Goal: Task Accomplishment & Management: Manage account settings

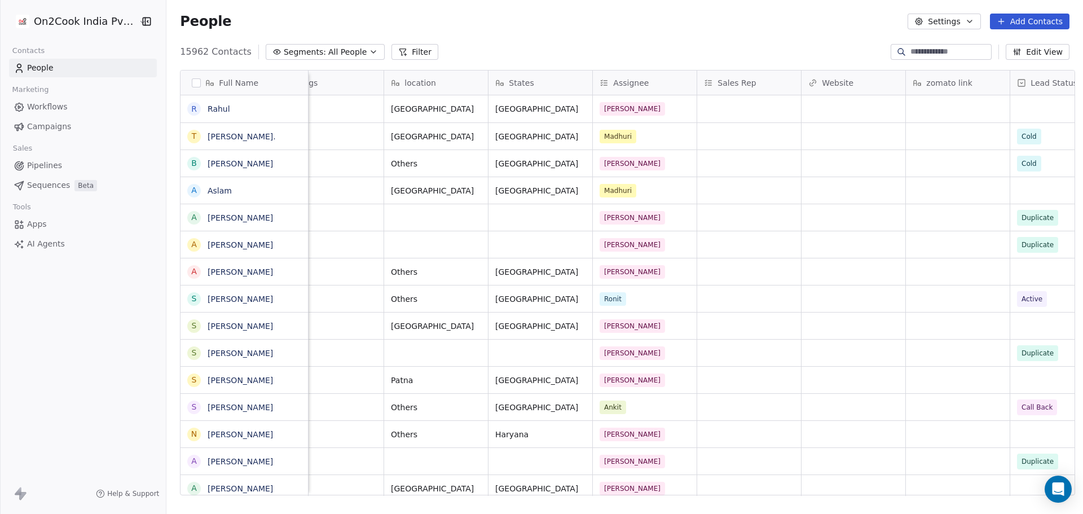
scroll to position [0, 860]
click at [655, 134] on div "Madhuri" at bounding box center [638, 137] width 69 height 14
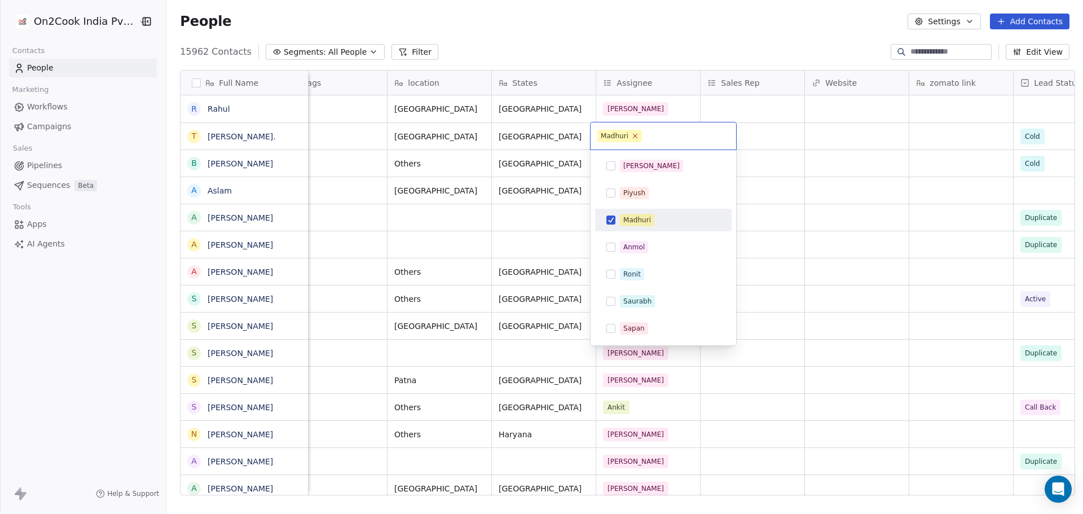
click at [632, 135] on icon at bounding box center [634, 135] width 7 height 7
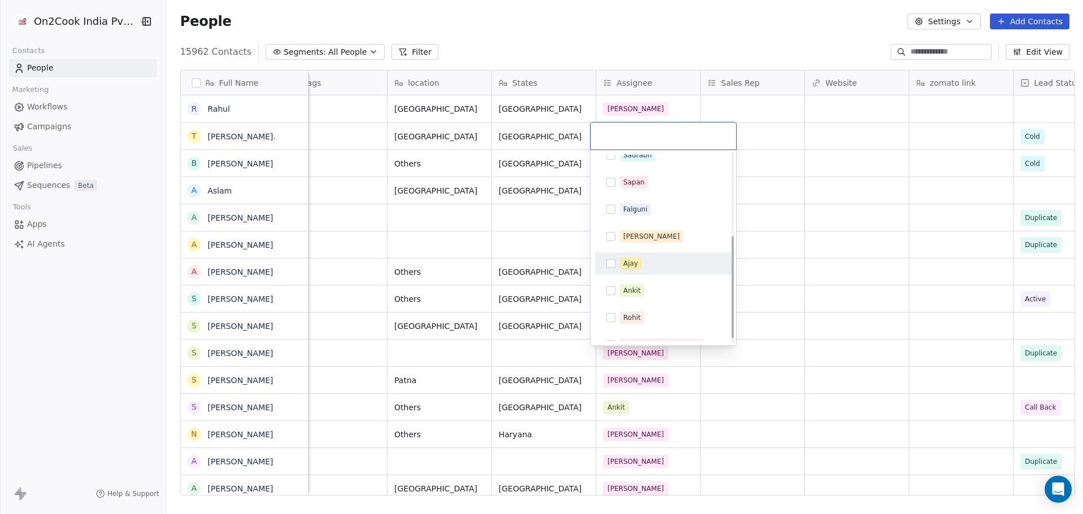
scroll to position [161, 0]
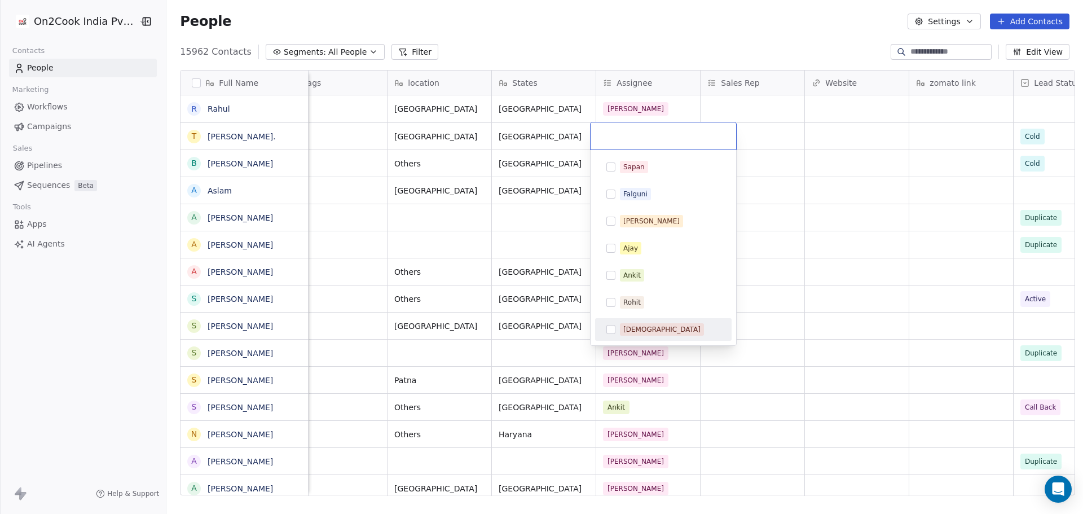
click at [651, 327] on div "[DEMOGRAPHIC_DATA]" at bounding box center [670, 329] width 100 height 12
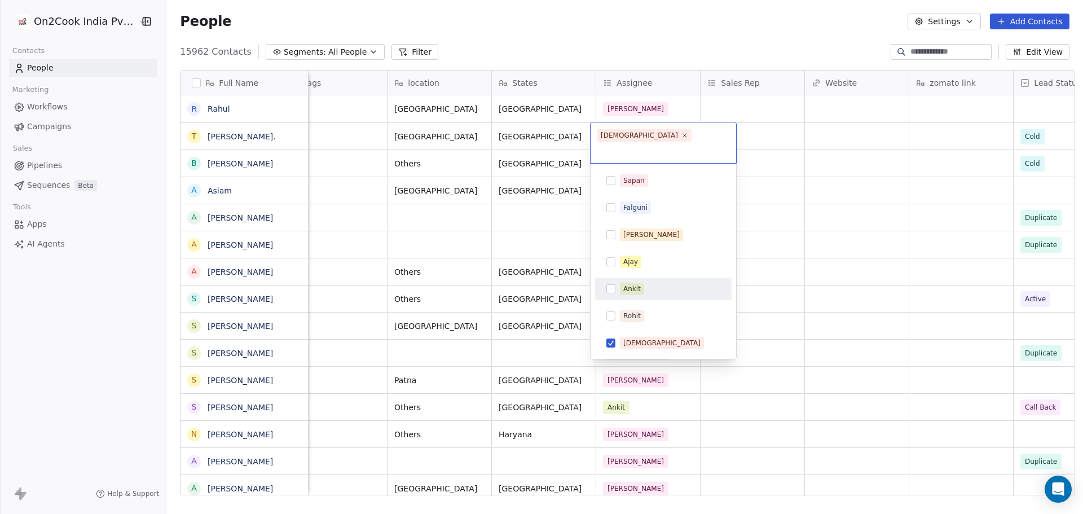
click at [821, 220] on html "On2Cook India Pvt. Ltd. Contacts People Marketing Workflows Campaigns Sales Pip…" at bounding box center [541, 257] width 1083 height 514
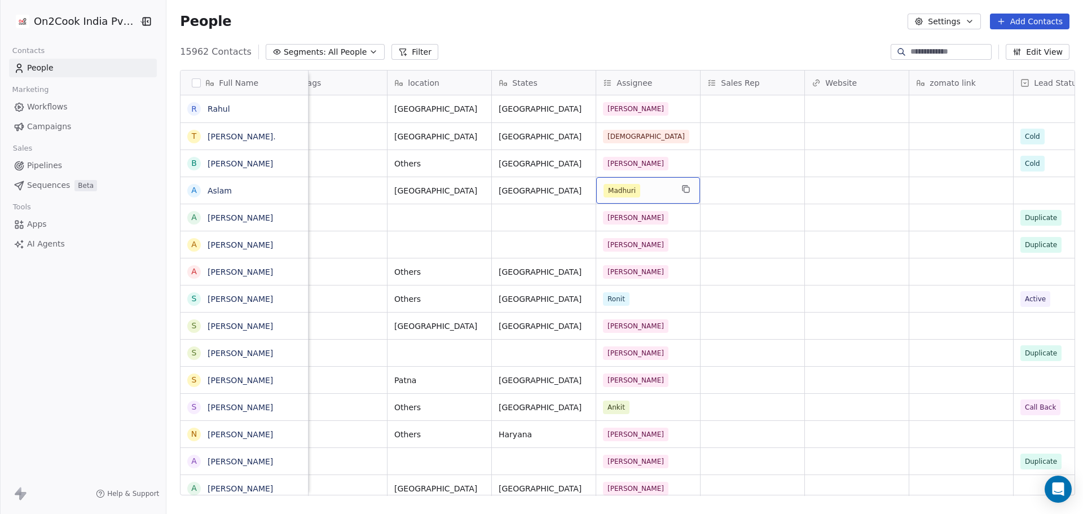
click at [654, 193] on div "Madhuri" at bounding box center [638, 191] width 69 height 14
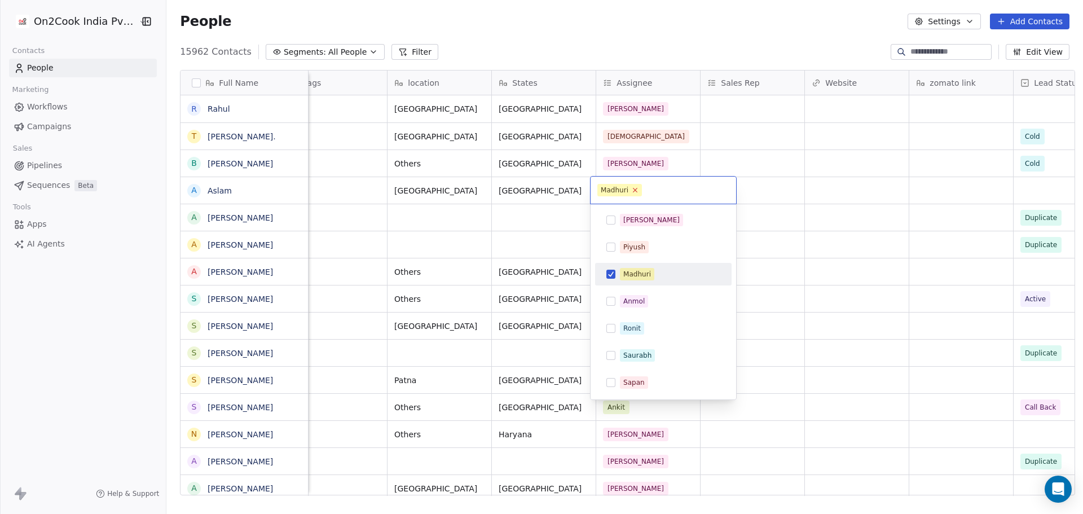
click at [635, 191] on icon at bounding box center [635, 190] width 4 height 4
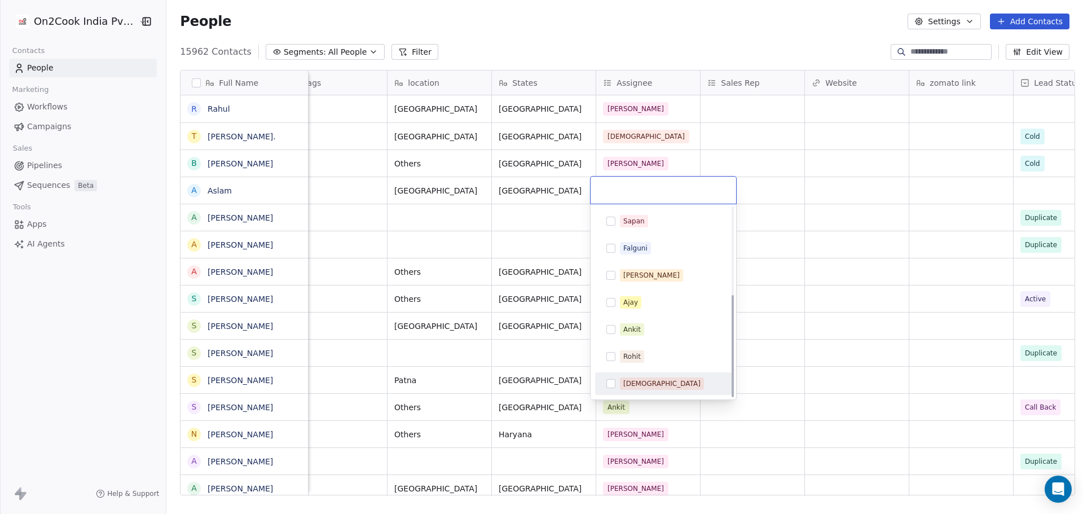
click at [635, 376] on div "[DEMOGRAPHIC_DATA]" at bounding box center [663, 384] width 127 height 18
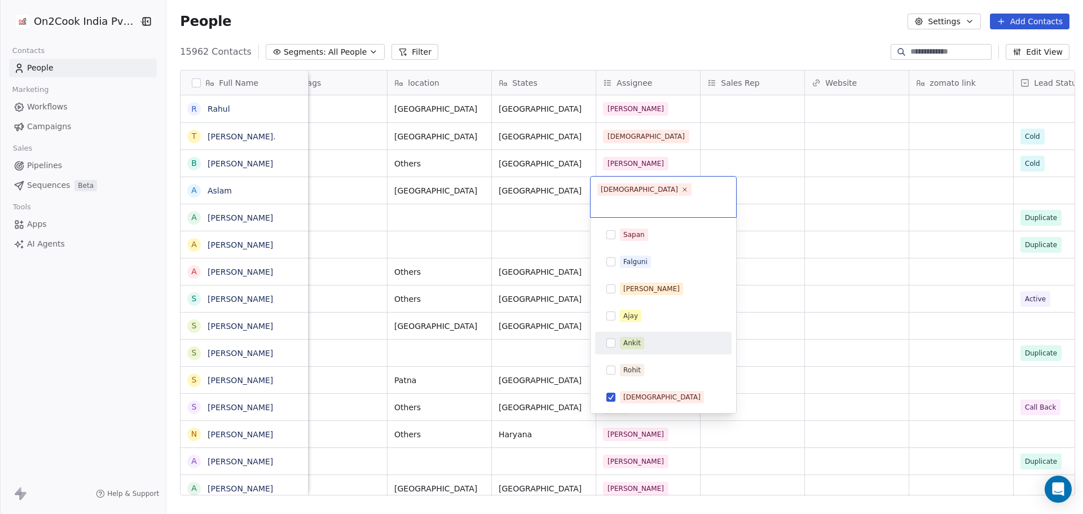
click at [784, 244] on html "On2Cook India Pvt. Ltd. Contacts People Marketing Workflows Campaigns Sales Pip…" at bounding box center [541, 257] width 1083 height 514
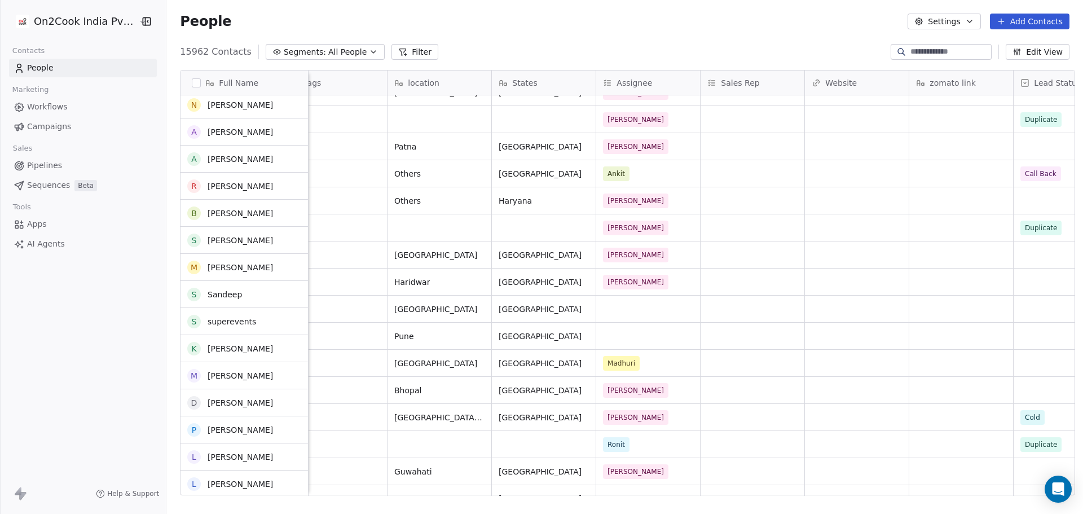
scroll to position [338, 0]
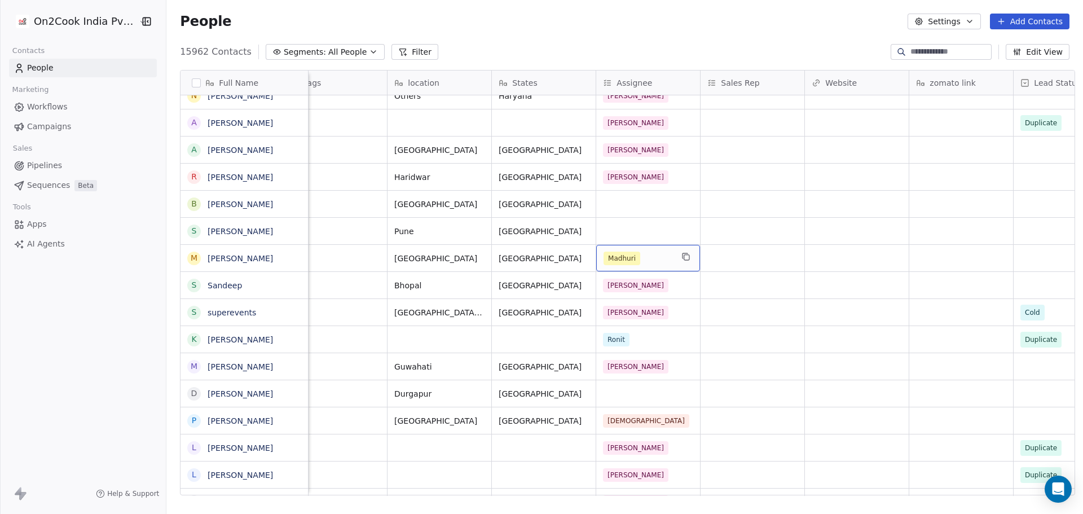
click at [645, 256] on div "Madhuri" at bounding box center [638, 259] width 69 height 14
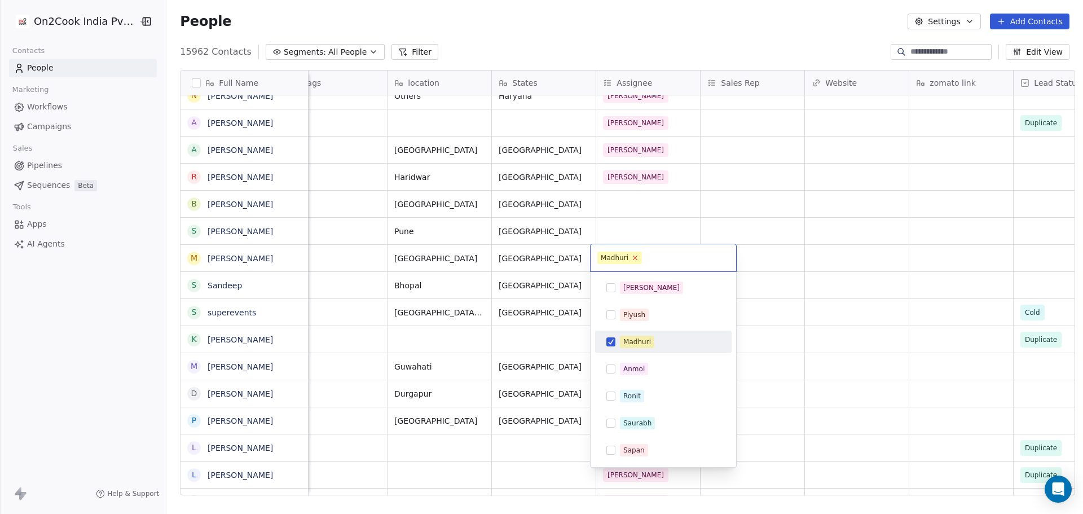
click at [632, 257] on icon at bounding box center [634, 257] width 7 height 7
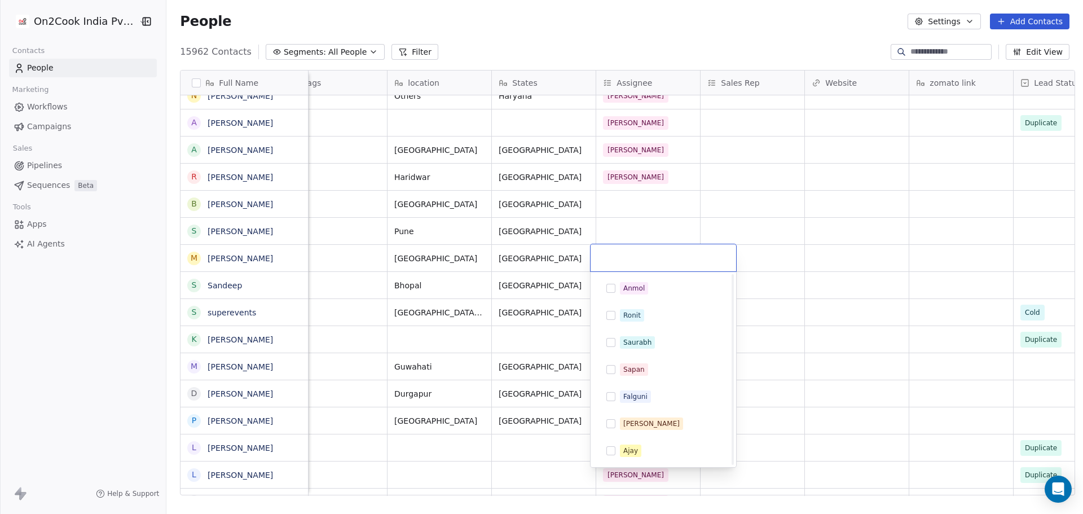
scroll to position [161, 0]
click at [651, 454] on div "[DEMOGRAPHIC_DATA]" at bounding box center [670, 451] width 100 height 12
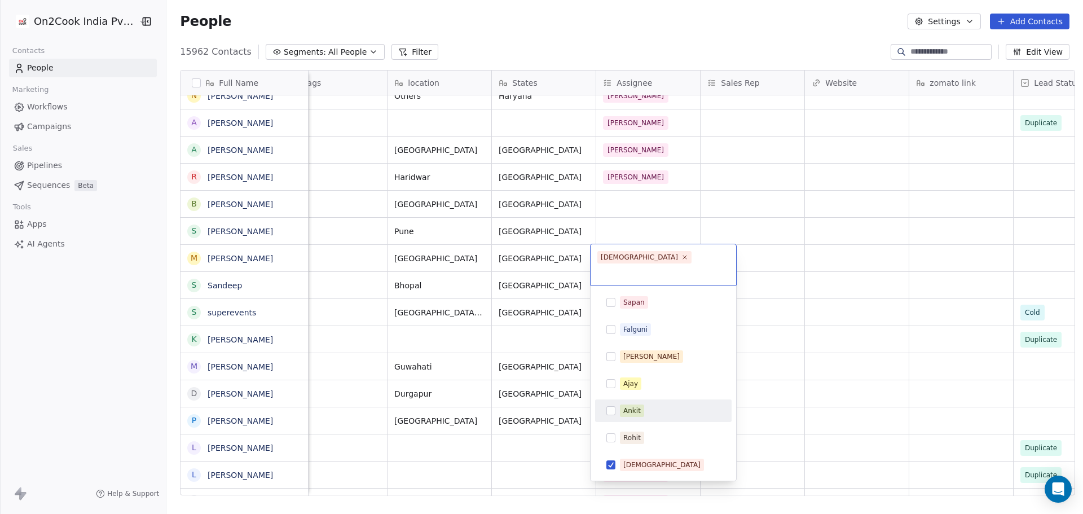
click at [874, 257] on html "On2Cook India Pvt. Ltd. Contacts People Marketing Workflows Campaigns Sales Pip…" at bounding box center [541, 257] width 1083 height 514
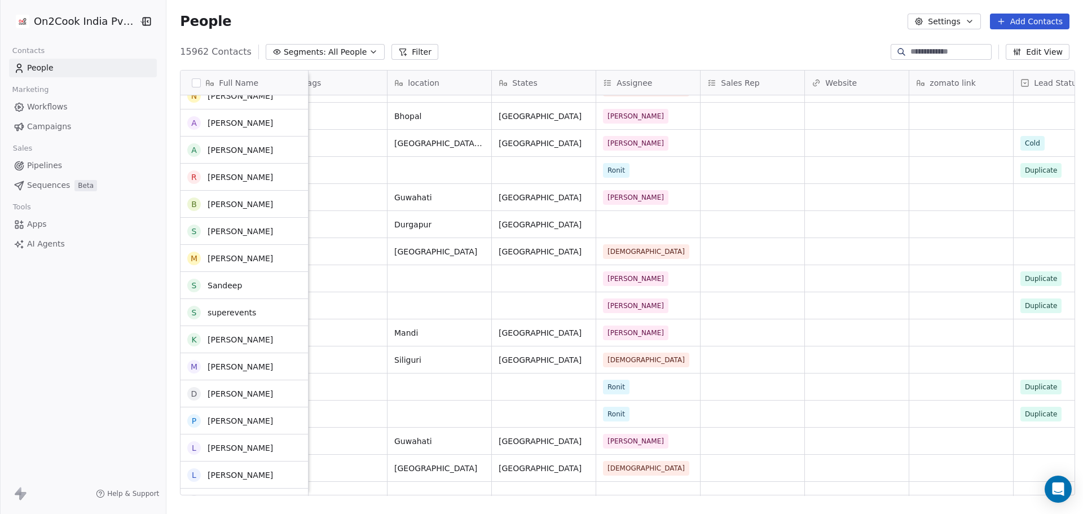
scroll to position [508, 0]
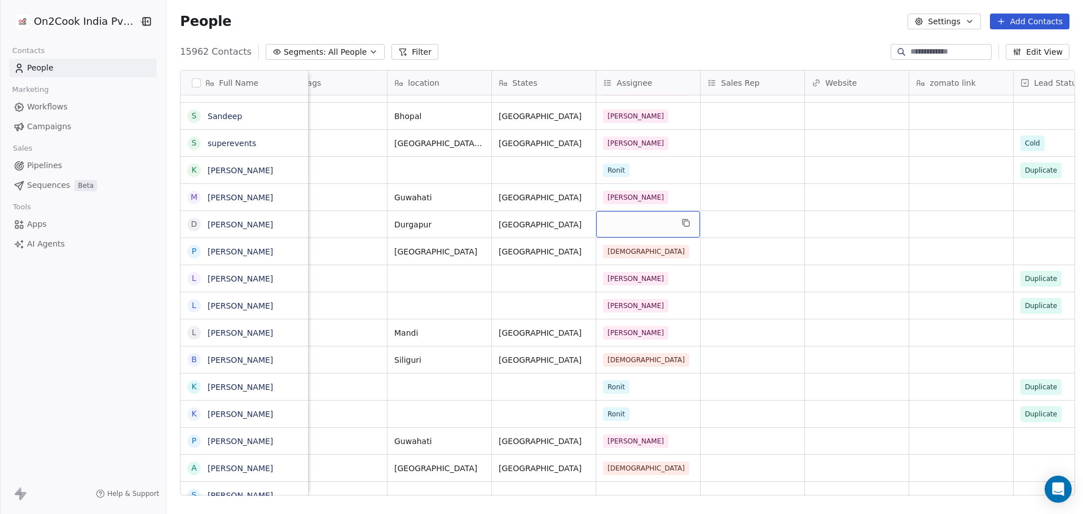
click at [640, 224] on div "grid" at bounding box center [648, 224] width 104 height 27
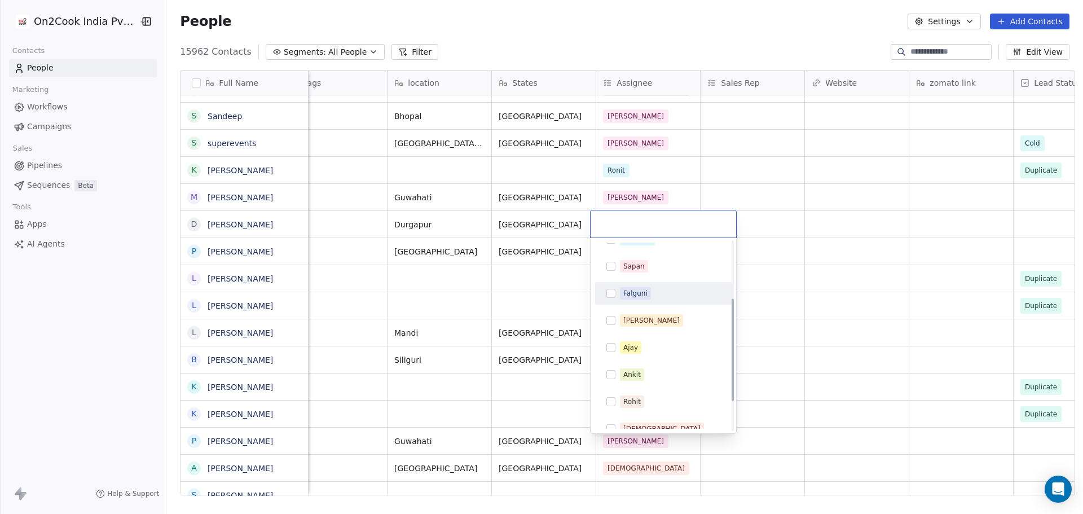
scroll to position [161, 0]
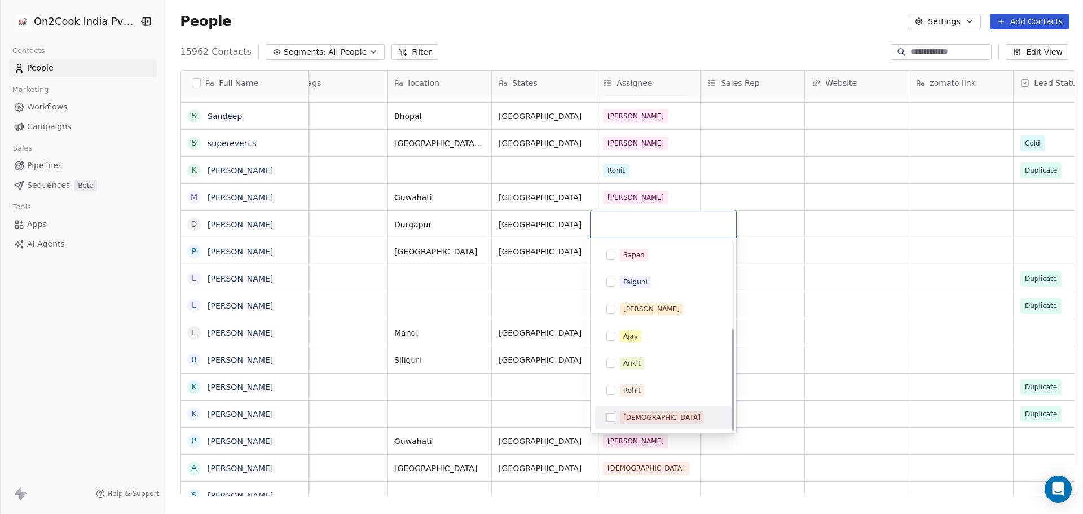
click at [654, 415] on div "[DEMOGRAPHIC_DATA]" at bounding box center [670, 417] width 100 height 12
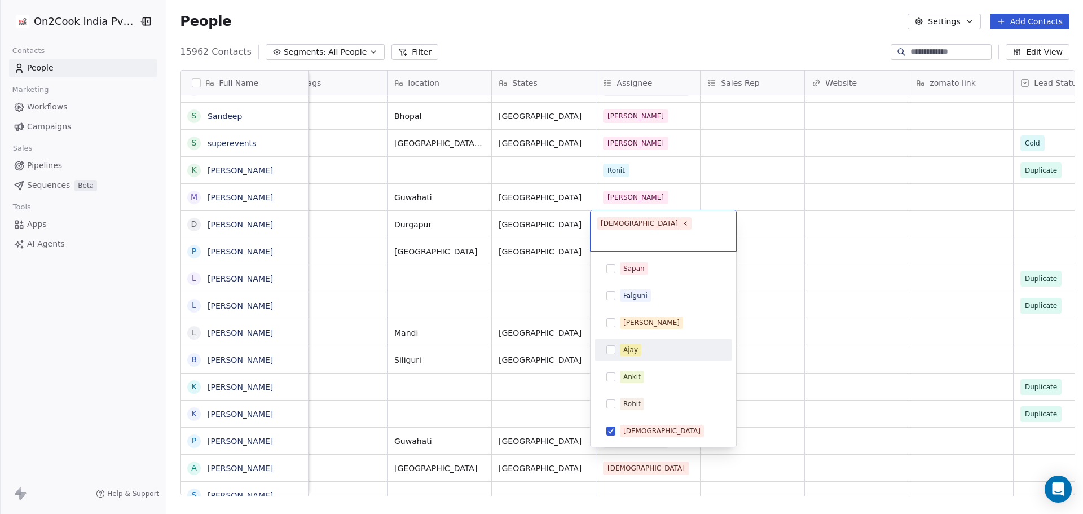
click at [827, 178] on html "On2Cook India Pvt. Ltd. Contacts People Marketing Workflows Campaigns Sales Pip…" at bounding box center [541, 257] width 1083 height 514
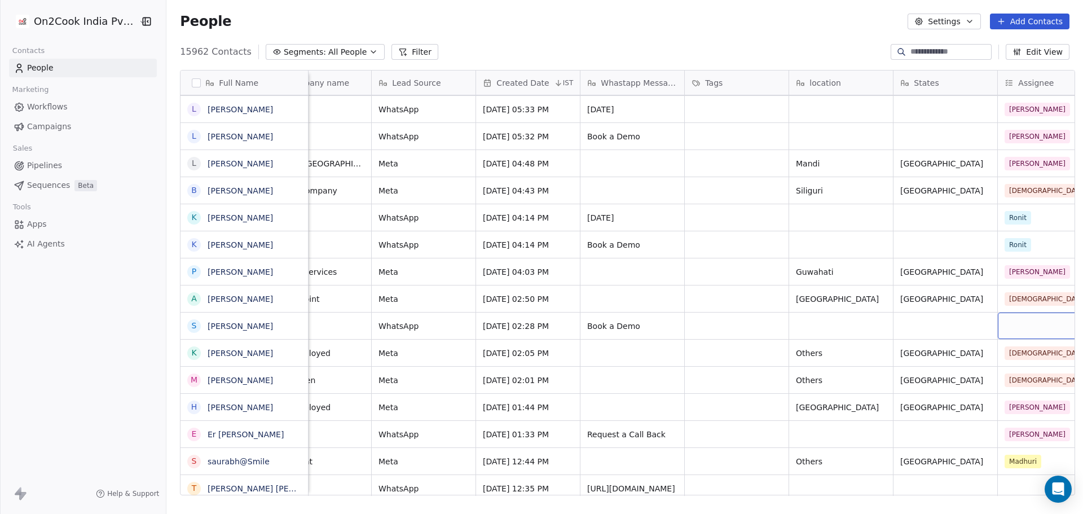
scroll to position [0, 769]
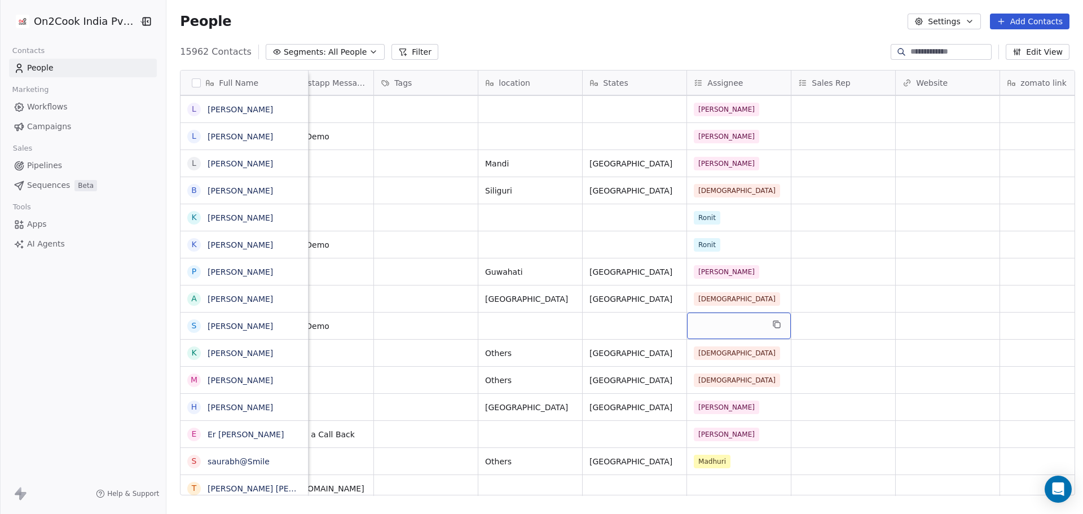
click at [717, 328] on div "grid" at bounding box center [739, 325] width 104 height 27
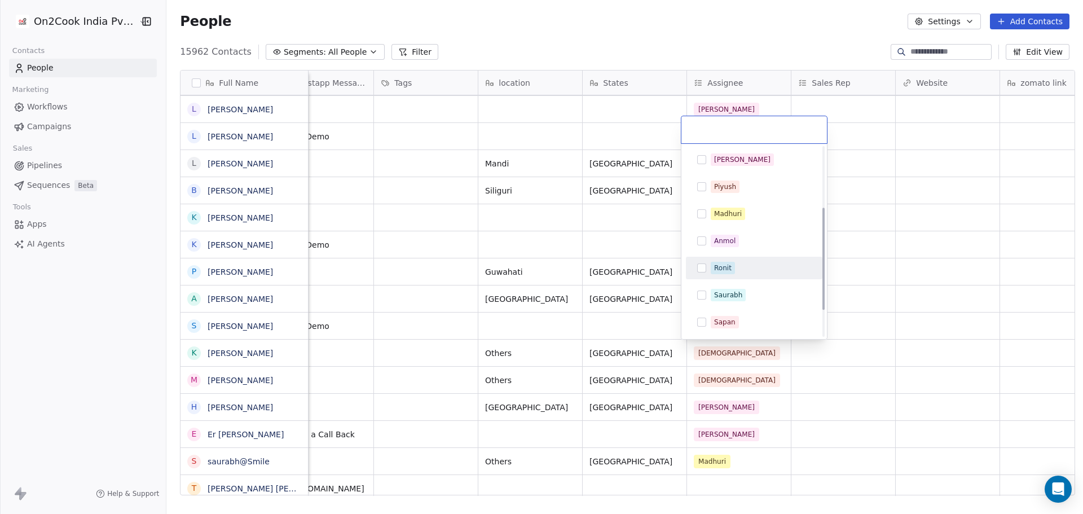
scroll to position [161, 0]
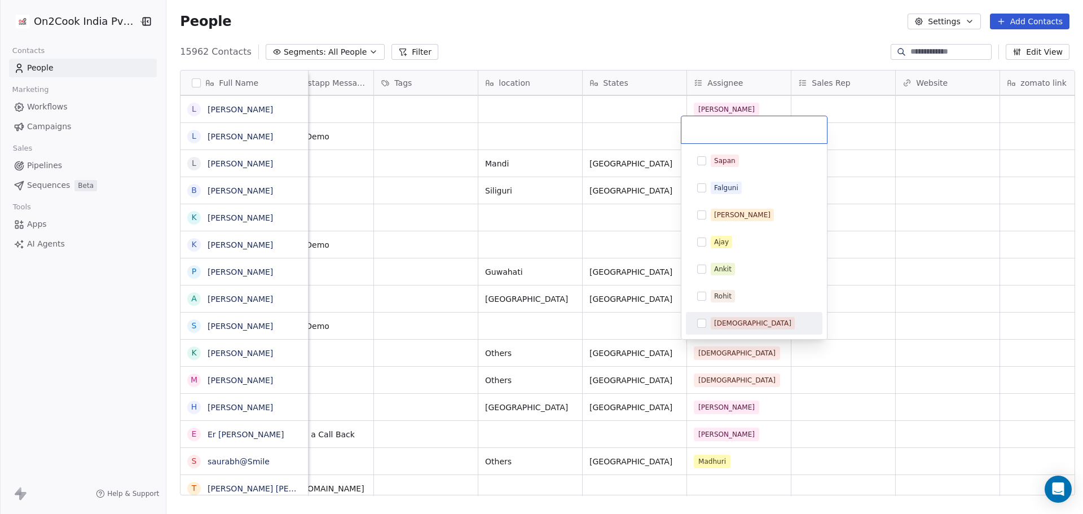
click at [725, 321] on div "[DEMOGRAPHIC_DATA]" at bounding box center [752, 323] width 77 height 10
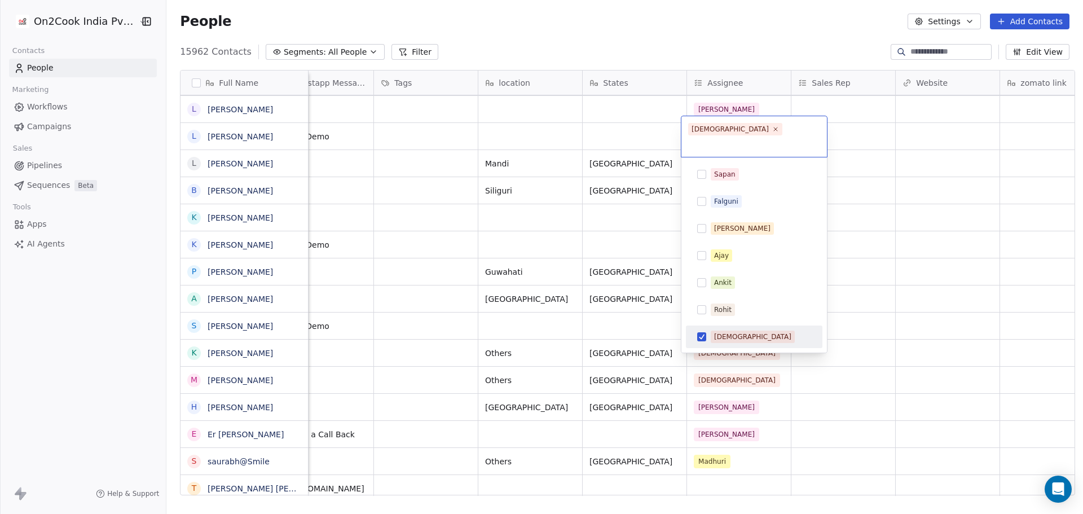
click at [912, 296] on html "On2Cook India Pvt. Ltd. Contacts People Marketing Workflows Campaigns Sales Pip…" at bounding box center [541, 257] width 1083 height 514
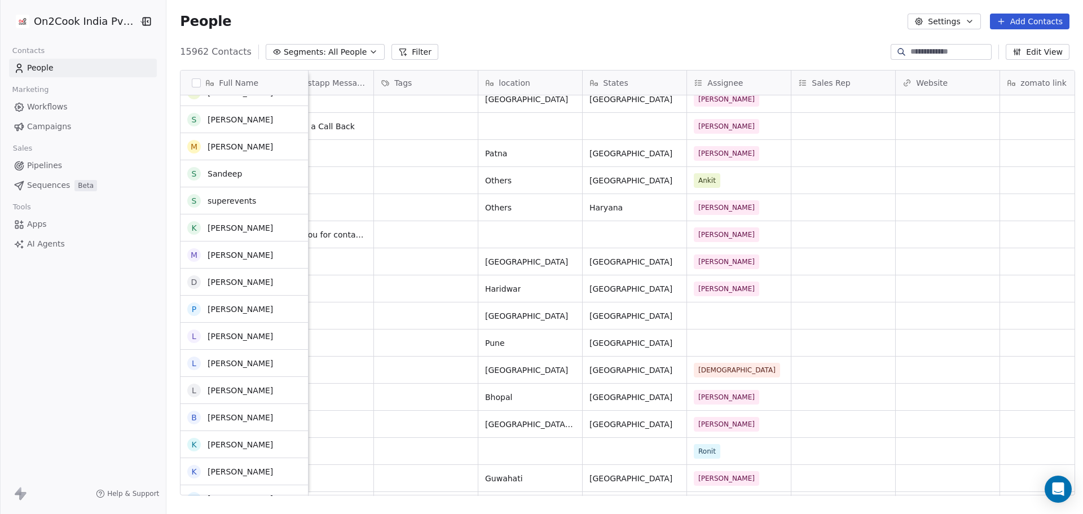
scroll to position [226, 0]
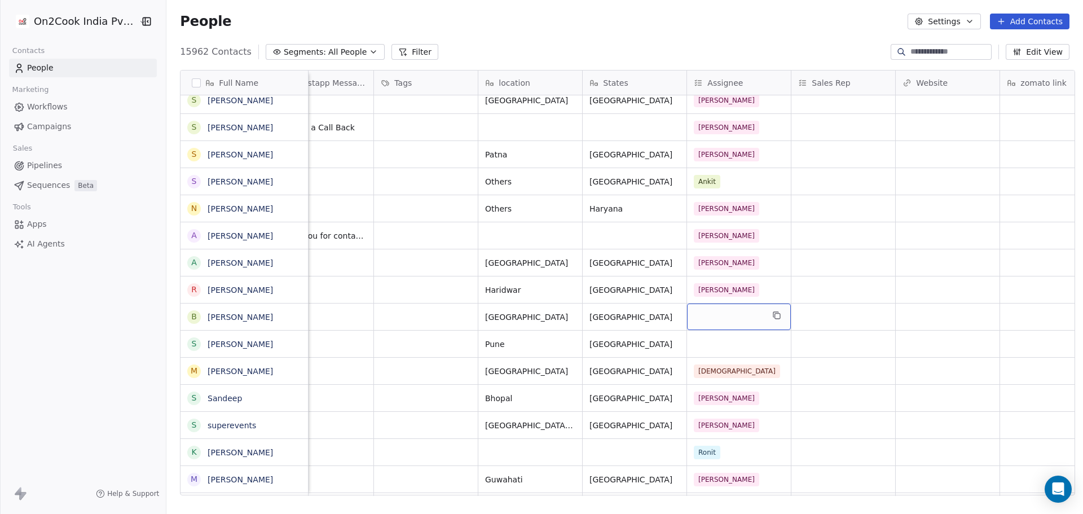
click at [724, 323] on div "grid" at bounding box center [739, 316] width 104 height 27
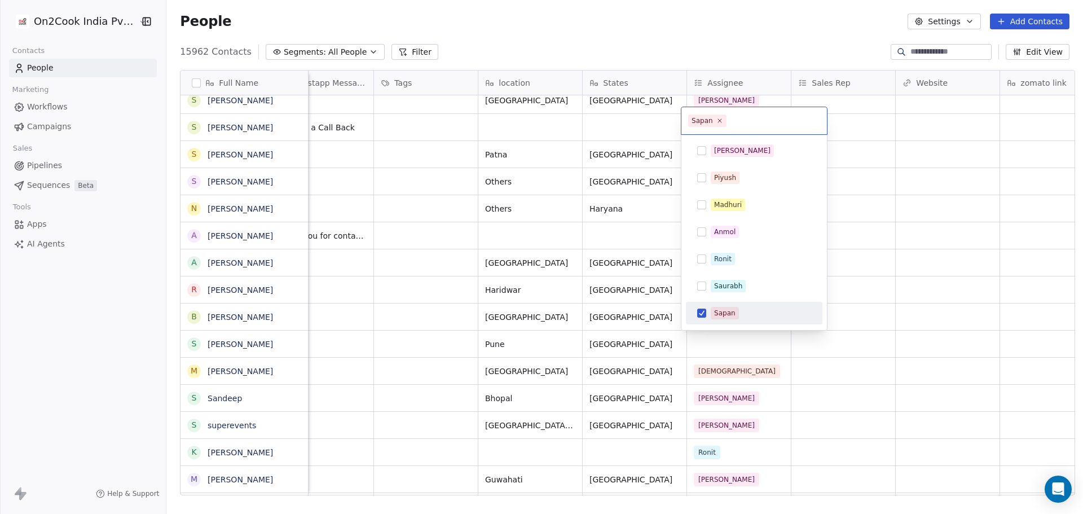
click at [734, 309] on span "Sapan" at bounding box center [725, 313] width 28 height 12
click at [741, 314] on div "[DEMOGRAPHIC_DATA]" at bounding box center [761, 314] width 100 height 12
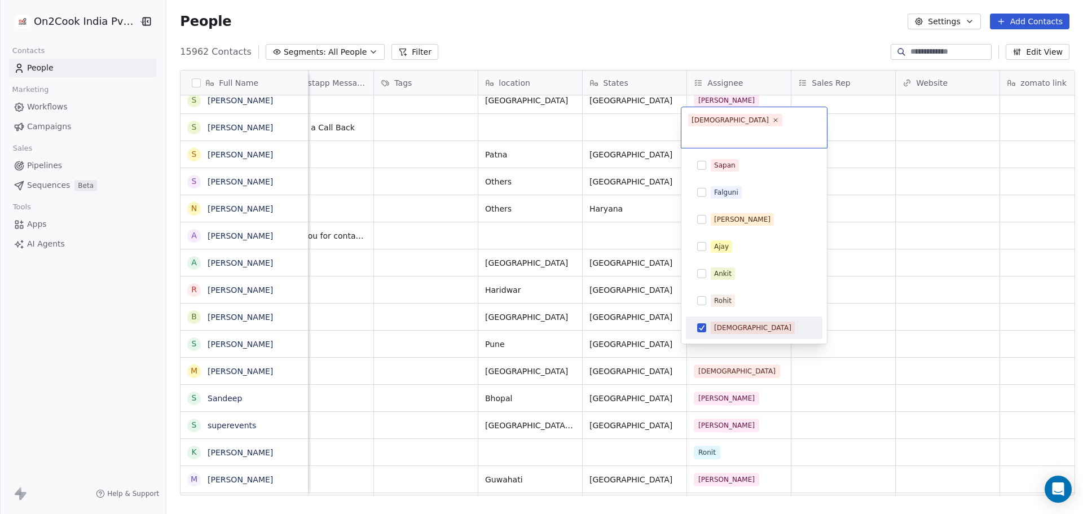
click at [934, 292] on html "On2Cook India Pvt. Ltd. Contacts People Marketing Workflows Campaigns Sales Pip…" at bounding box center [541, 257] width 1083 height 514
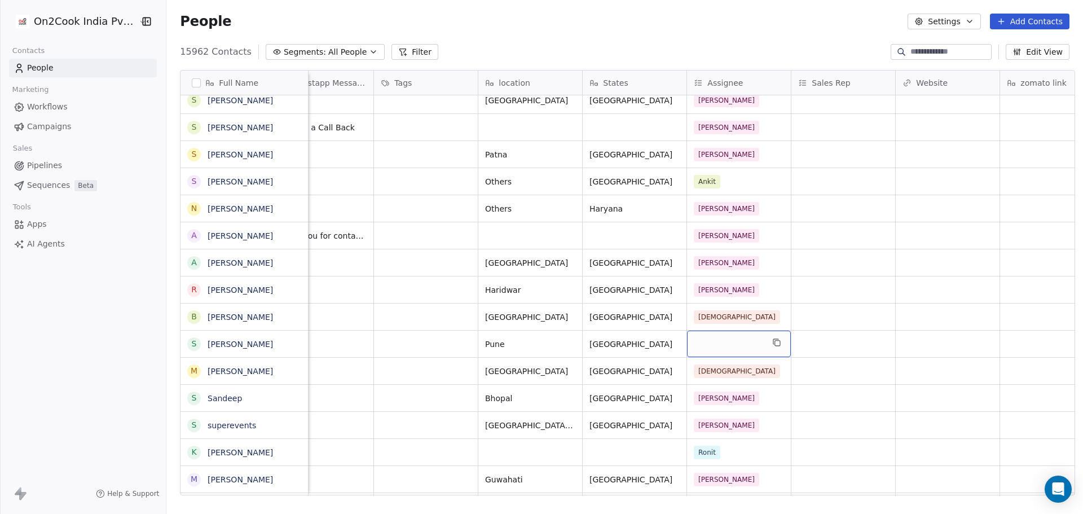
click at [746, 341] on div "grid" at bounding box center [739, 344] width 104 height 27
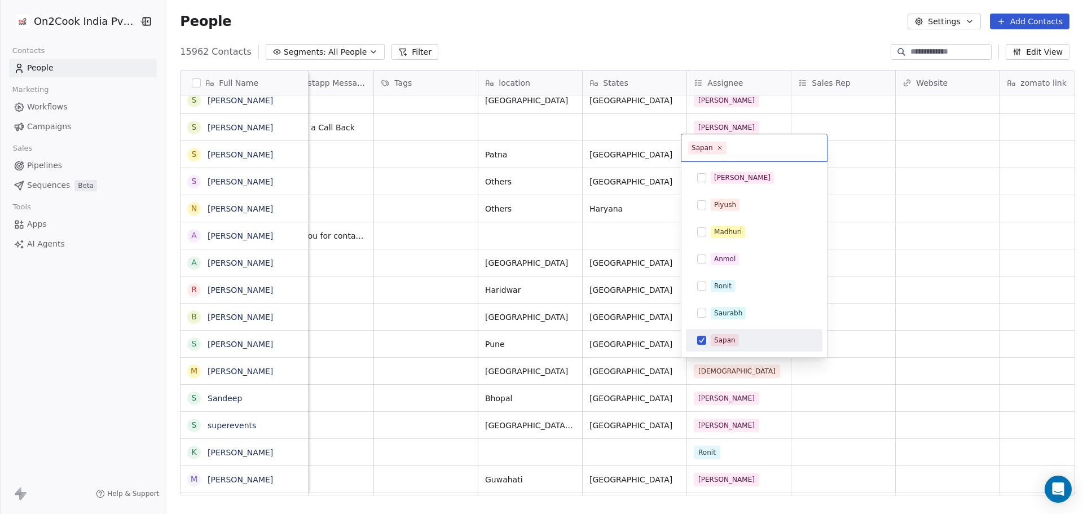
click at [733, 342] on div "Sapan" at bounding box center [724, 340] width 21 height 10
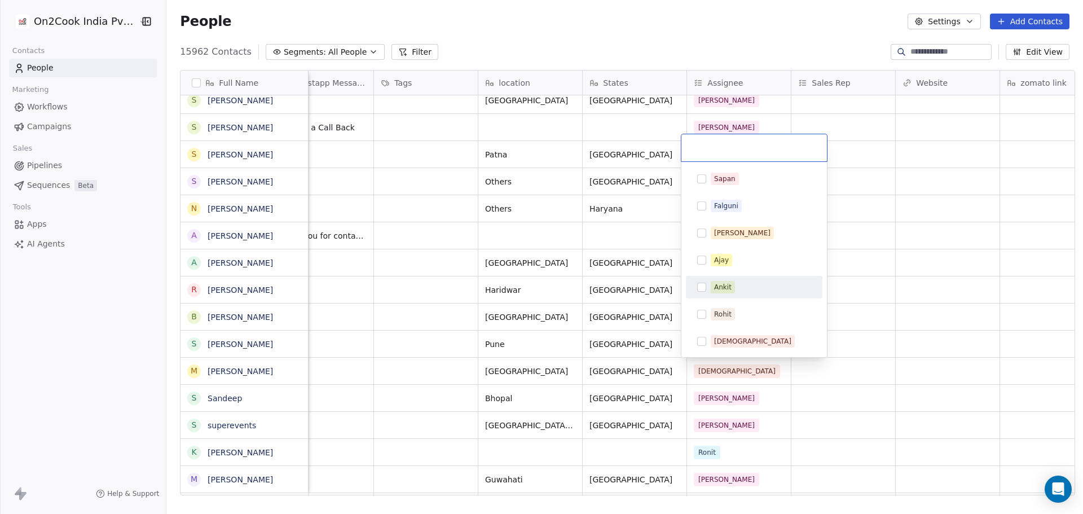
click at [740, 289] on div "Ankit" at bounding box center [761, 287] width 100 height 12
click at [905, 307] on html "On2Cook India Pvt. Ltd. Contacts People Marketing Workflows Campaigns Sales Pip…" at bounding box center [541, 257] width 1083 height 514
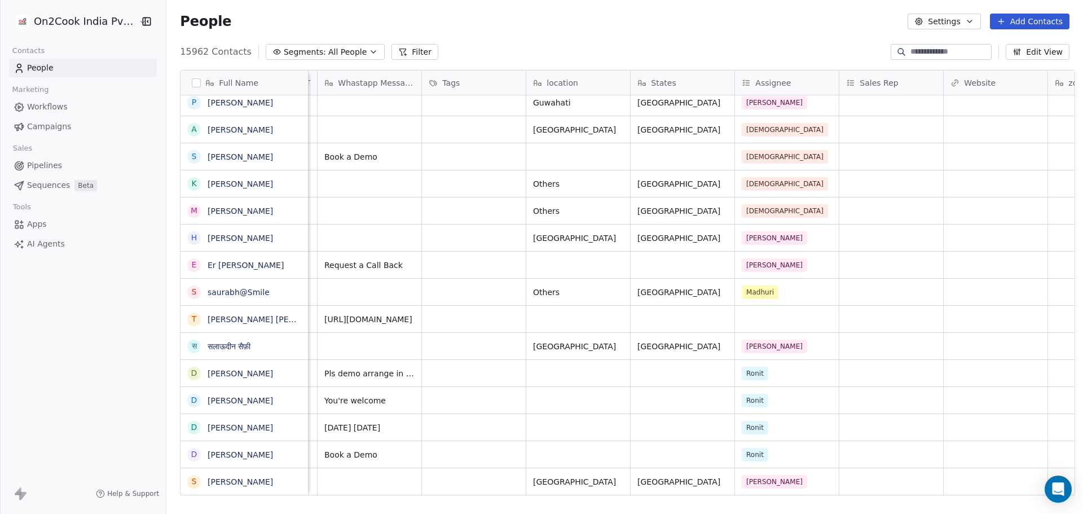
click at [514, 332] on div "Ds restaurant and cafe Meta [DATE] 11:58 AM [GEOGRAPHIC_DATA] [GEOGRAPHIC_DATA]…" at bounding box center [748, 345] width 2323 height 27
drag, startPoint x: 190, startPoint y: 319, endPoint x: 279, endPoint y: 317, distance: 89.1
click at [0, 0] on button "grid" at bounding box center [0, 0] width 0 height 0
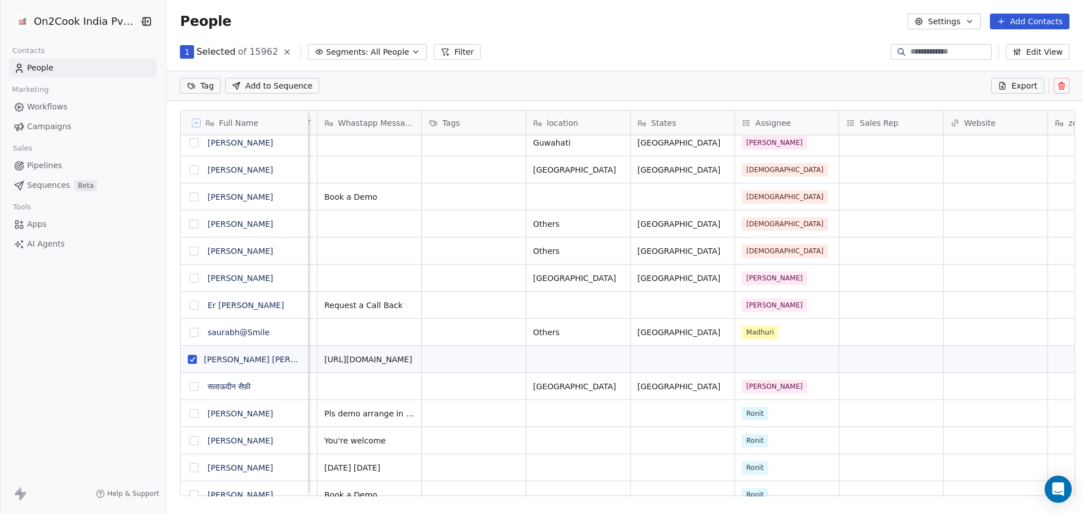
click at [1064, 84] on icon at bounding box center [1061, 86] width 5 height 5
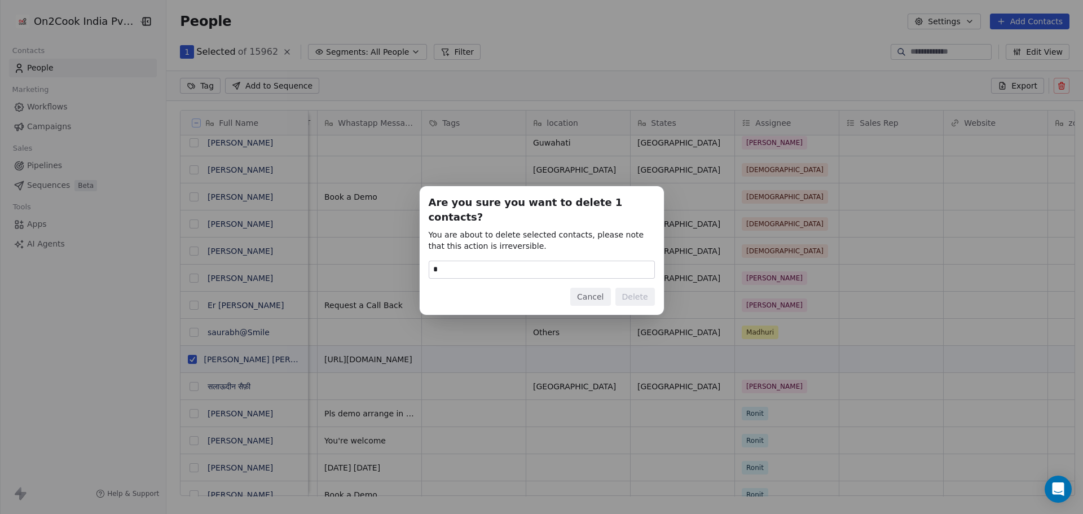
type input "******"
click at [635, 288] on button "Delete" at bounding box center [634, 297] width 39 height 18
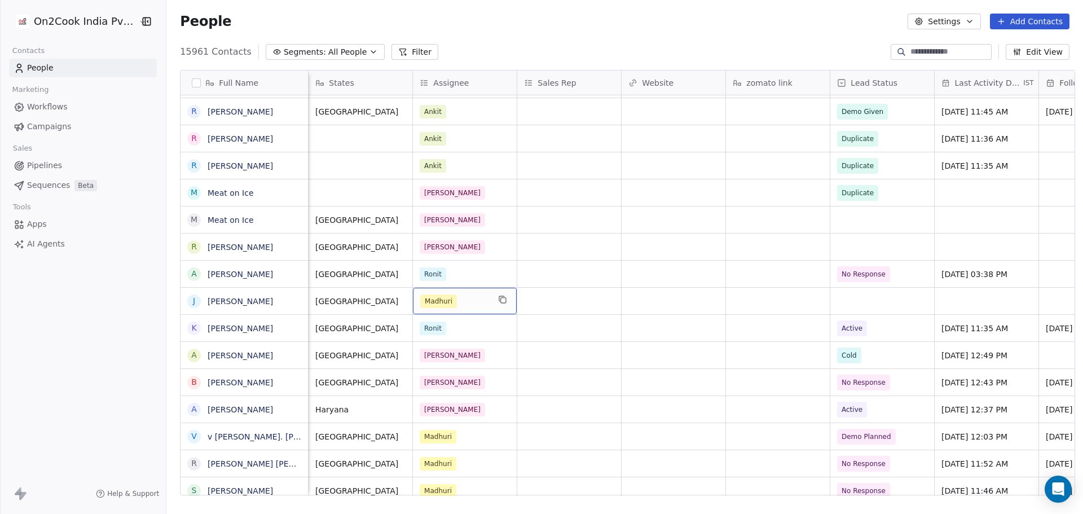
click at [460, 302] on div "Madhuri" at bounding box center [454, 301] width 69 height 14
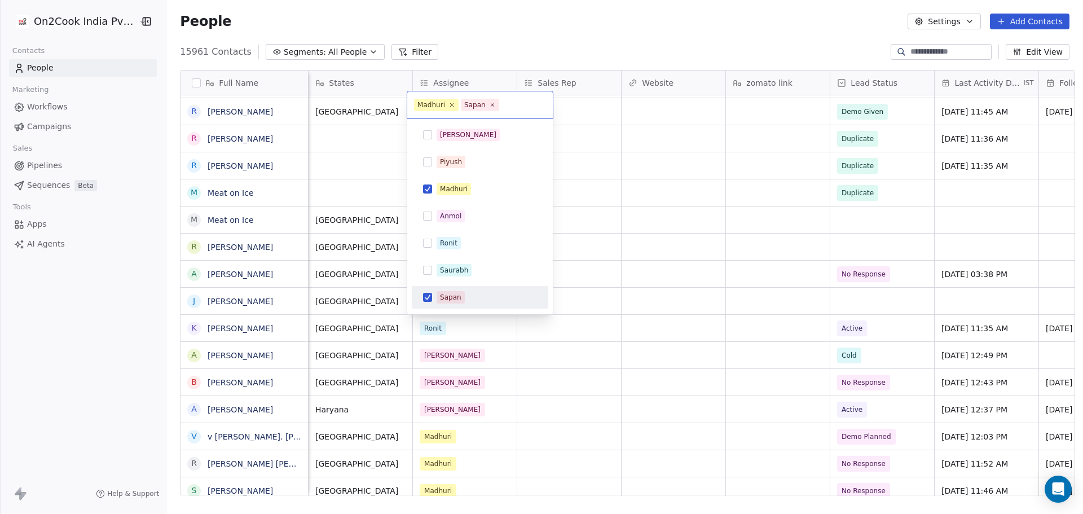
click at [457, 287] on div "Sapan" at bounding box center [480, 297] width 137 height 23
click at [473, 196] on div "Madhuri" at bounding box center [479, 189] width 127 height 18
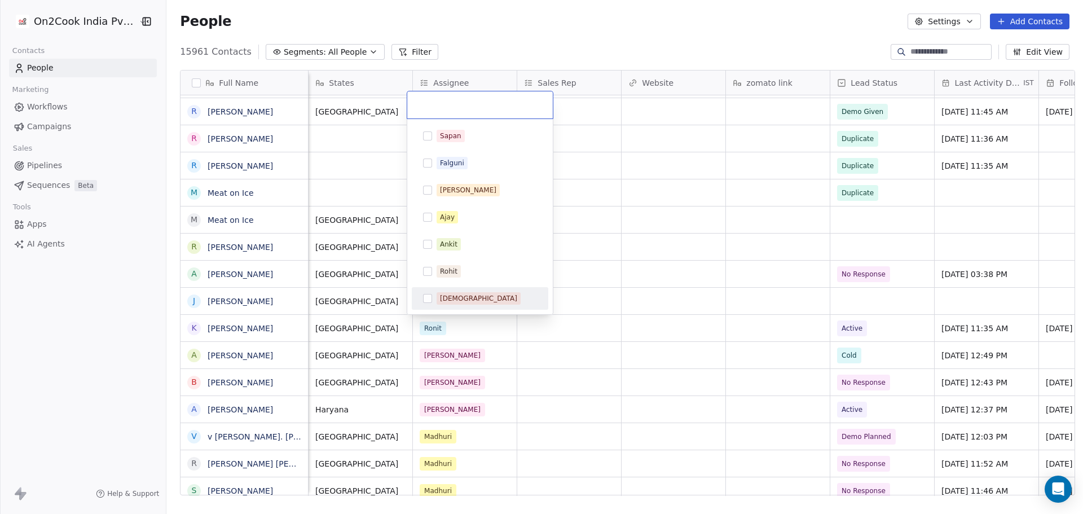
click at [487, 306] on div "[DEMOGRAPHIC_DATA]" at bounding box center [479, 298] width 127 height 18
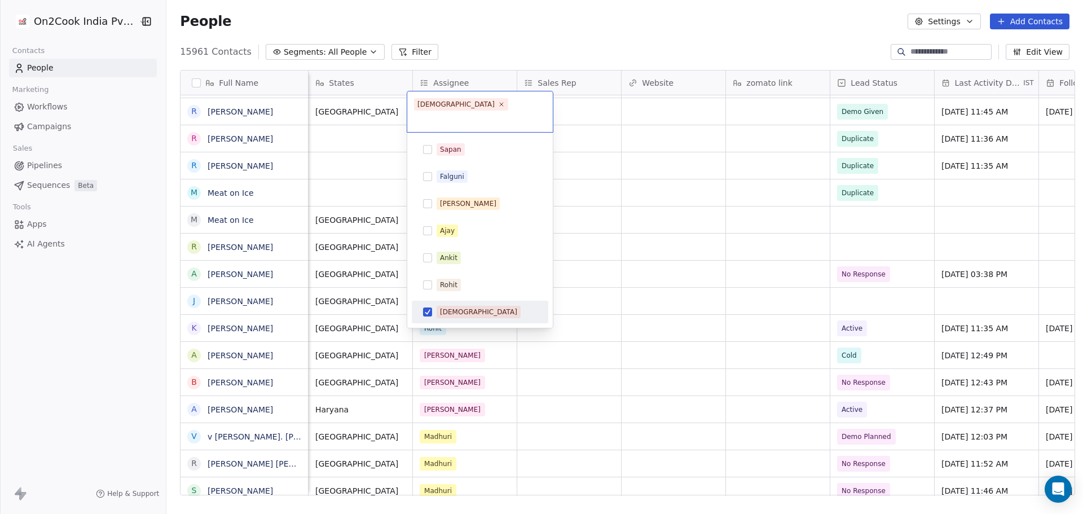
click at [675, 334] on html "On2Cook India Pvt. Ltd. Contacts People Marketing Workflows Campaigns Sales Pip…" at bounding box center [541, 257] width 1083 height 514
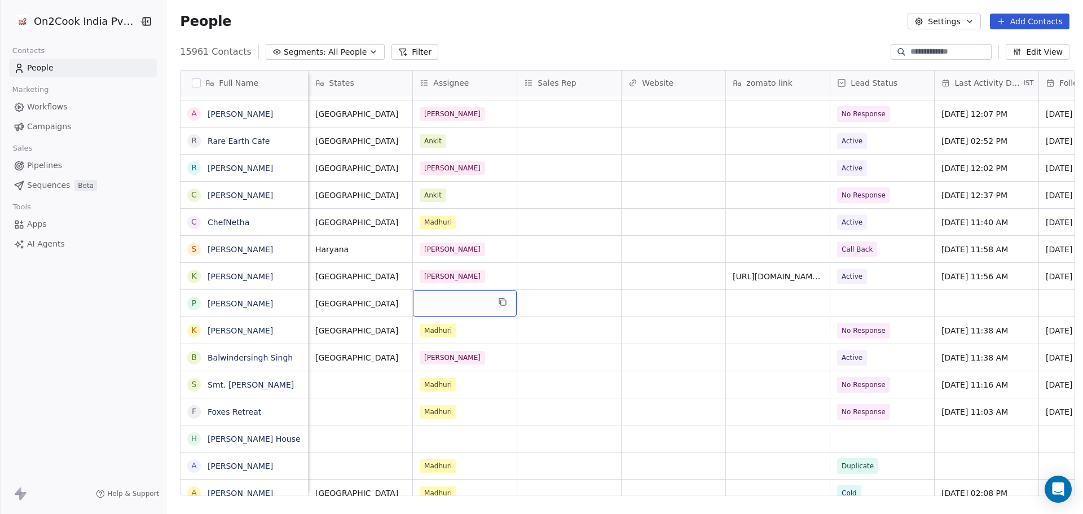
click at [470, 305] on div "grid" at bounding box center [465, 303] width 104 height 27
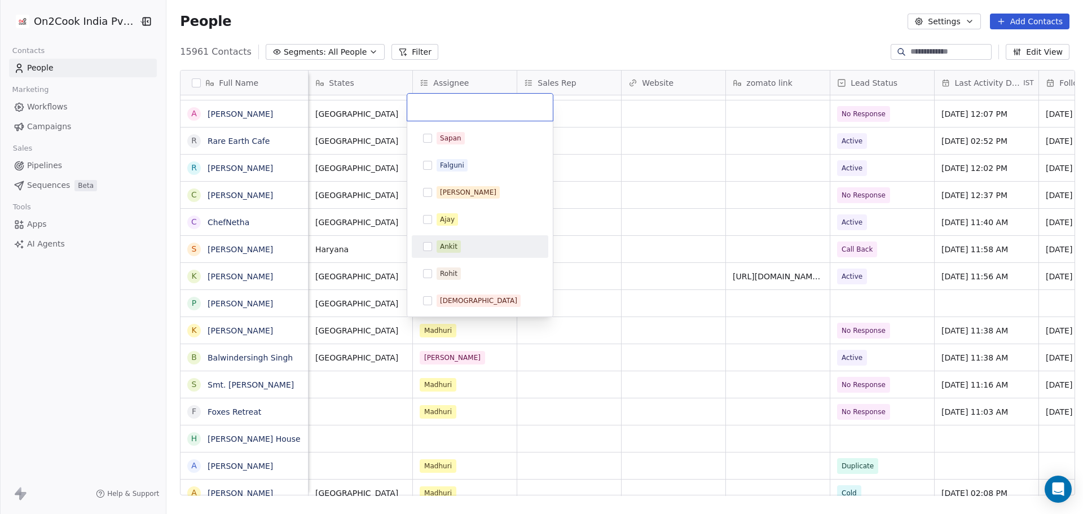
click at [479, 244] on div "Ankit" at bounding box center [487, 246] width 100 height 12
drag, startPoint x: 593, startPoint y: 270, endPoint x: 570, endPoint y: 319, distance: 54.5
click at [593, 270] on html "On2Cook India Pvt. Ltd. Contacts People Marketing Workflows Campaigns Sales Pip…" at bounding box center [541, 257] width 1083 height 514
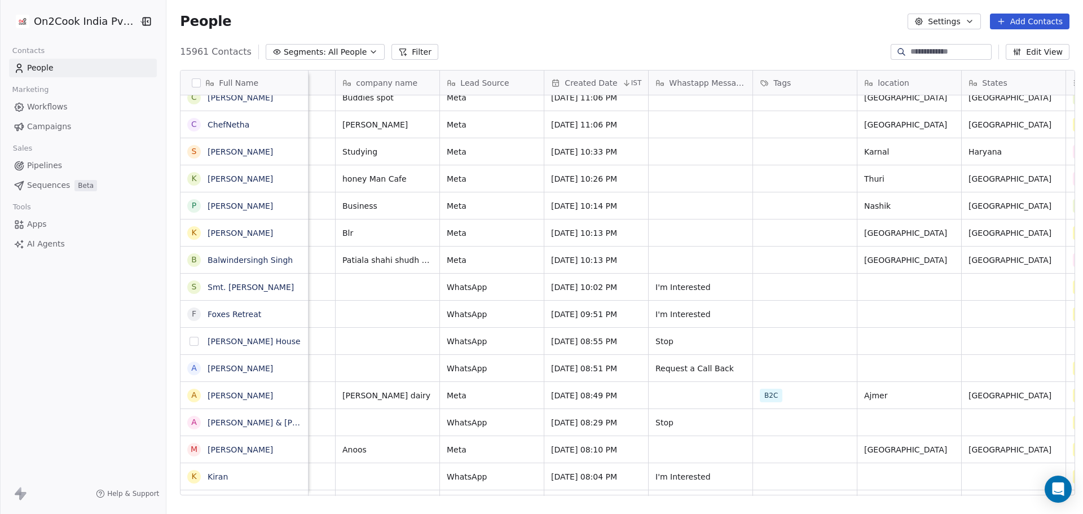
click at [190, 345] on button "grid" at bounding box center [194, 341] width 9 height 9
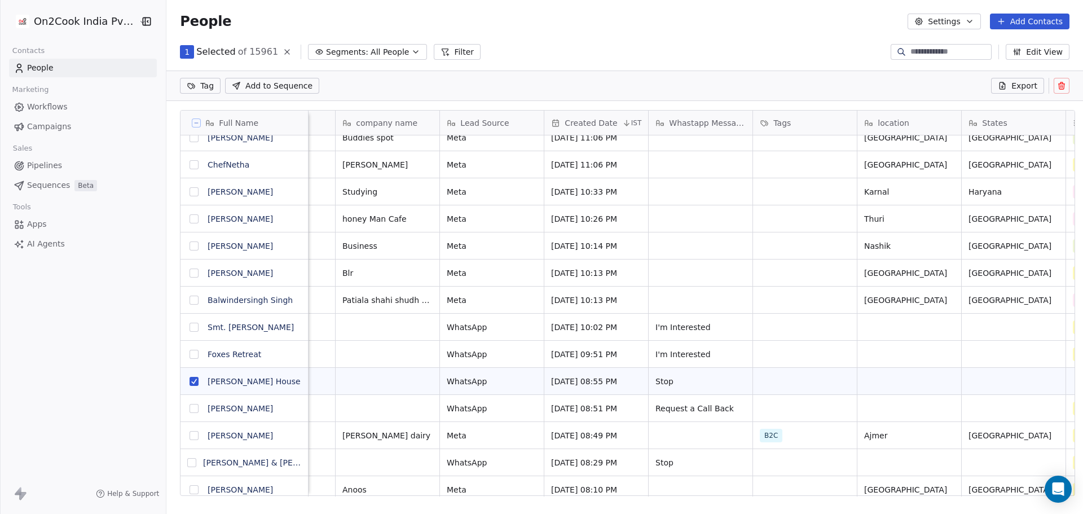
click at [1065, 90] on icon at bounding box center [1061, 85] width 9 height 9
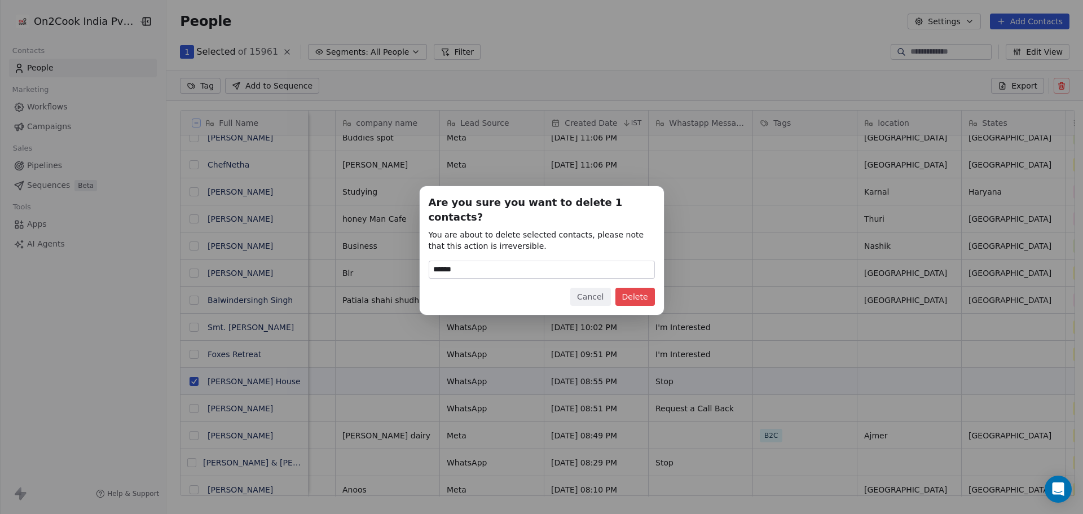
click at [636, 292] on button "Delete" at bounding box center [634, 297] width 39 height 18
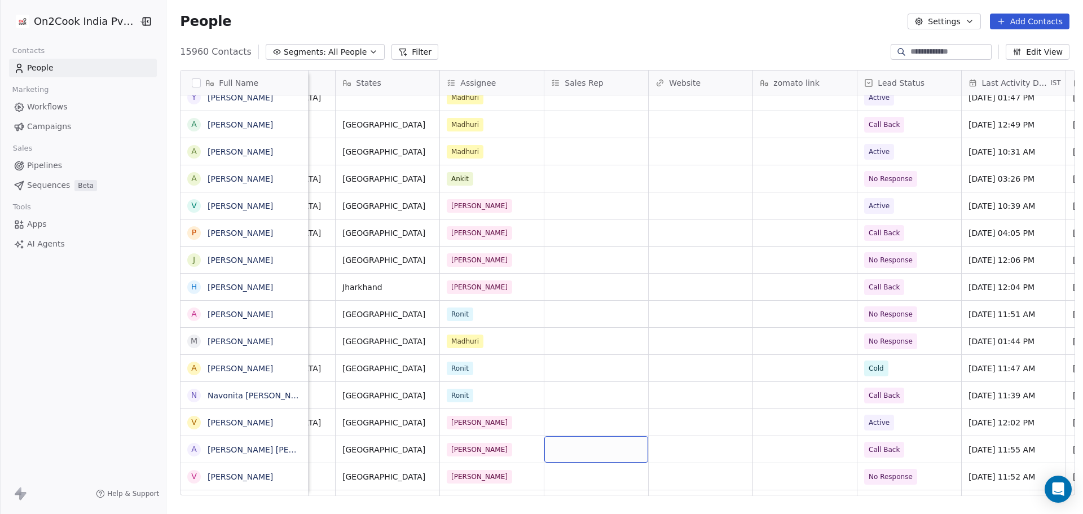
click at [406, 49] on button "Filter" at bounding box center [414, 52] width 47 height 16
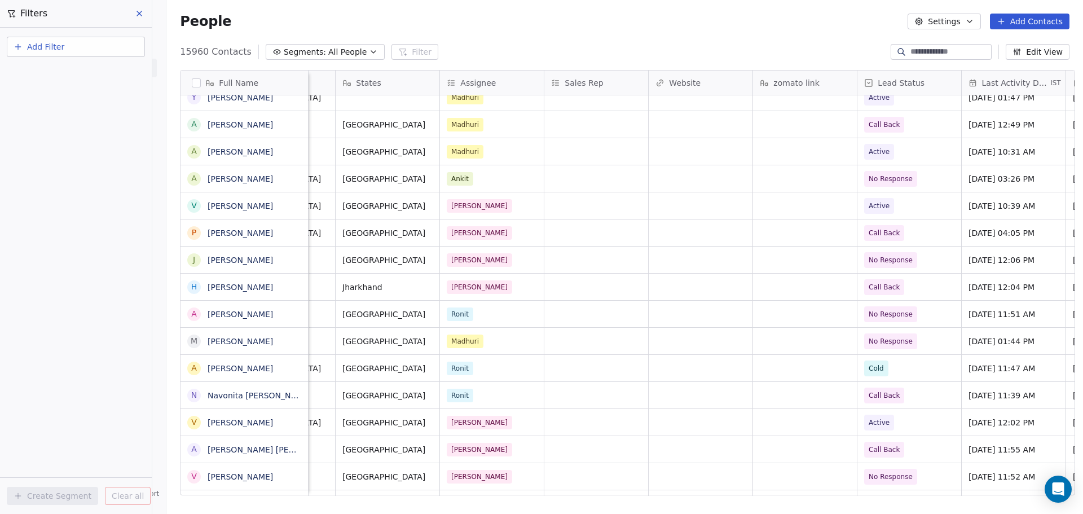
click at [52, 46] on span "Add Filter" at bounding box center [45, 47] width 37 height 12
click at [49, 72] on span "Contact properties" at bounding box center [55, 74] width 73 height 12
type input "***"
click at [56, 154] on span "Lead Status" at bounding box center [42, 149] width 47 height 11
drag, startPoint x: 85, startPoint y: 260, endPoint x: 69, endPoint y: 213, distance: 49.4
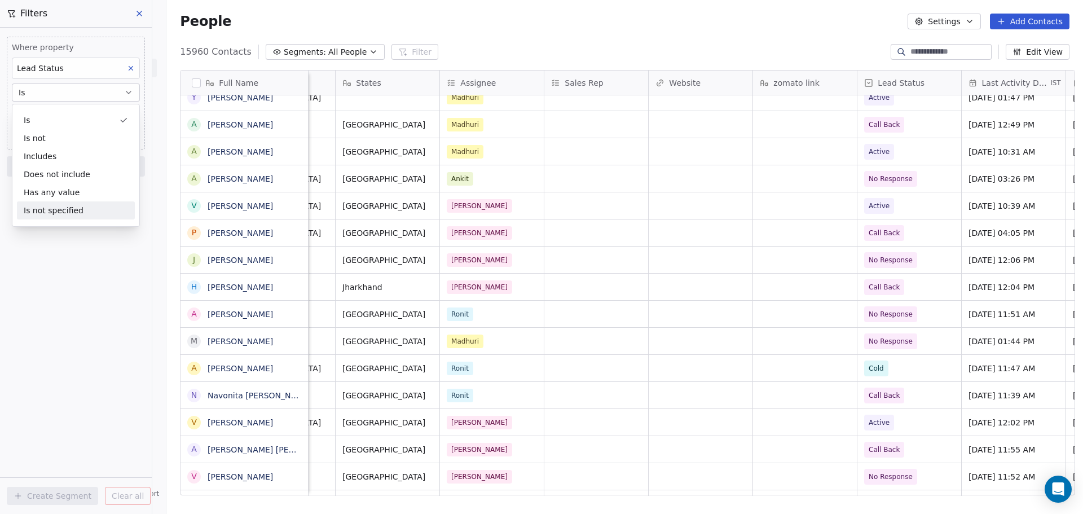
click at [84, 261] on div "Where property Lead Status Is Select Lead Status Add filter to this group Add a…" at bounding box center [76, 271] width 152 height 486
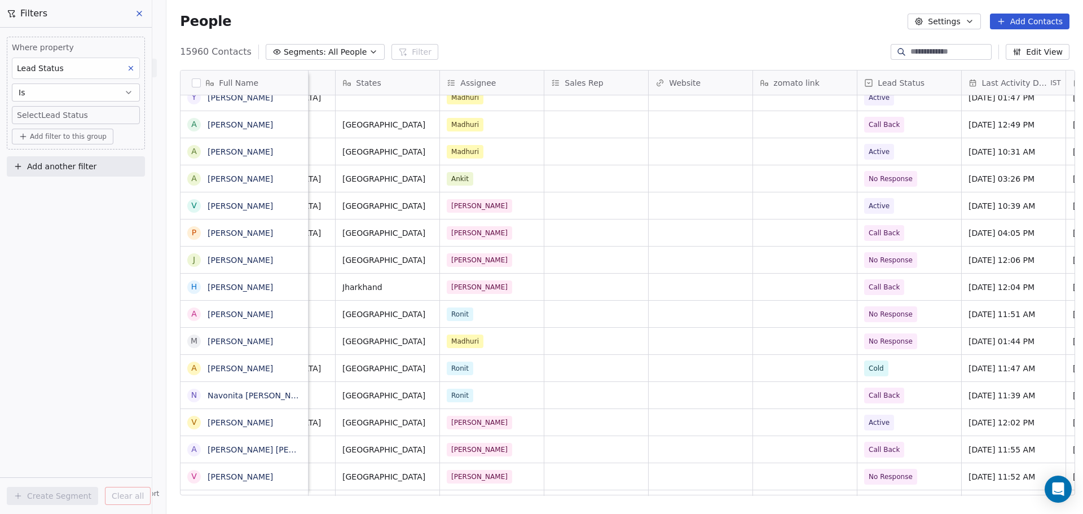
click at [51, 115] on body "On2Cook India Pvt. Ltd. Contacts People Marketing Workflows Campaigns Sales Pip…" at bounding box center [541, 257] width 1083 height 514
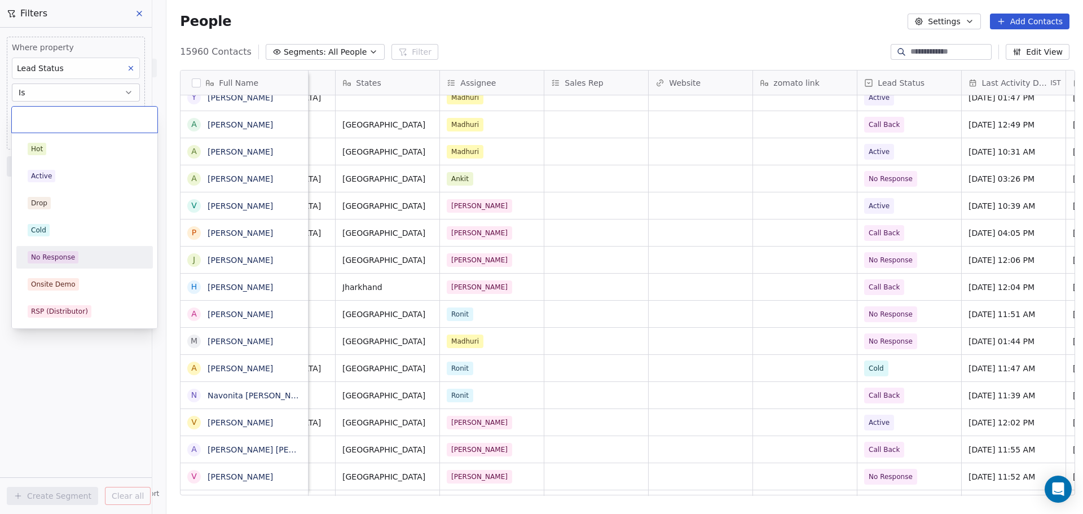
click at [75, 263] on span "No Response" at bounding box center [53, 257] width 51 height 12
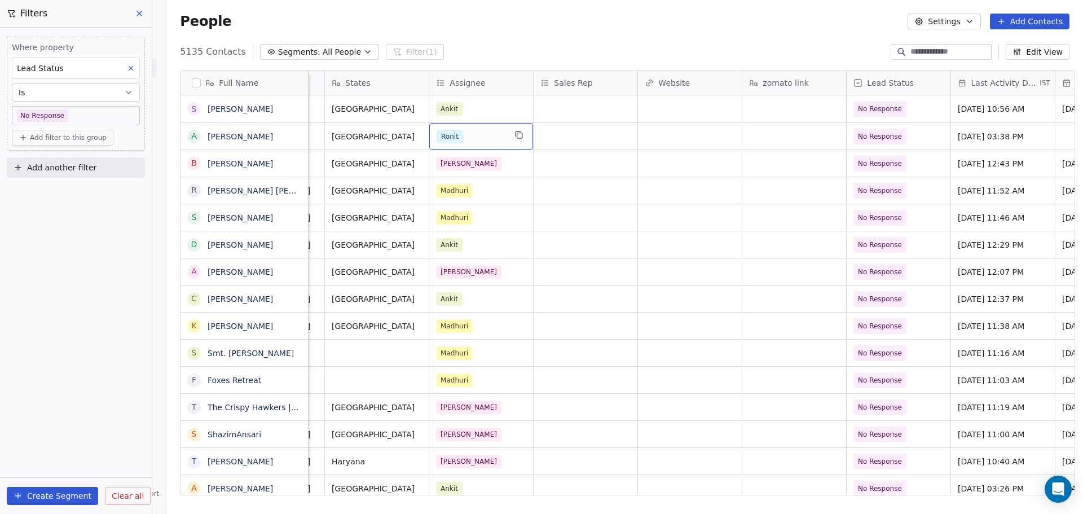
click at [471, 140] on div "Ronit" at bounding box center [471, 137] width 69 height 14
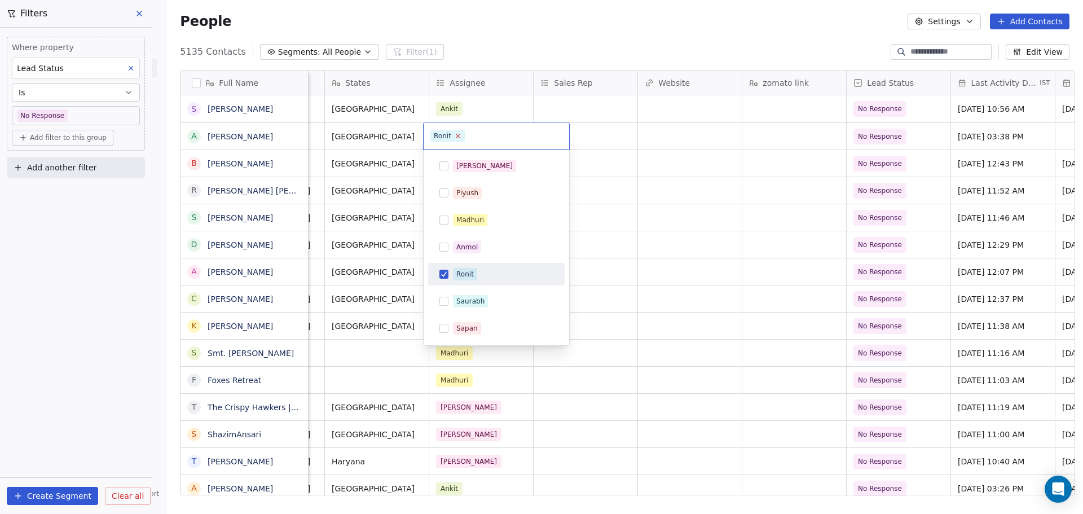
click at [458, 135] on icon at bounding box center [457, 135] width 7 height 7
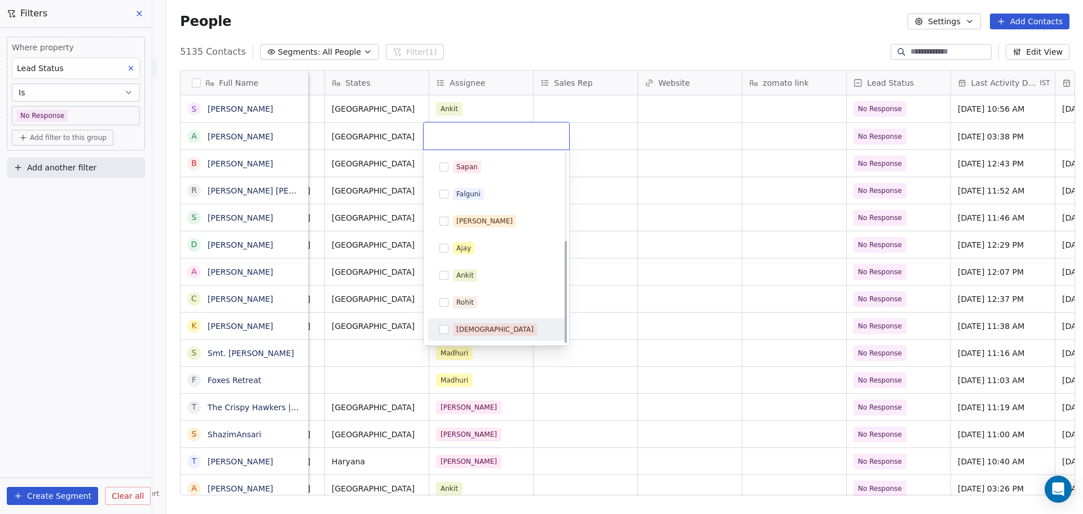
click at [489, 328] on div "[DEMOGRAPHIC_DATA]" at bounding box center [503, 329] width 100 height 12
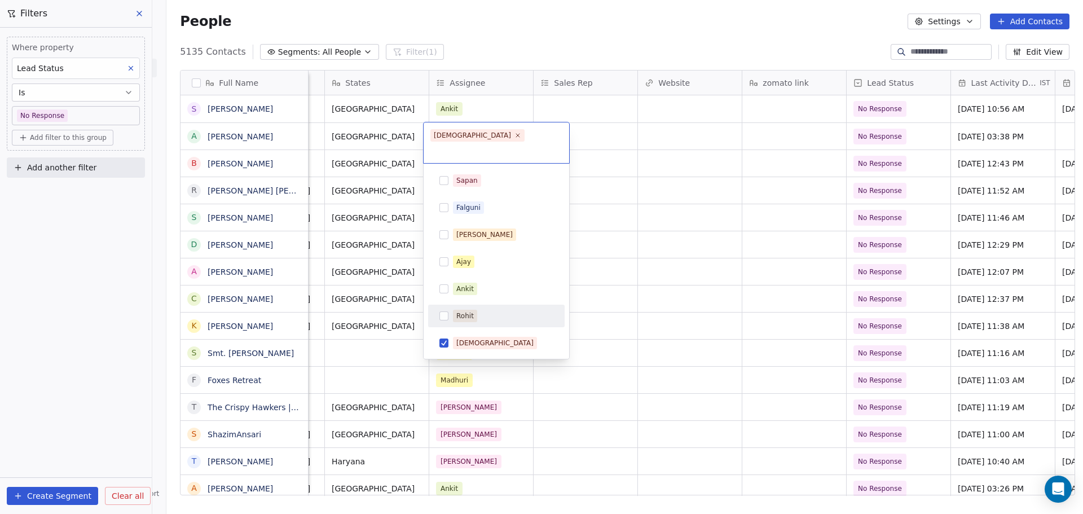
click at [690, 272] on html "On2Cook India Pvt. Ltd. Contacts People Marketing Workflows Campaigns Sales Pip…" at bounding box center [541, 257] width 1083 height 514
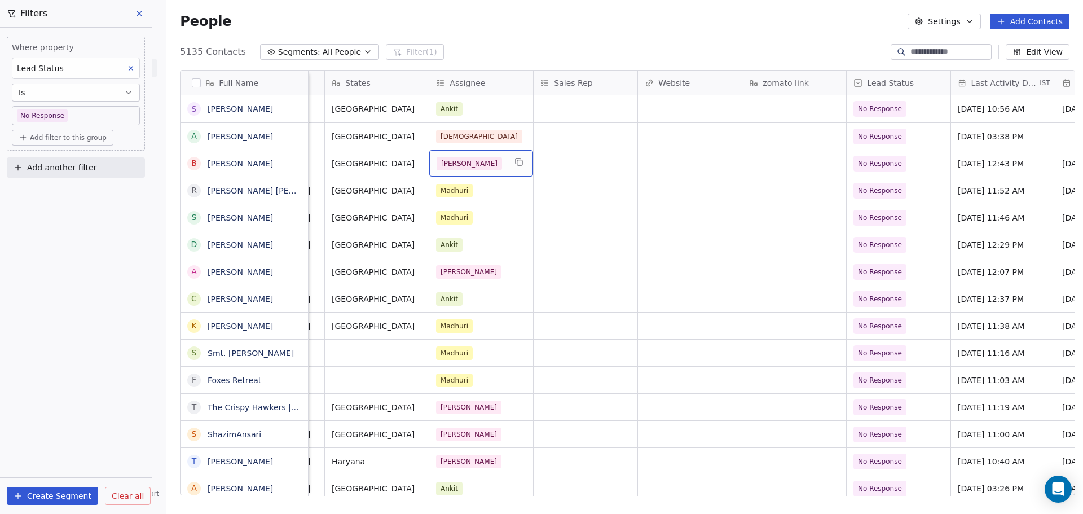
click at [490, 169] on div "[PERSON_NAME]" at bounding box center [471, 164] width 69 height 14
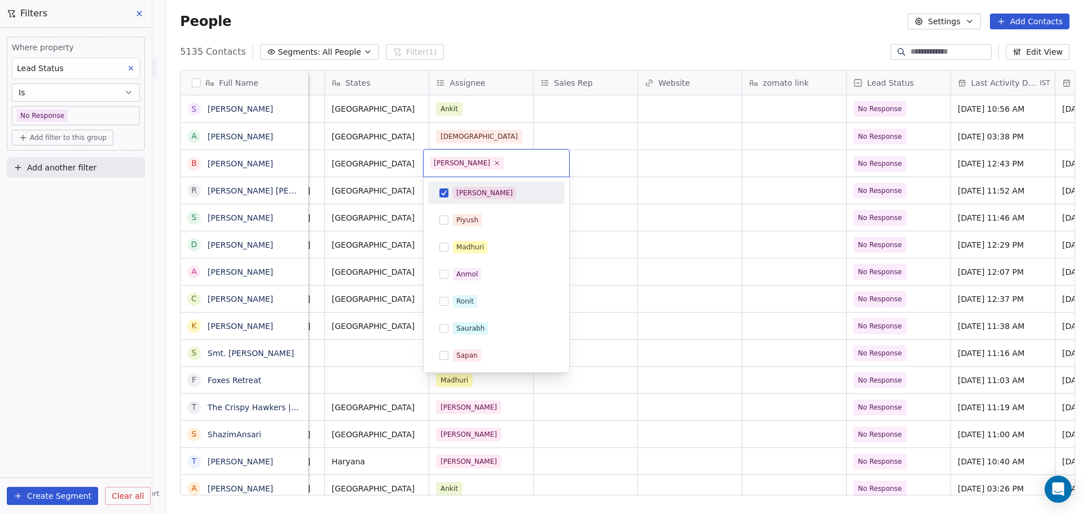
click at [471, 193] on div "[PERSON_NAME]" at bounding box center [484, 193] width 56 height 10
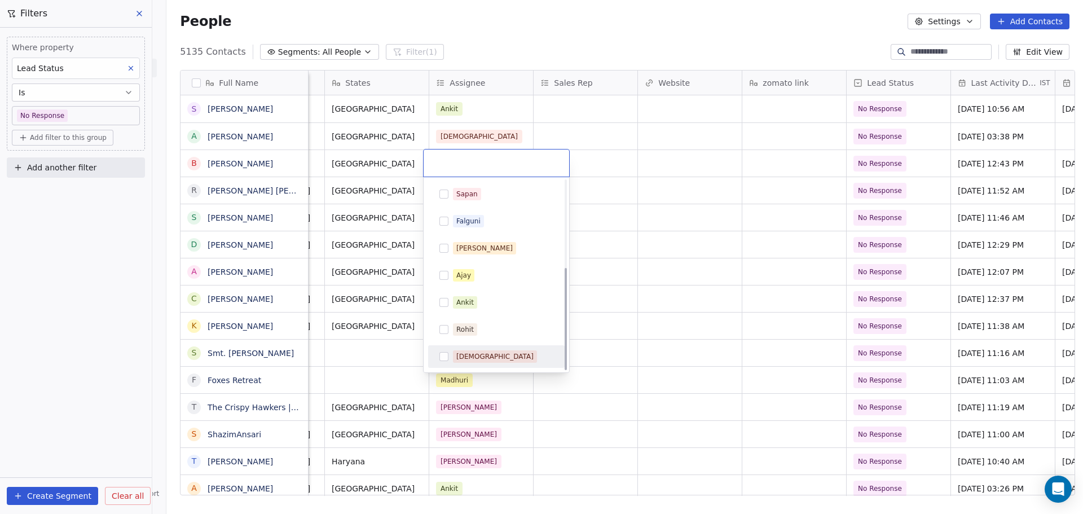
click at [485, 362] on div "[DEMOGRAPHIC_DATA]" at bounding box center [503, 356] width 100 height 12
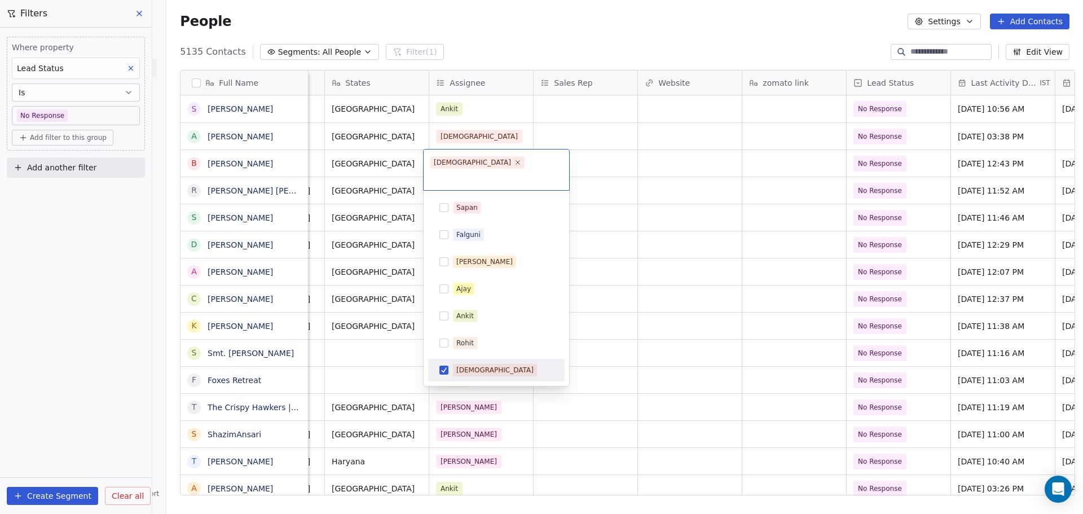
click at [685, 288] on html "On2Cook India Pvt. Ltd. Contacts People Marketing Workflows Campaigns Sales Pip…" at bounding box center [541, 257] width 1083 height 514
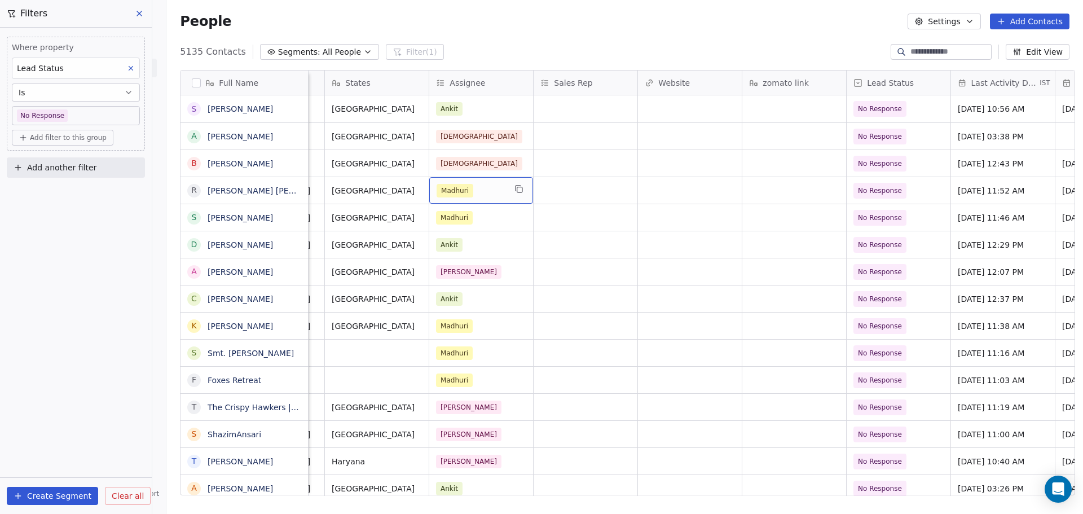
click at [495, 193] on div "Madhuri" at bounding box center [471, 191] width 69 height 14
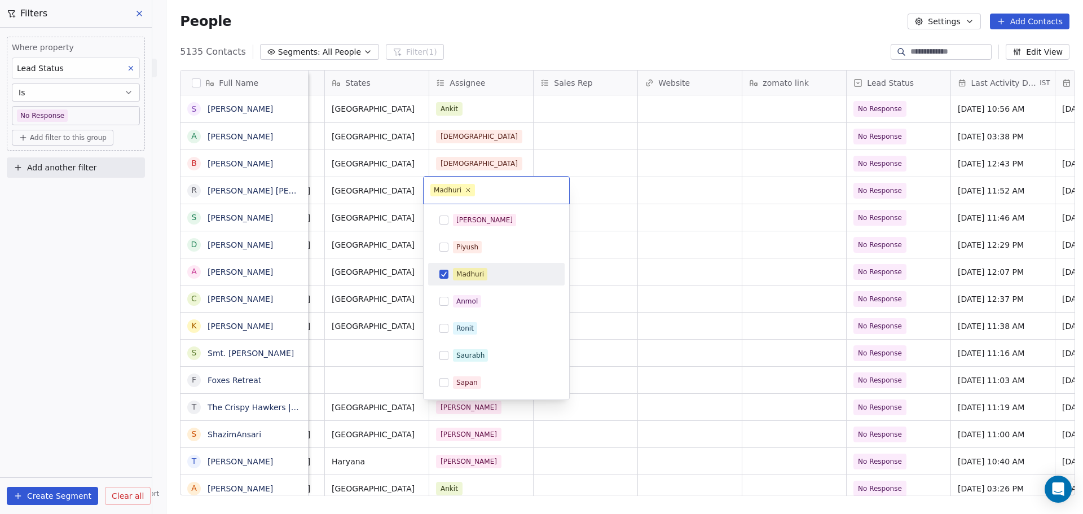
click at [488, 272] on div "Madhuri" at bounding box center [503, 274] width 100 height 12
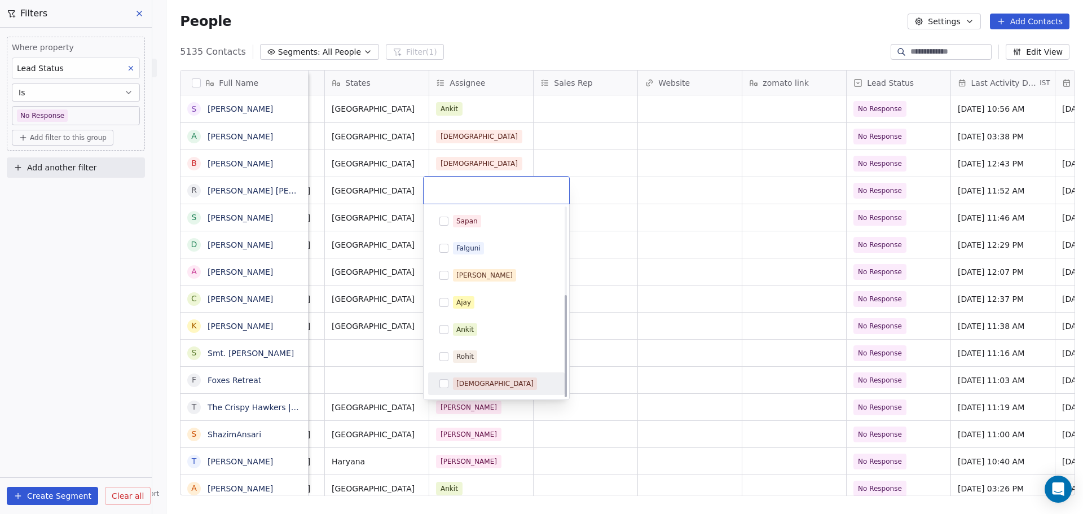
click at [487, 382] on div "[DEMOGRAPHIC_DATA]" at bounding box center [503, 383] width 100 height 12
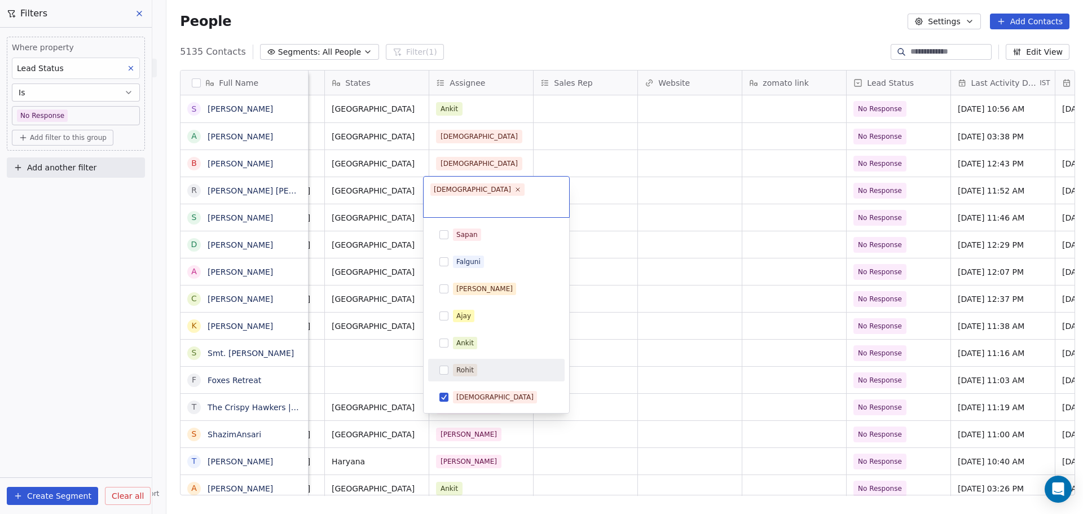
click at [688, 303] on html "On2Cook India Pvt. Ltd. Contacts People Marketing Workflows Campaigns Sales Pip…" at bounding box center [541, 257] width 1083 height 514
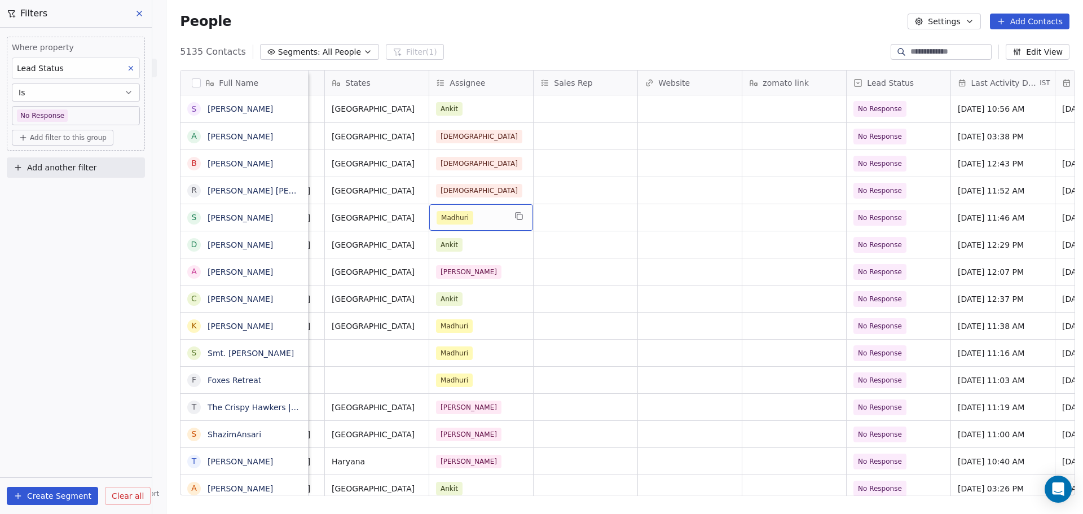
click at [488, 222] on div "Madhuri" at bounding box center [471, 218] width 69 height 14
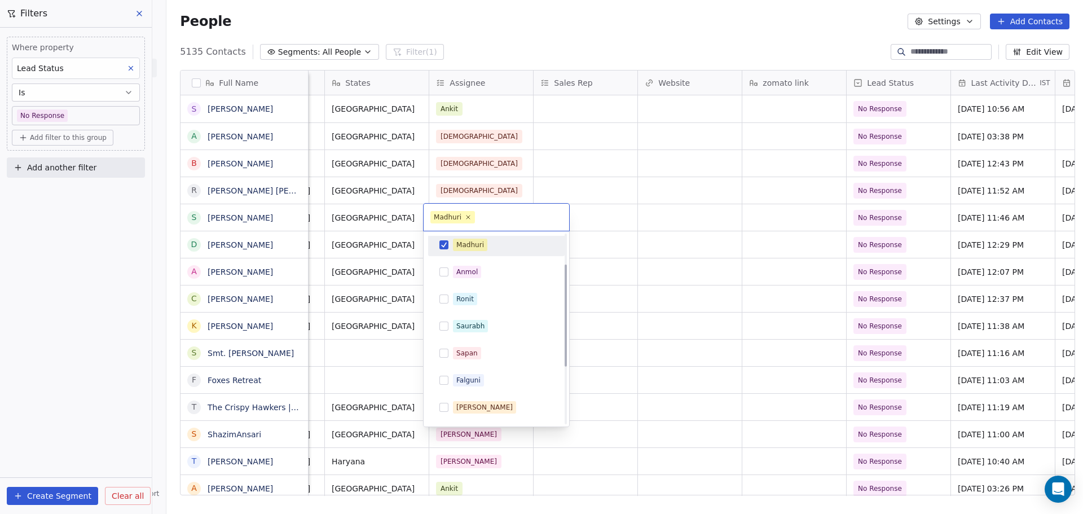
click at [490, 241] on div "Madhuri" at bounding box center [503, 245] width 100 height 12
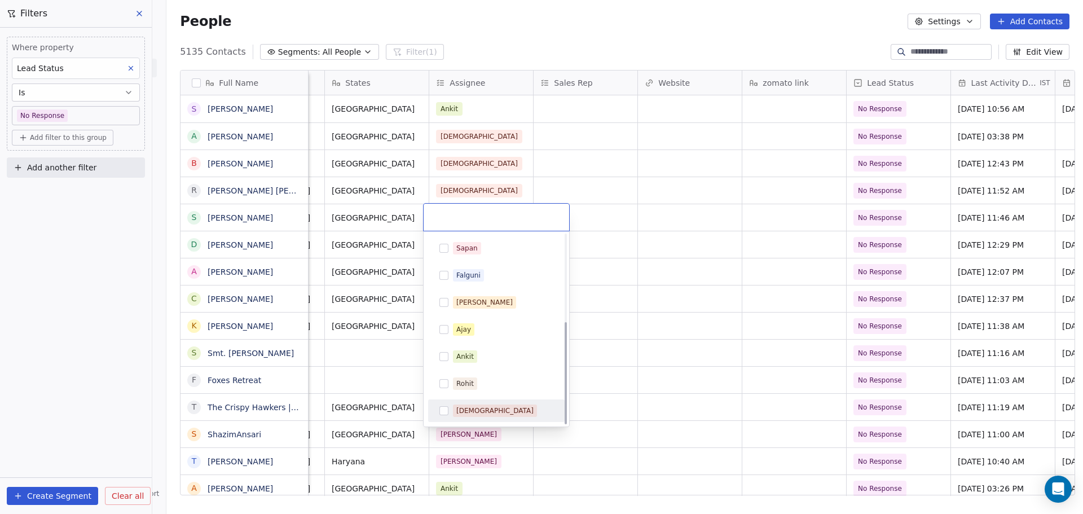
click at [479, 415] on div "[DEMOGRAPHIC_DATA]" at bounding box center [494, 411] width 77 height 10
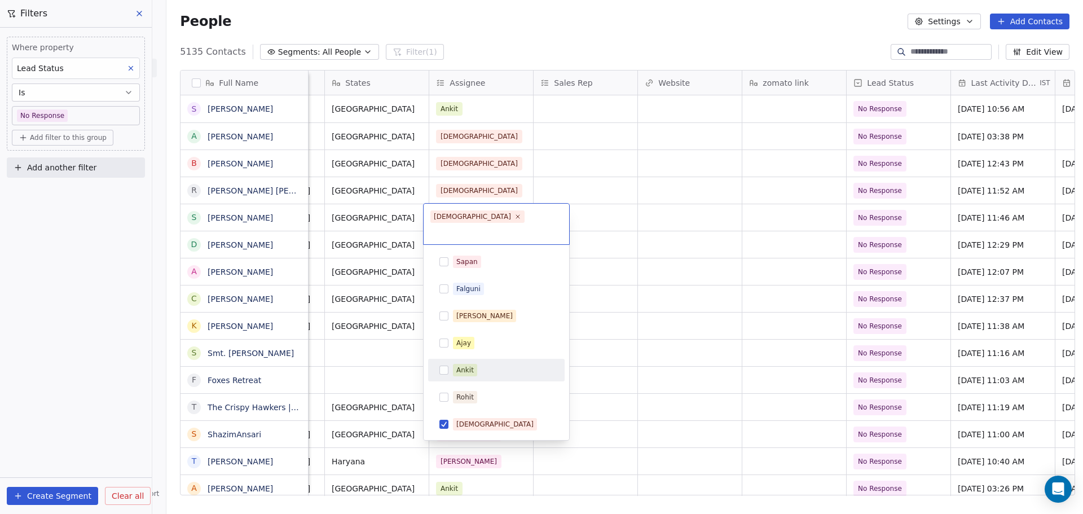
click at [625, 288] on html "On2Cook India Pvt. Ltd. Contacts People Marketing Workflows Campaigns Sales Pip…" at bounding box center [541, 257] width 1083 height 514
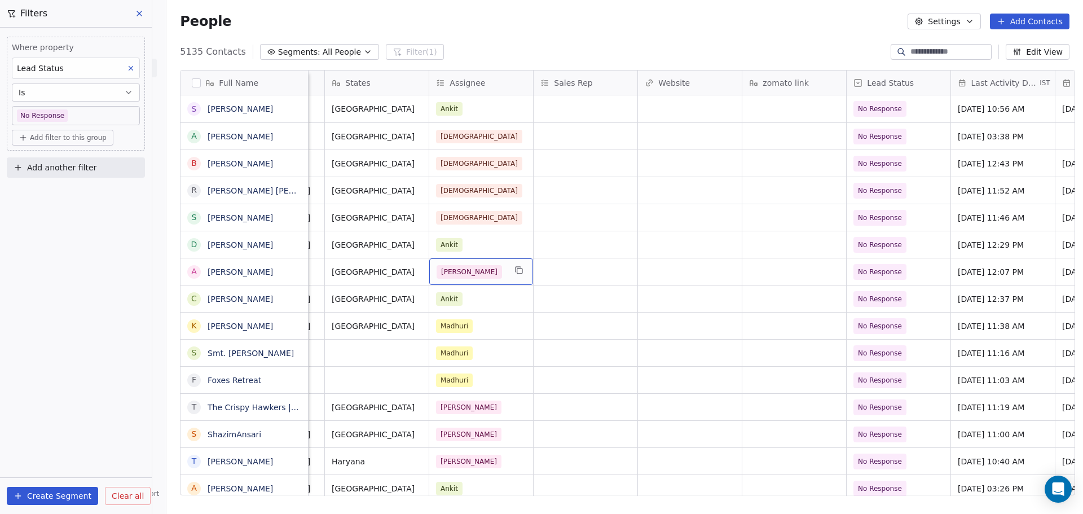
click at [475, 272] on div "[PERSON_NAME]" at bounding box center [471, 272] width 69 height 14
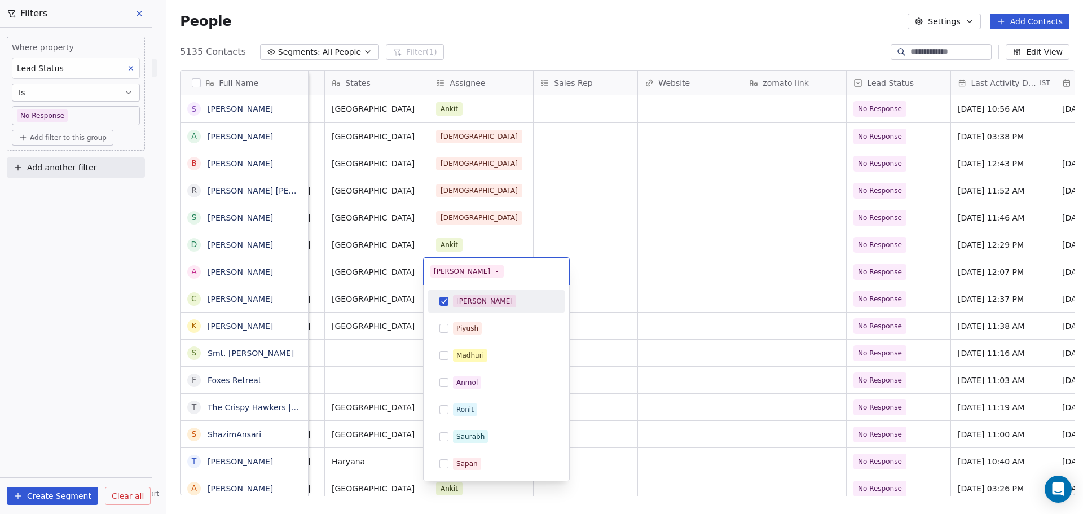
click at [465, 298] on div "[PERSON_NAME]" at bounding box center [484, 301] width 56 height 10
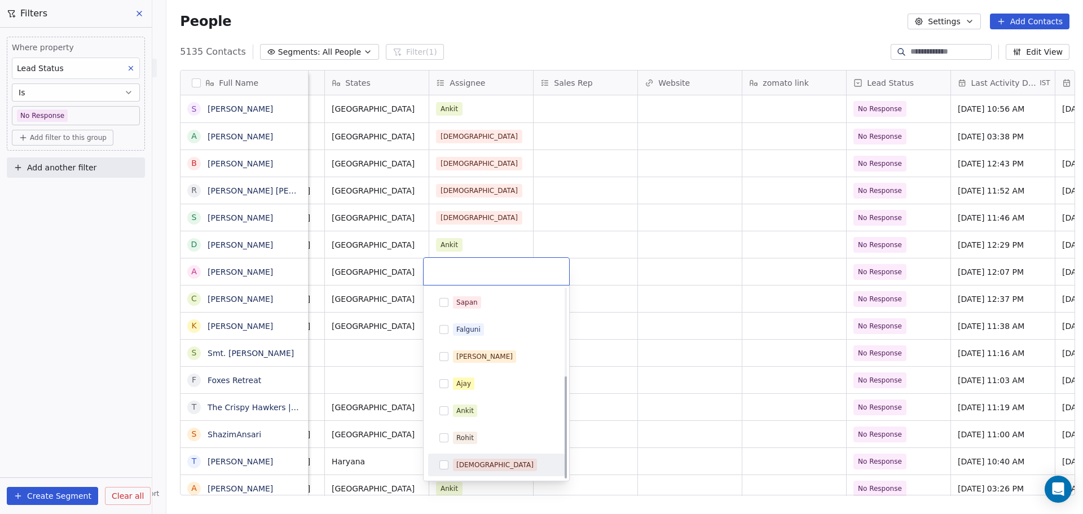
click at [487, 467] on div "[DEMOGRAPHIC_DATA]" at bounding box center [503, 465] width 100 height 12
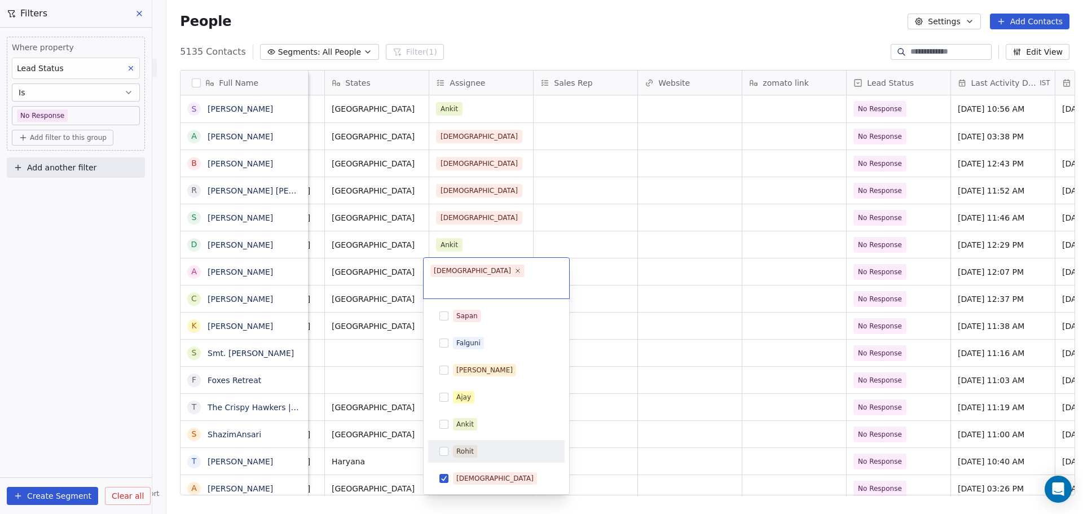
click at [668, 315] on html "On2Cook India Pvt. Ltd. Contacts People Marketing Workflows Campaigns Sales Pip…" at bounding box center [541, 257] width 1083 height 514
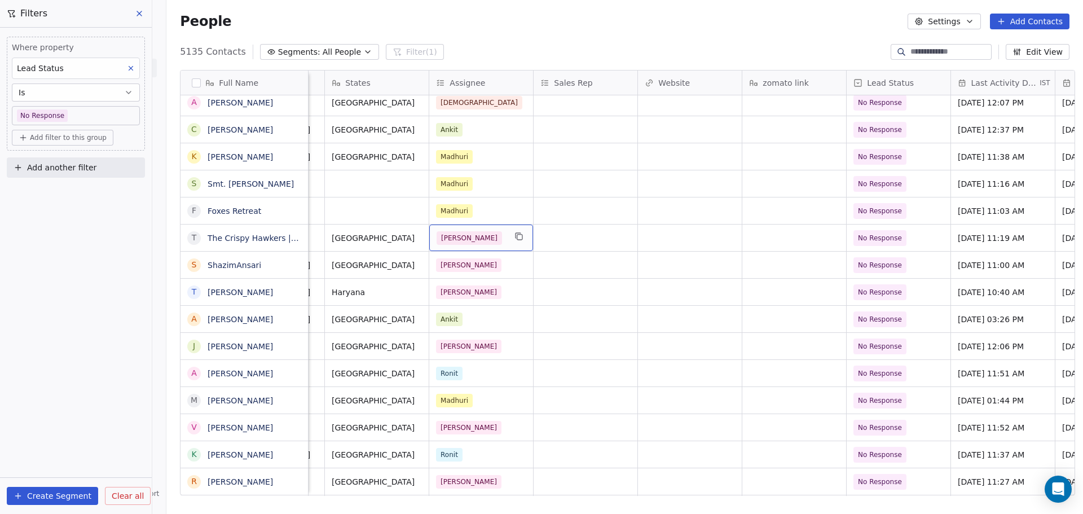
click at [486, 240] on div "[PERSON_NAME]" at bounding box center [471, 238] width 69 height 14
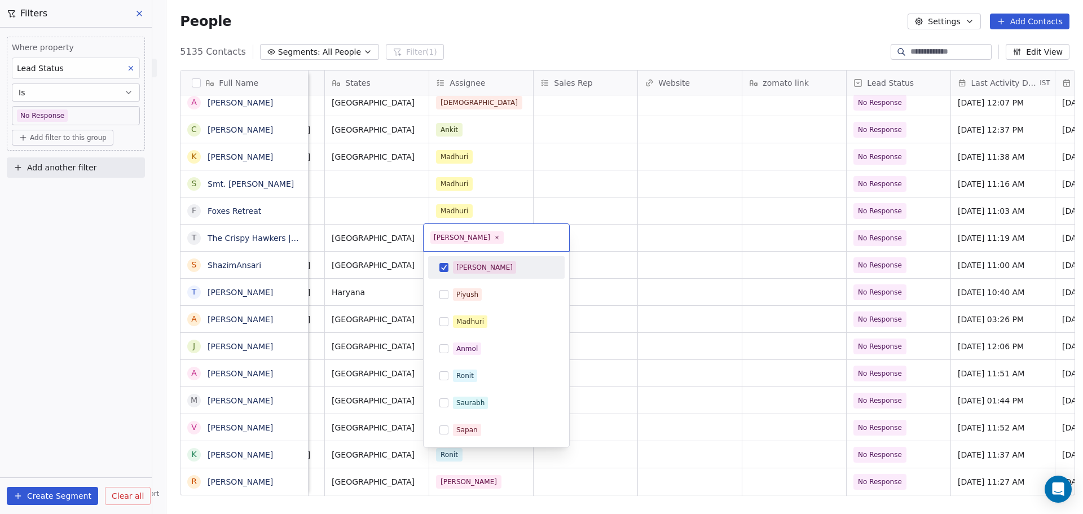
click at [475, 264] on span "[PERSON_NAME]" at bounding box center [484, 267] width 63 height 12
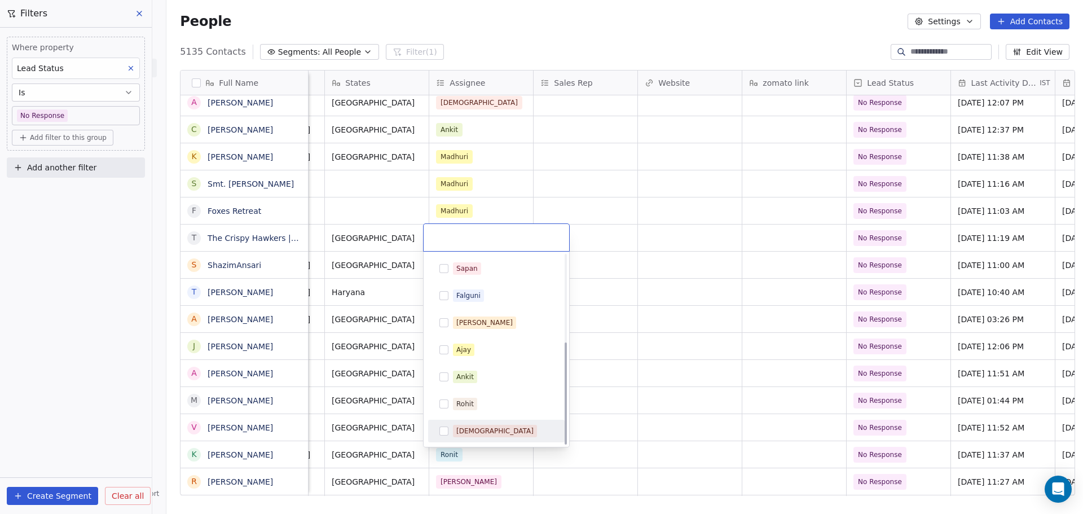
click at [512, 427] on div "[DEMOGRAPHIC_DATA]" at bounding box center [503, 431] width 100 height 12
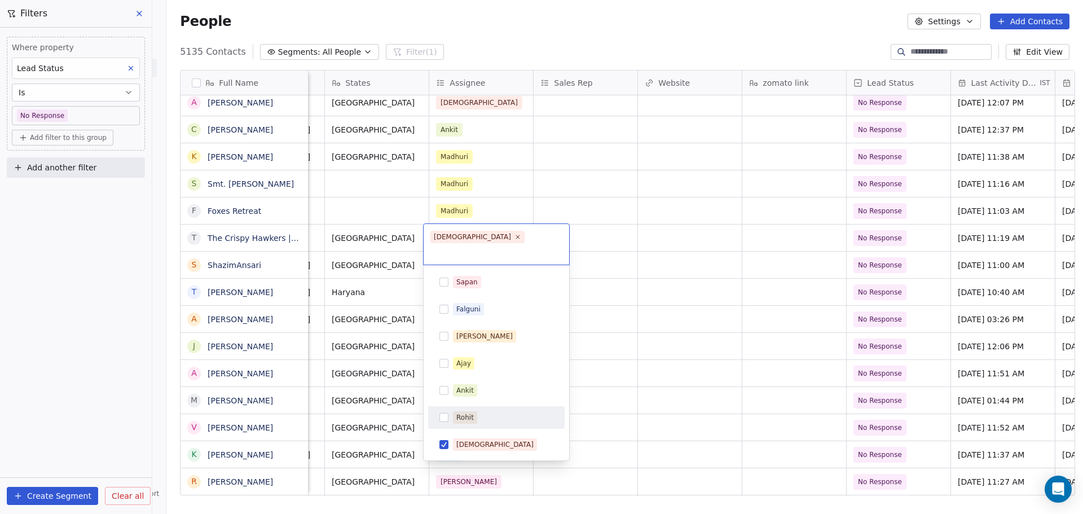
click at [683, 298] on html "On2Cook India Pvt. Ltd. Contacts People Marketing Workflows Campaigns Sales Pip…" at bounding box center [541, 257] width 1083 height 514
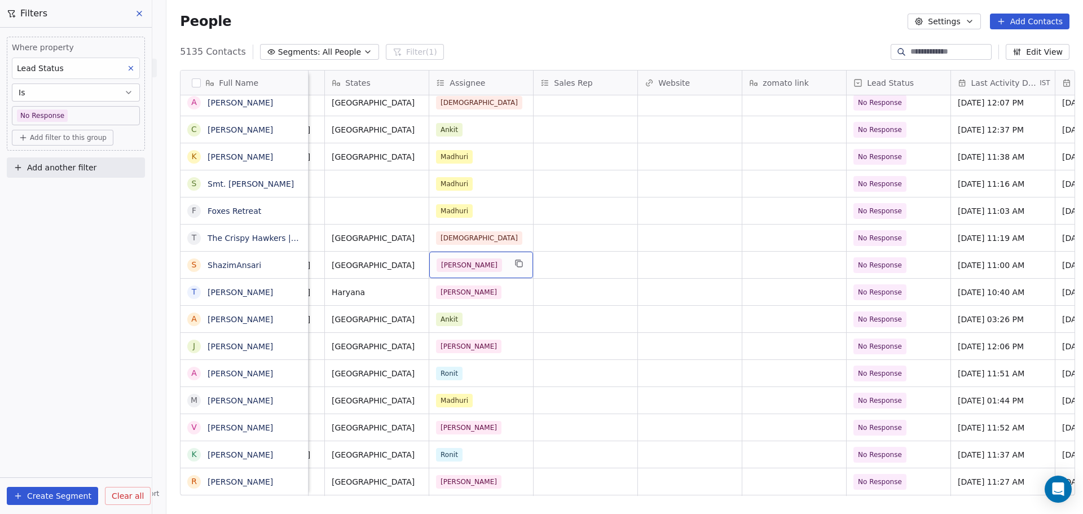
click at [470, 263] on div "[PERSON_NAME]" at bounding box center [471, 265] width 69 height 14
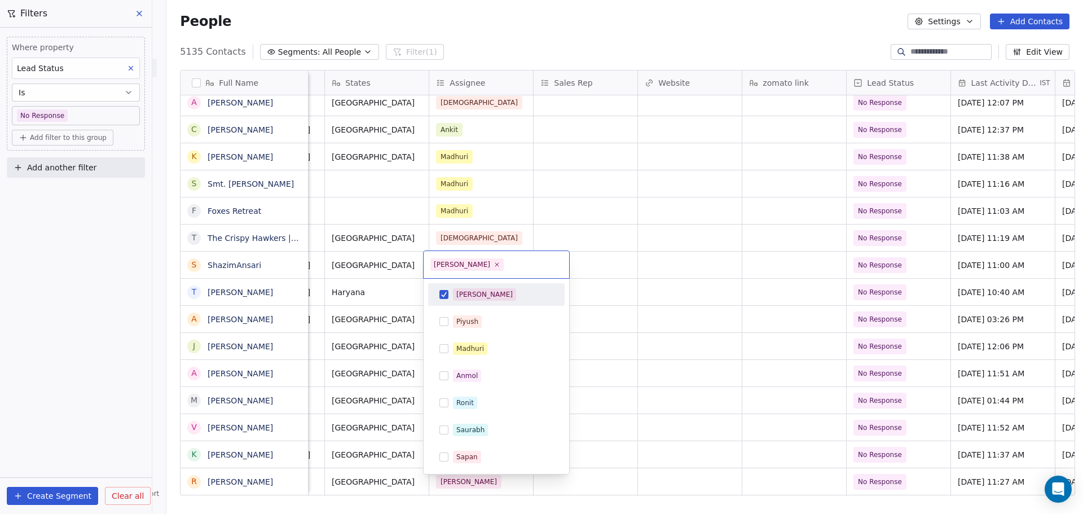
click at [491, 294] on div "[PERSON_NAME]" at bounding box center [503, 294] width 100 height 12
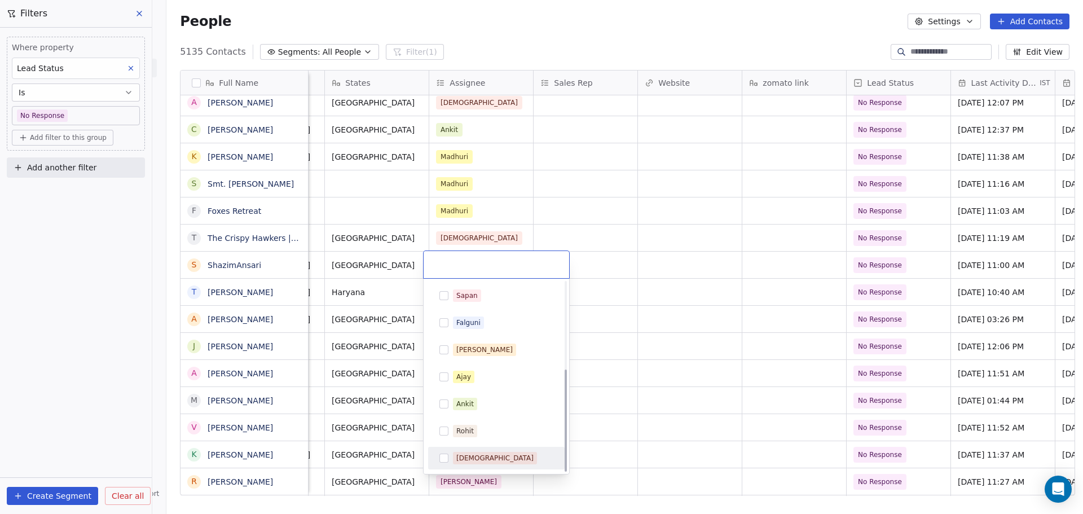
drag, startPoint x: 512, startPoint y: 456, endPoint x: 563, endPoint y: 371, distance: 99.3
click at [510, 456] on div "[DEMOGRAPHIC_DATA]" at bounding box center [503, 458] width 100 height 12
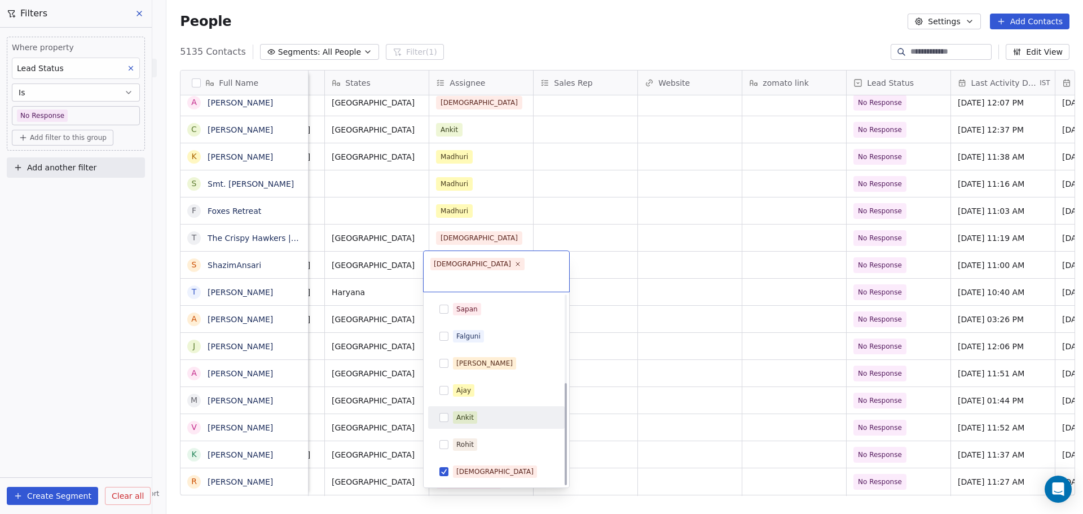
click at [662, 279] on html "On2Cook India Pvt. Ltd. Contacts People Marketing Workflows Campaigns Sales Pip…" at bounding box center [541, 257] width 1083 height 514
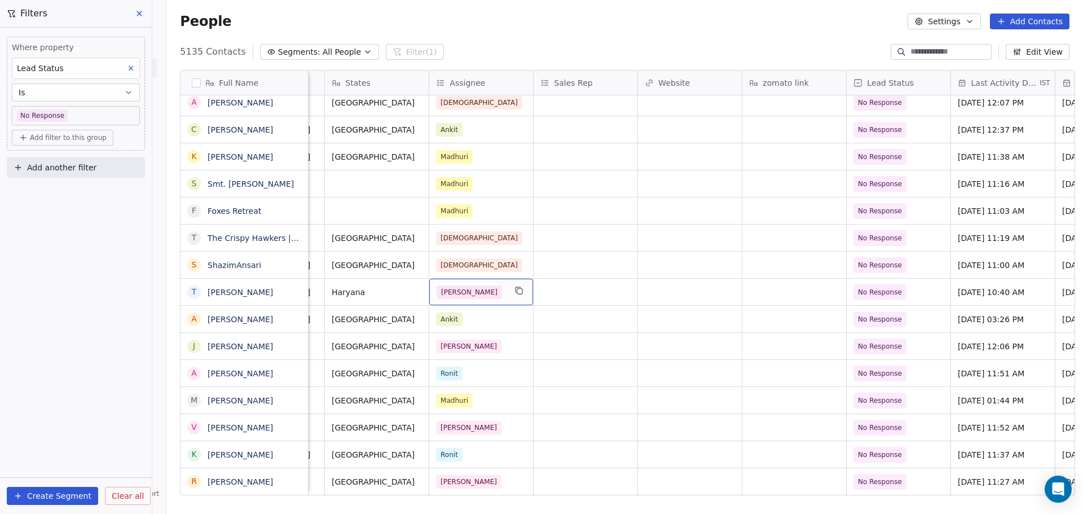
click at [477, 295] on div "[PERSON_NAME]" at bounding box center [471, 292] width 69 height 14
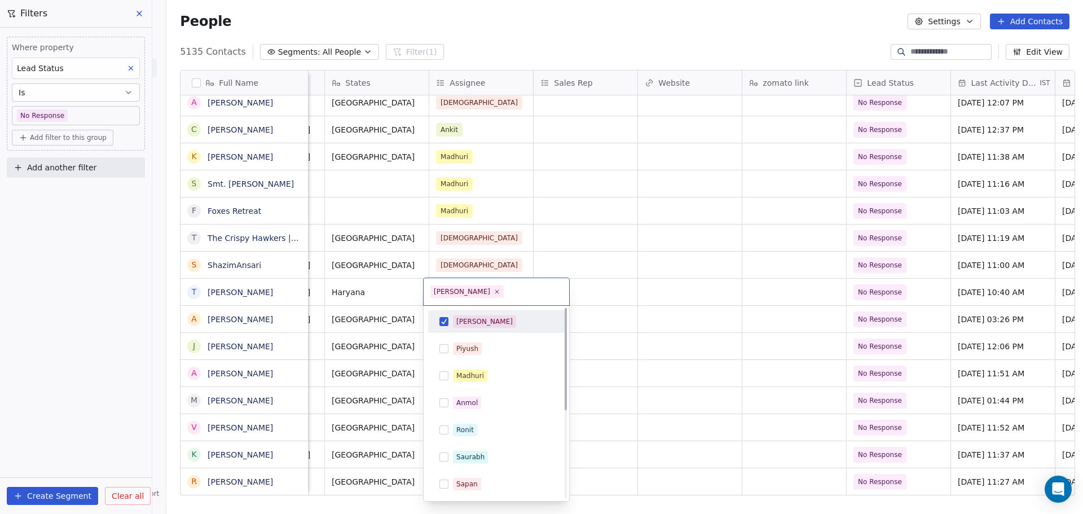
click at [492, 322] on div "[PERSON_NAME]" at bounding box center [503, 321] width 100 height 12
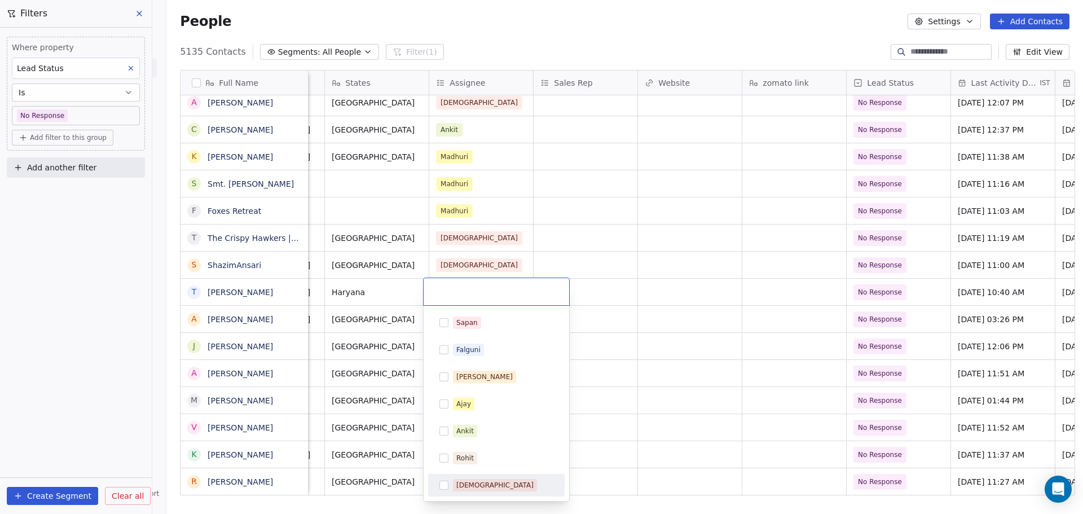
click at [504, 486] on div "[DEMOGRAPHIC_DATA]" at bounding box center [503, 485] width 100 height 12
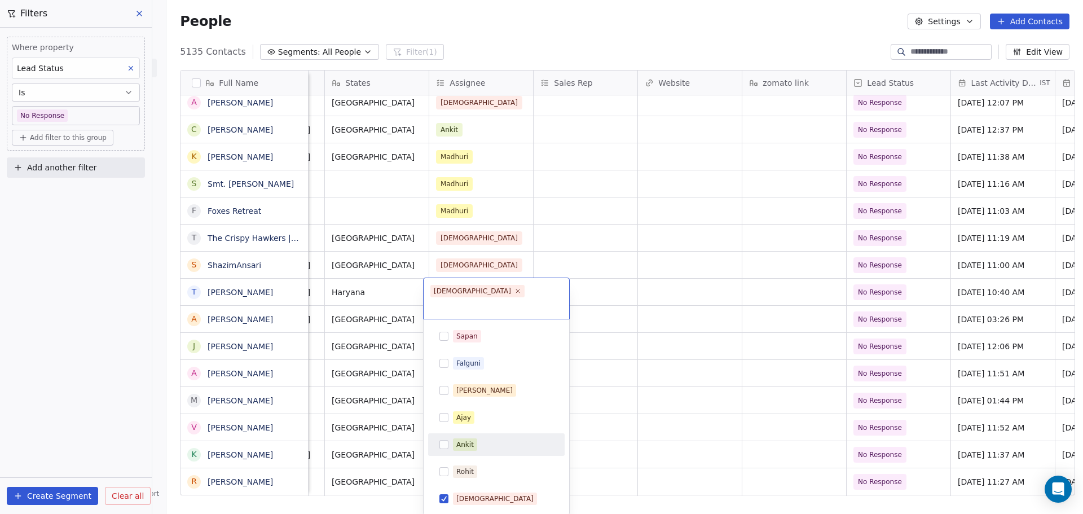
click at [602, 299] on html "On2Cook India Pvt. Ltd. Contacts People Marketing Workflows Campaigns Sales Pip…" at bounding box center [541, 257] width 1083 height 514
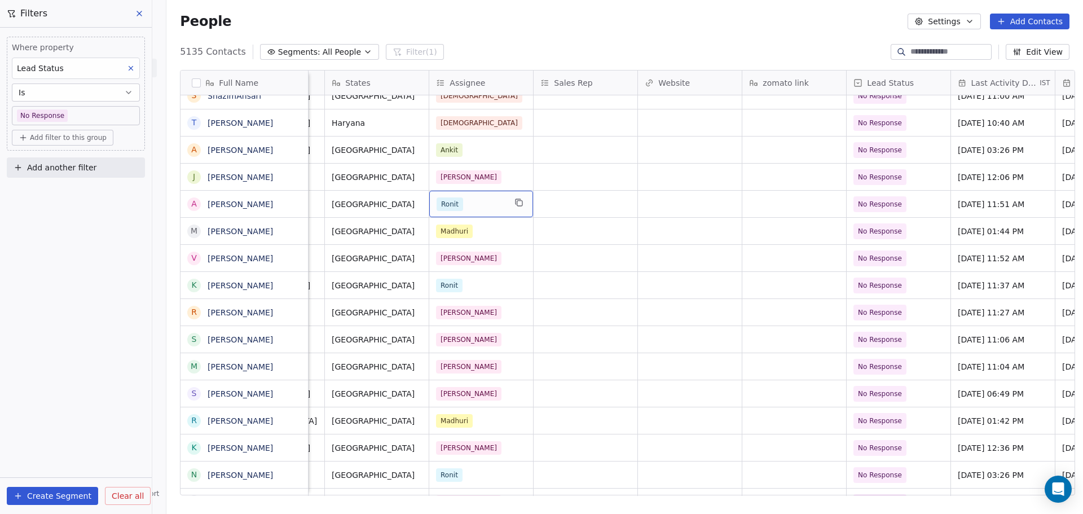
click at [477, 202] on div "Ronit" at bounding box center [471, 204] width 69 height 14
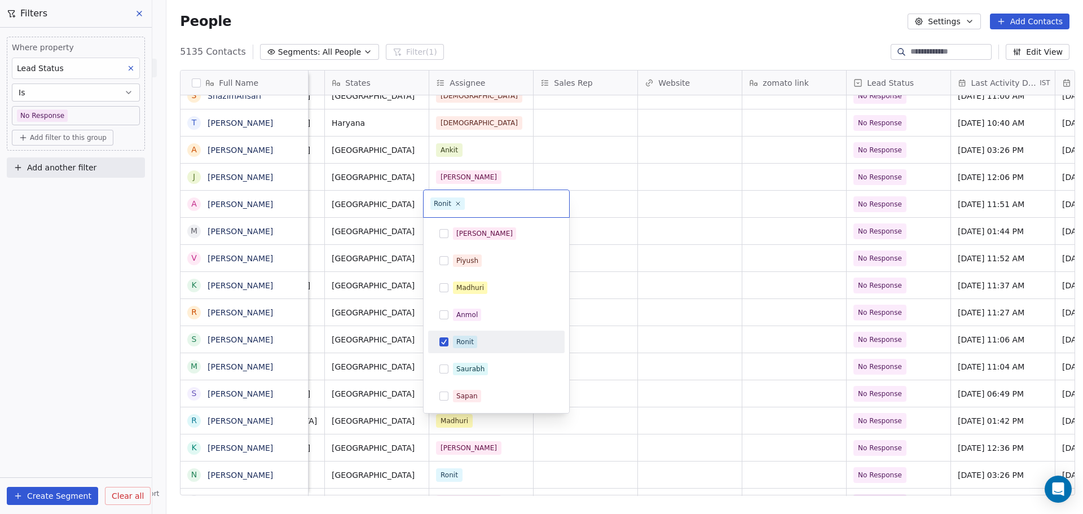
click at [477, 339] on div "Ronit" at bounding box center [503, 342] width 100 height 12
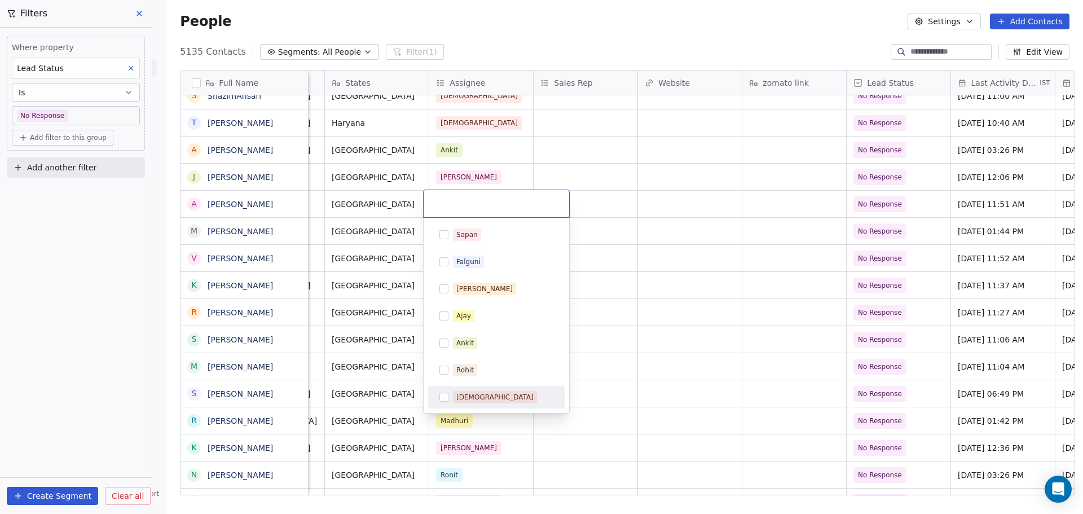
click at [487, 395] on div "[DEMOGRAPHIC_DATA]" at bounding box center [503, 397] width 100 height 12
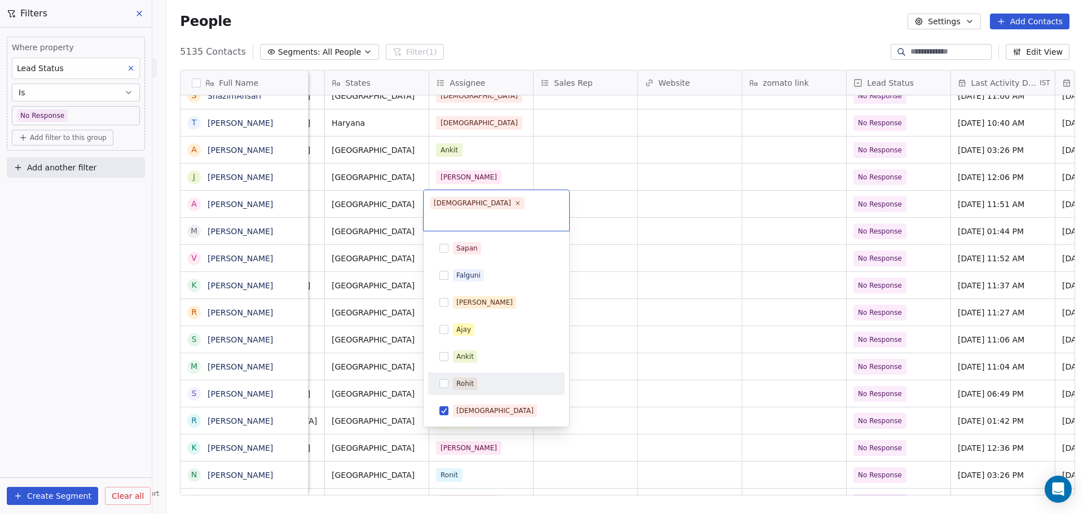
click at [625, 292] on html "On2Cook India Pvt. Ltd. Contacts People Marketing Workflows Campaigns Sales Pip…" at bounding box center [541, 257] width 1083 height 514
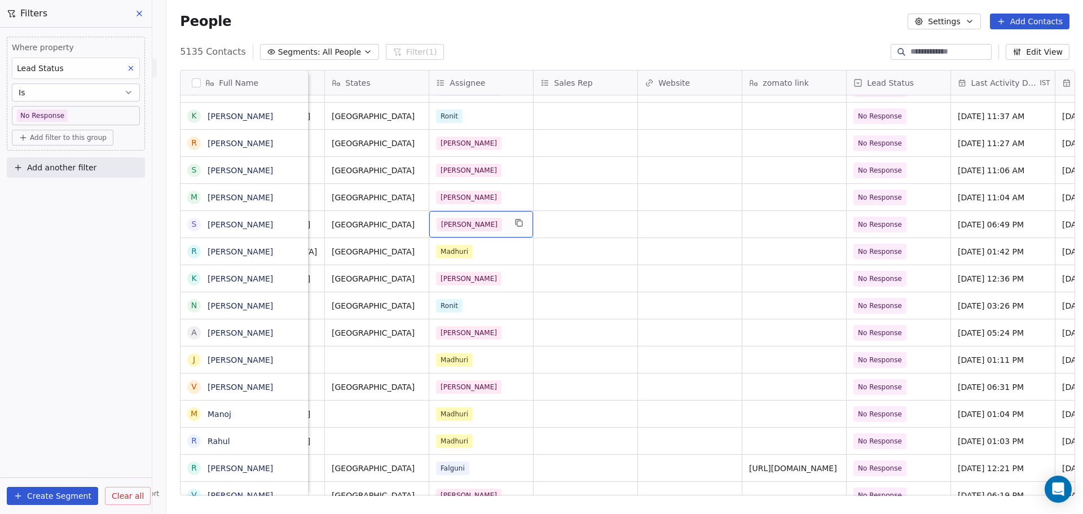
click at [501, 224] on div "[PERSON_NAME]" at bounding box center [481, 224] width 104 height 27
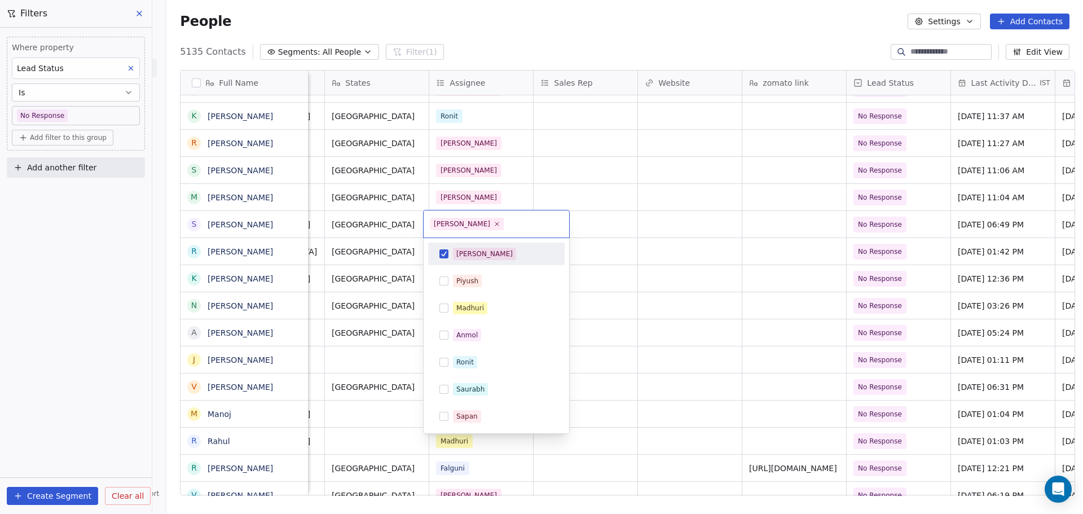
click at [479, 256] on div "[PERSON_NAME]" at bounding box center [503, 254] width 100 height 12
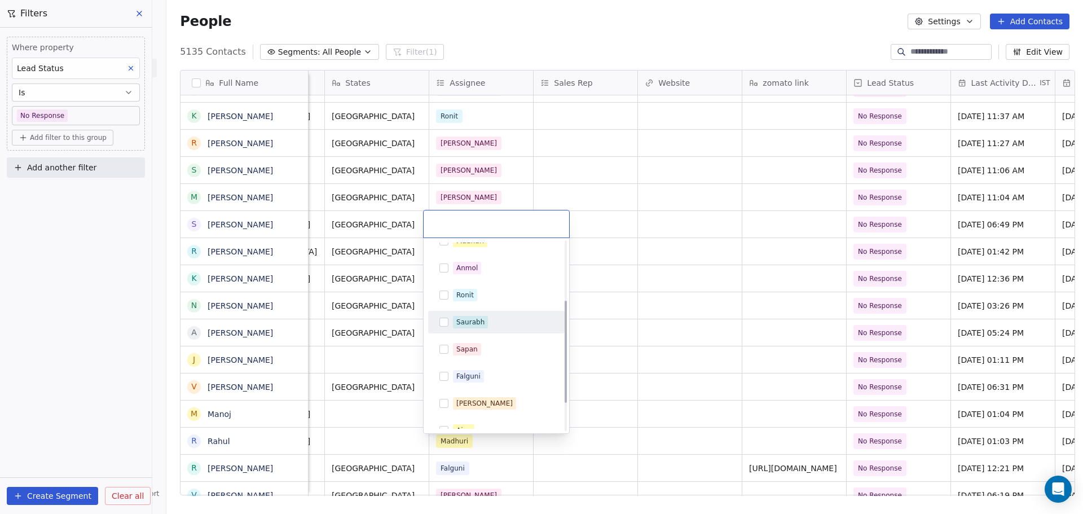
scroll to position [161, 0]
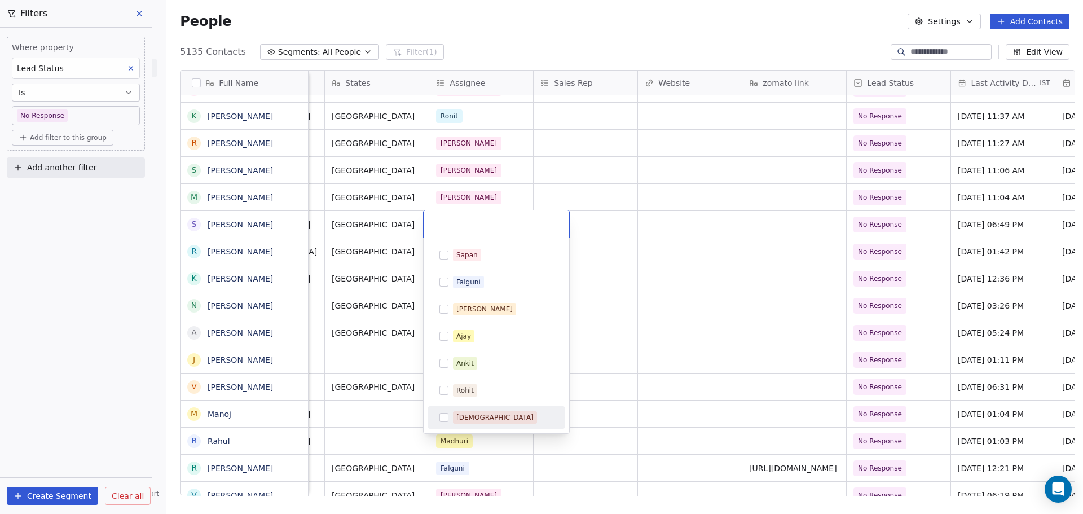
click at [492, 413] on div "[DEMOGRAPHIC_DATA]" at bounding box center [503, 417] width 100 height 12
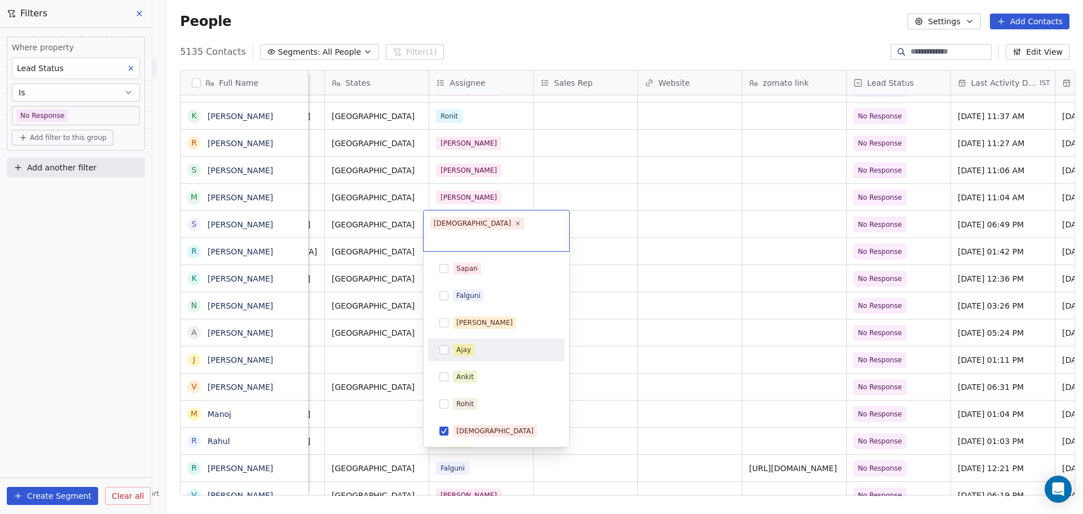
click at [623, 303] on html "On2Cook India Pvt. Ltd. Contacts People Marketing Workflows Campaigns Sales Pip…" at bounding box center [541, 257] width 1083 height 514
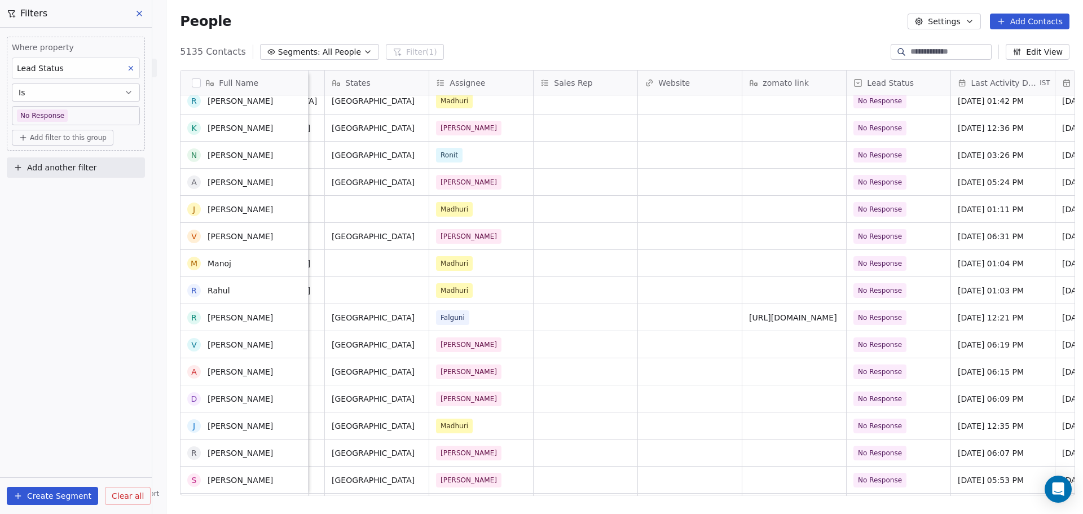
scroll to position [677, 0]
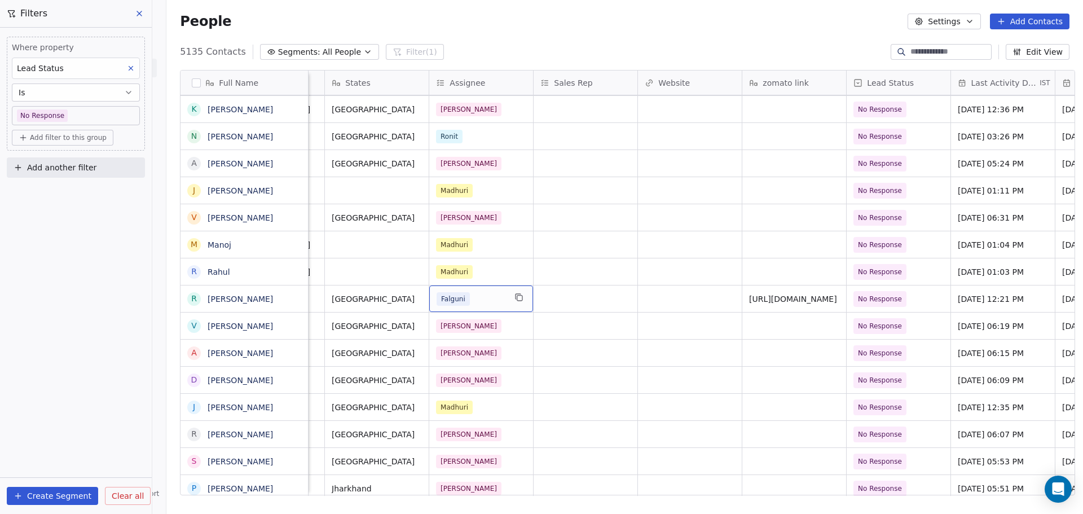
click at [498, 298] on div "Falguni" at bounding box center [471, 299] width 69 height 14
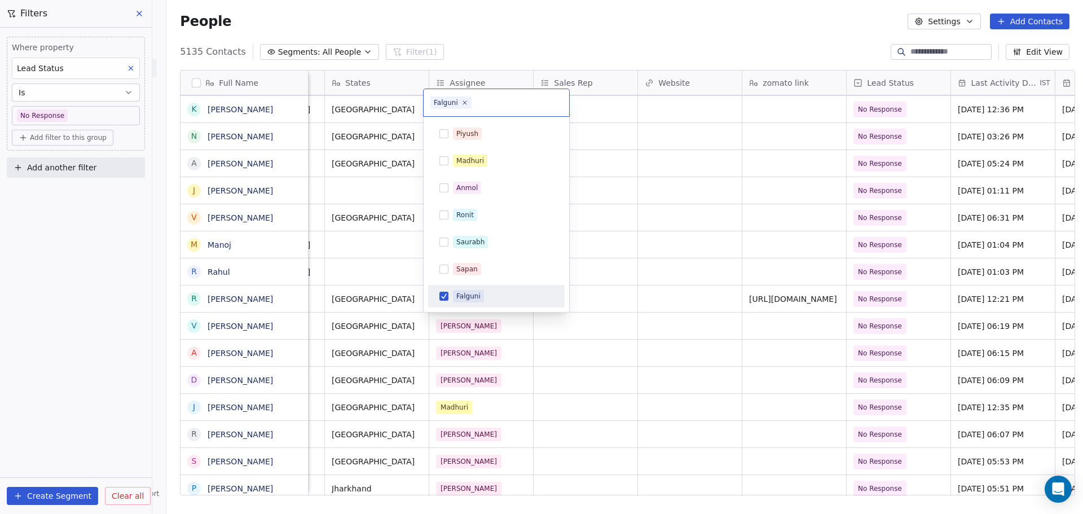
click at [460, 296] on div "Falguni" at bounding box center [468, 296] width 24 height 10
click at [479, 291] on div "[DEMOGRAPHIC_DATA]" at bounding box center [494, 296] width 77 height 10
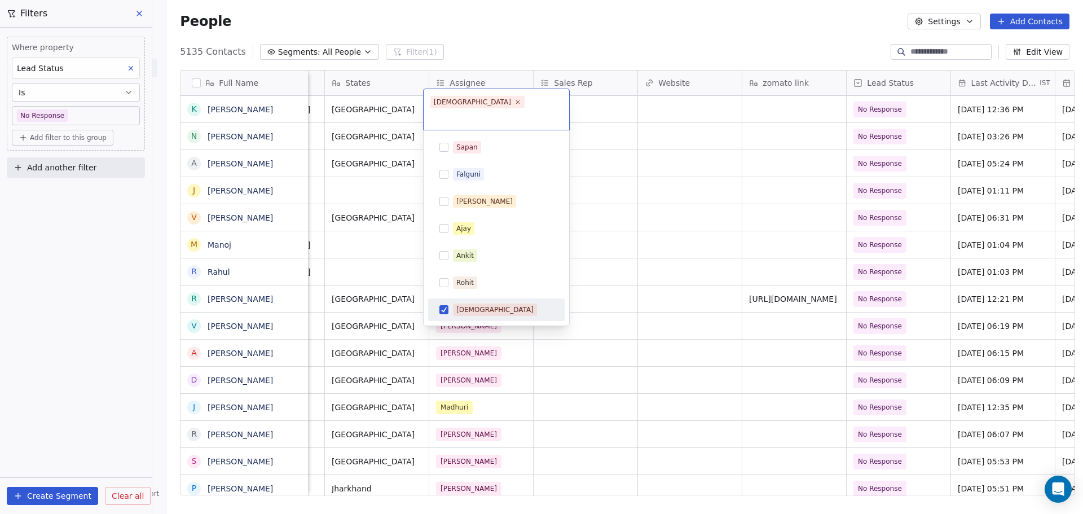
click at [607, 320] on html "On2Cook India Pvt. Ltd. Contacts People Marketing Workflows Campaigns Sales Pip…" at bounding box center [541, 257] width 1083 height 514
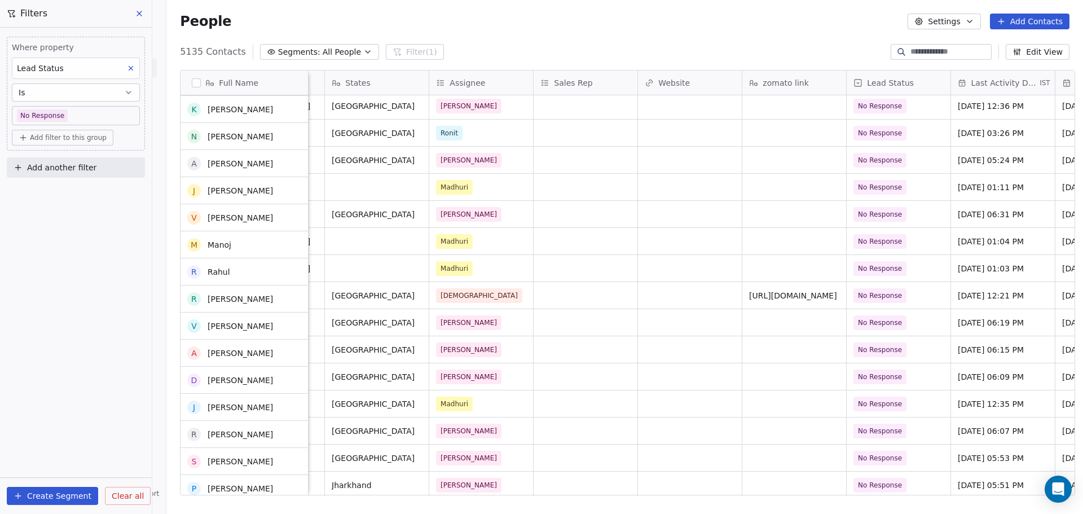
scroll to position [737, 0]
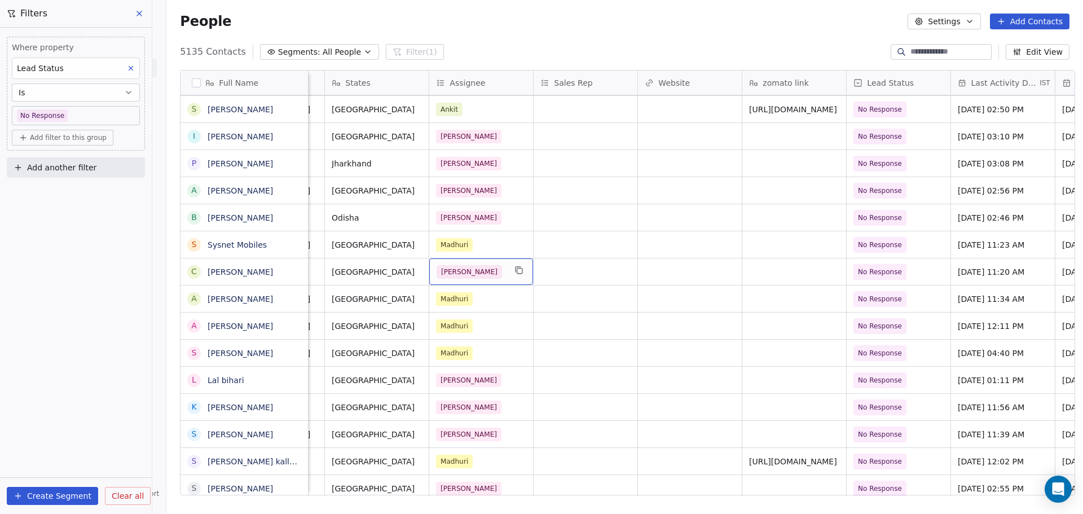
click at [464, 272] on div "[PERSON_NAME]" at bounding box center [471, 272] width 69 height 14
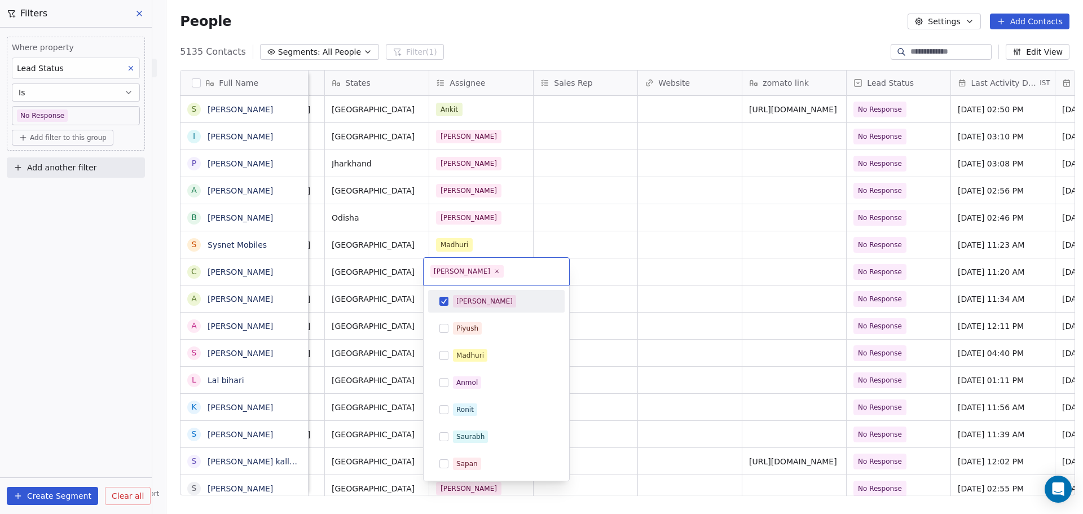
click at [467, 296] on div "[PERSON_NAME]" at bounding box center [484, 301] width 56 height 10
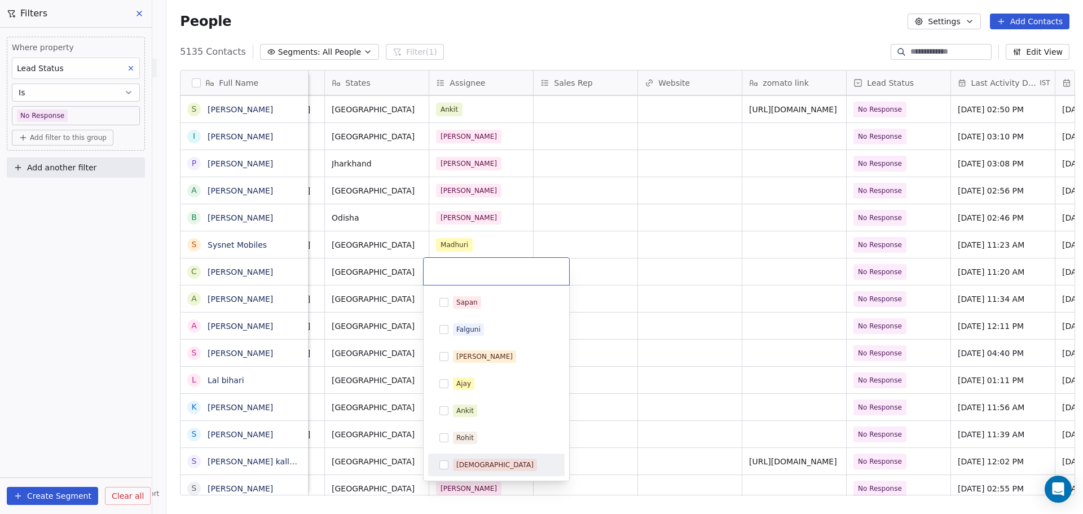
click at [487, 464] on div "[DEMOGRAPHIC_DATA]" at bounding box center [503, 465] width 100 height 12
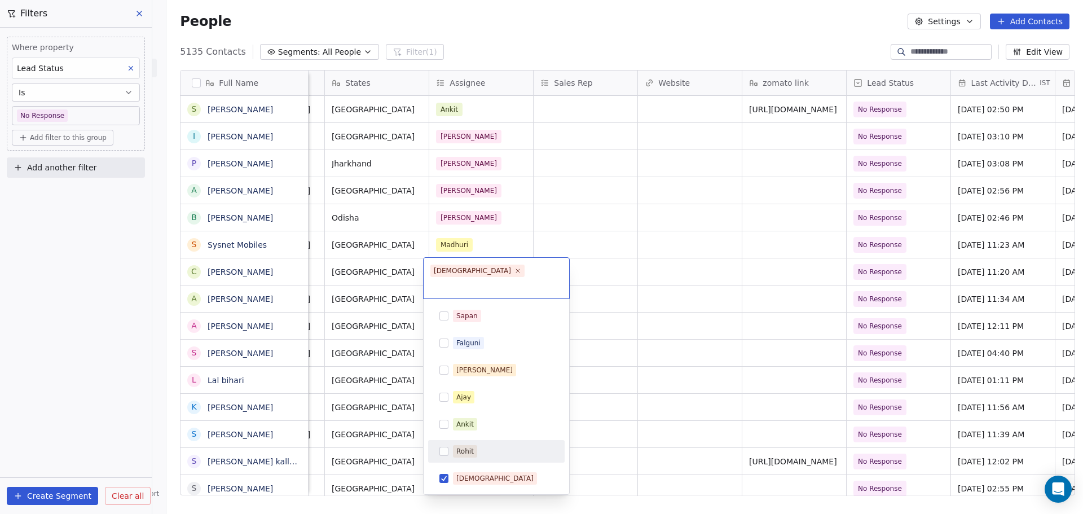
click at [696, 273] on html "On2Cook India Pvt. Ltd. Contacts People Marketing Workflows Campaigns Sales Pip…" at bounding box center [541, 257] width 1083 height 514
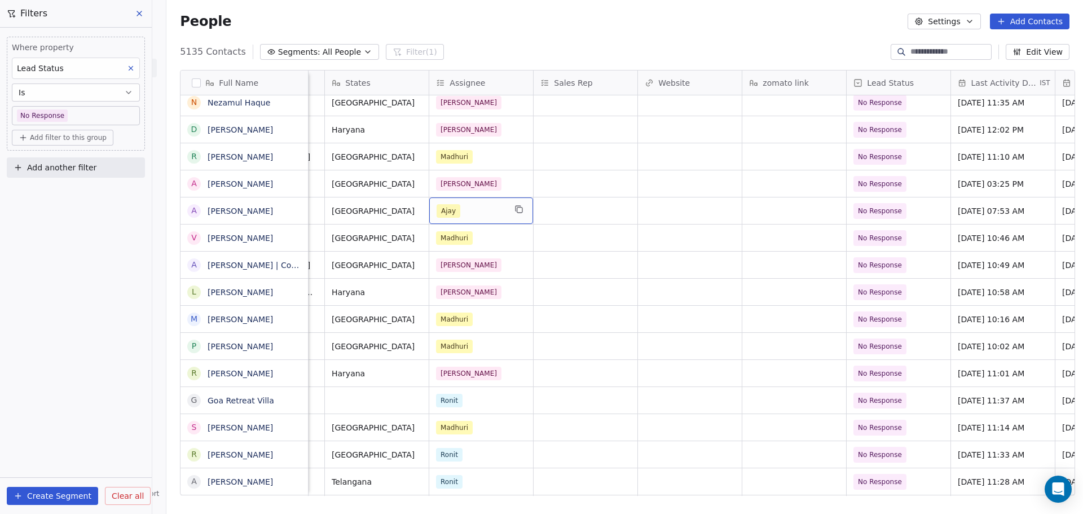
click at [460, 210] on div "Ajay" at bounding box center [471, 211] width 69 height 14
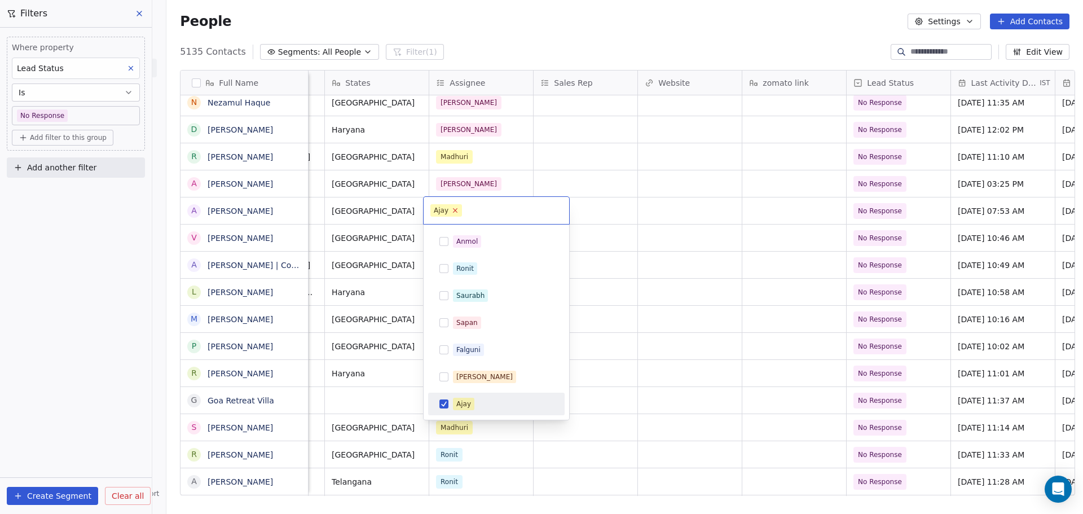
click at [452, 213] on icon at bounding box center [455, 209] width 7 height 7
click at [475, 404] on div "[DEMOGRAPHIC_DATA]" at bounding box center [494, 404] width 77 height 10
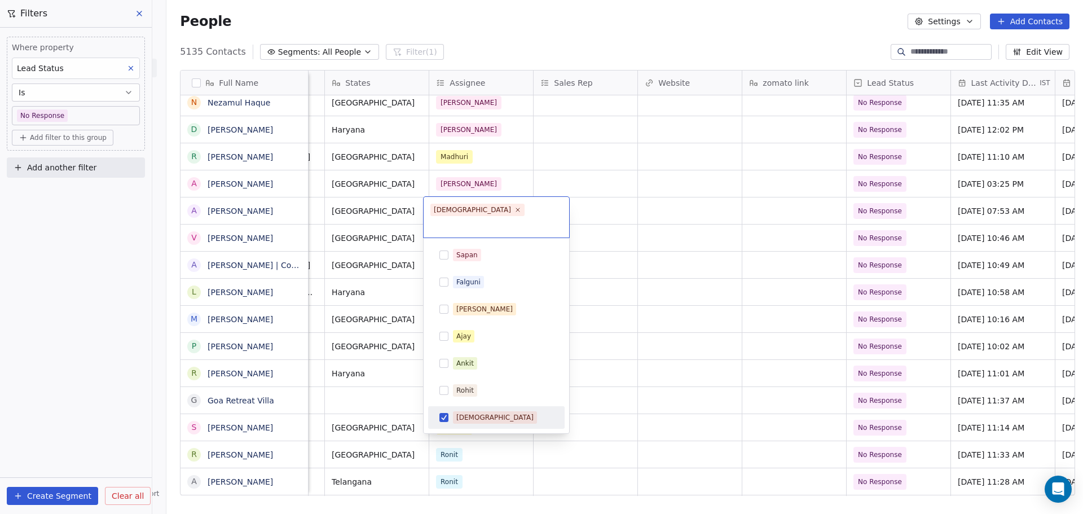
click at [665, 324] on html "On2Cook India Pvt. Ltd. Contacts People Marketing Workflows Campaigns Sales Pip…" at bounding box center [541, 257] width 1083 height 514
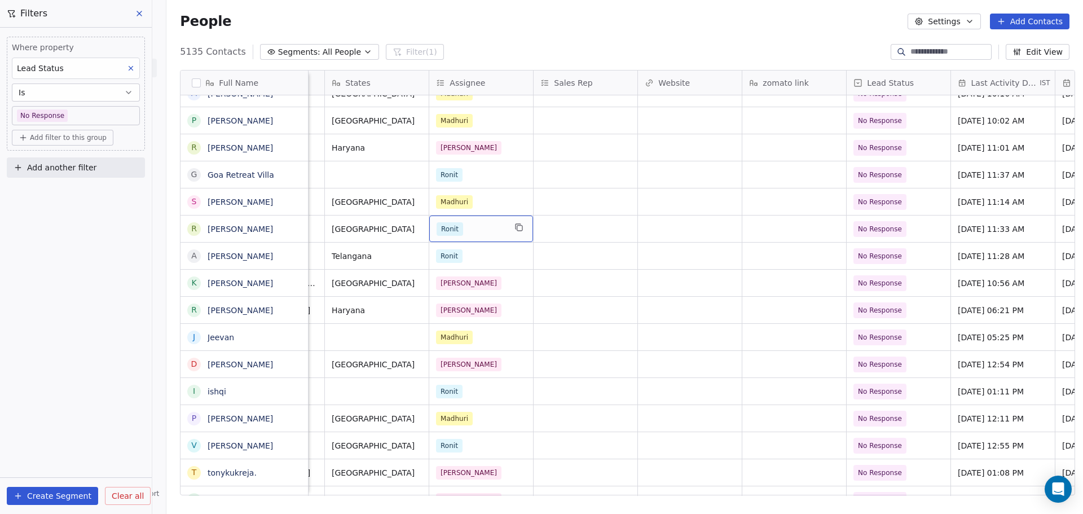
click at [478, 228] on div "Ronit" at bounding box center [471, 229] width 69 height 14
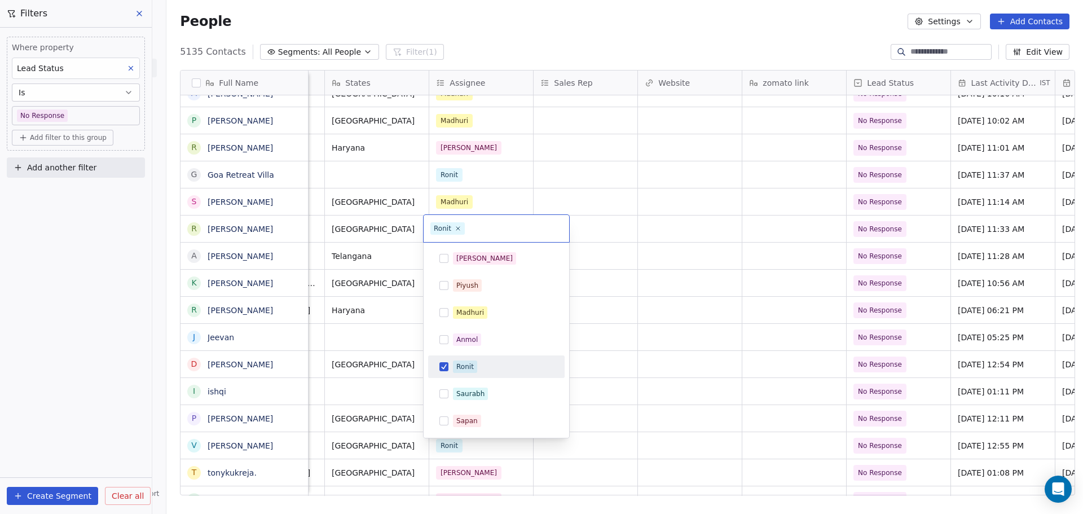
click at [443, 364] on button "Suggestions" at bounding box center [443, 366] width 9 height 9
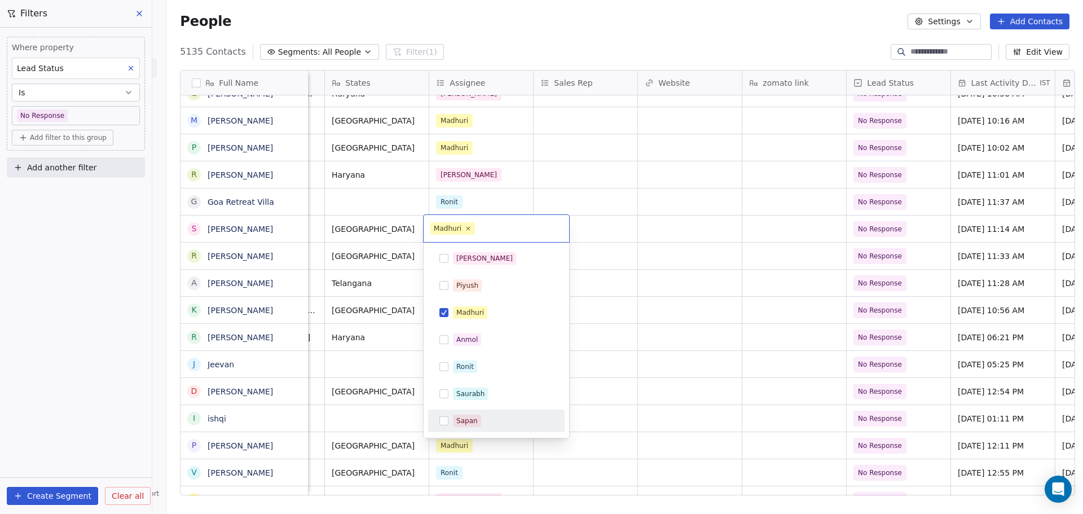
click at [477, 420] on span "Sapan" at bounding box center [467, 421] width 28 height 12
click at [623, 287] on html "On2Cook India Pvt. Ltd. Contacts People Marketing Workflows Campaigns Sales Pip…" at bounding box center [541, 257] width 1083 height 514
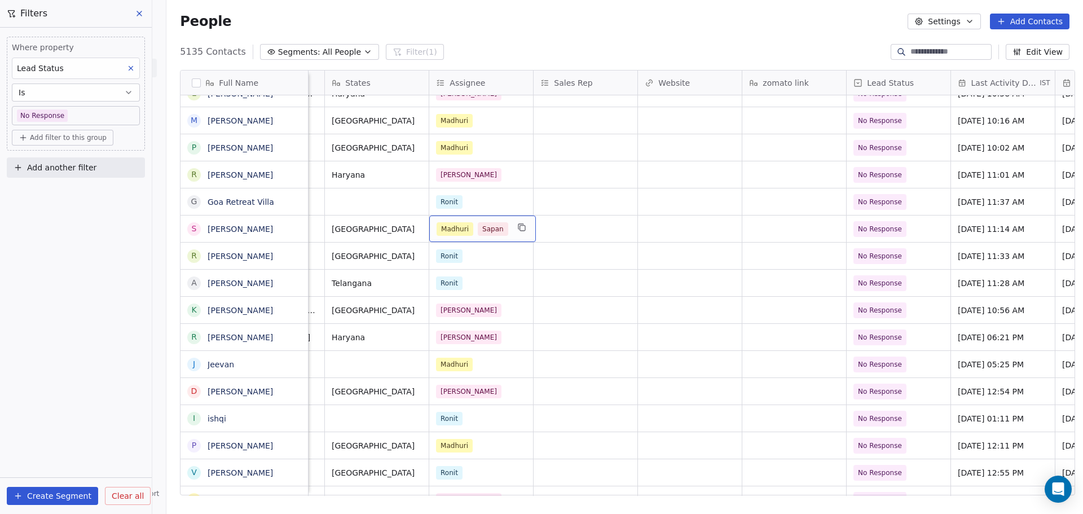
click at [499, 232] on span "Sapan" at bounding box center [493, 229] width 30 height 14
click at [498, 232] on span "Sapan" at bounding box center [493, 229] width 30 height 14
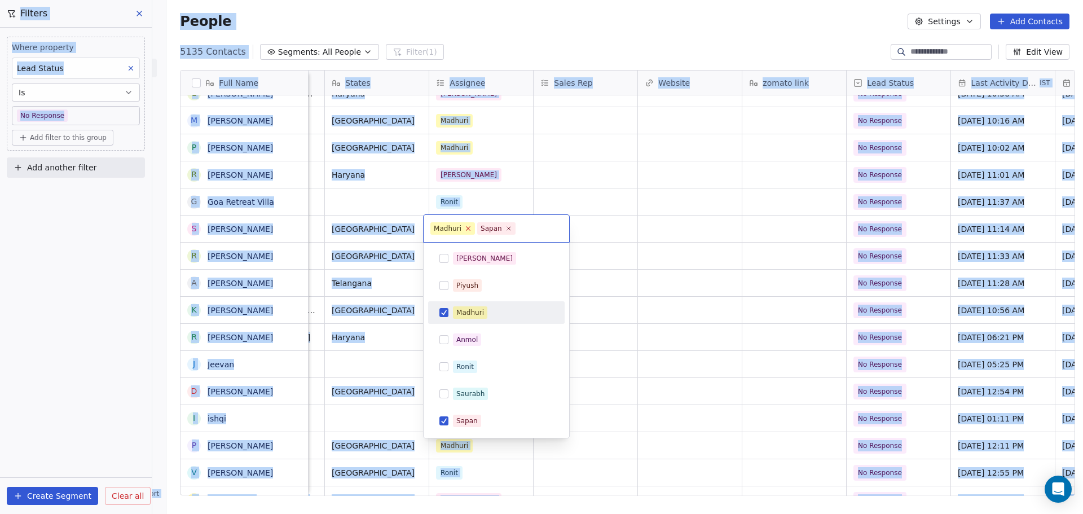
click at [468, 228] on icon at bounding box center [467, 227] width 7 height 7
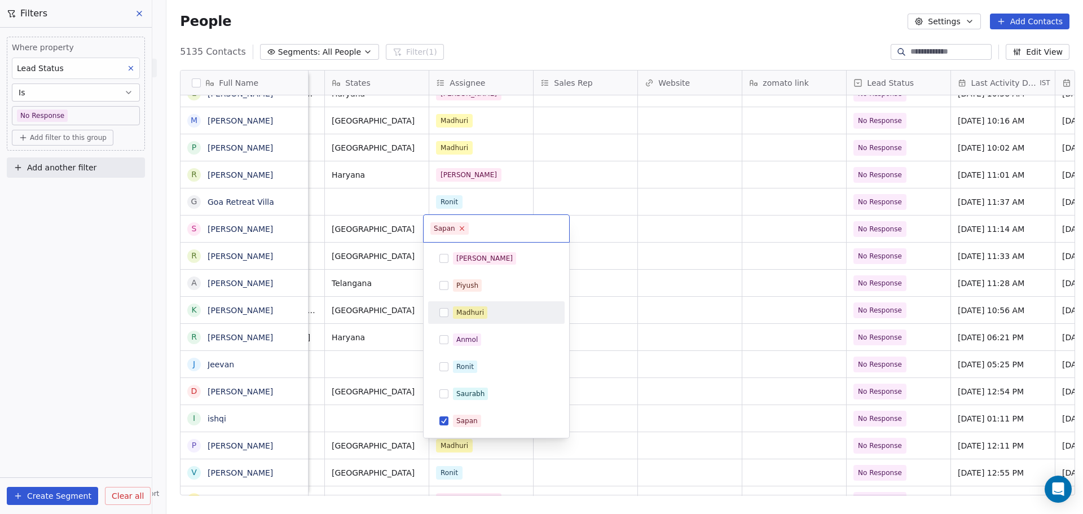
click at [460, 229] on icon at bounding box center [462, 229] width 4 height 4
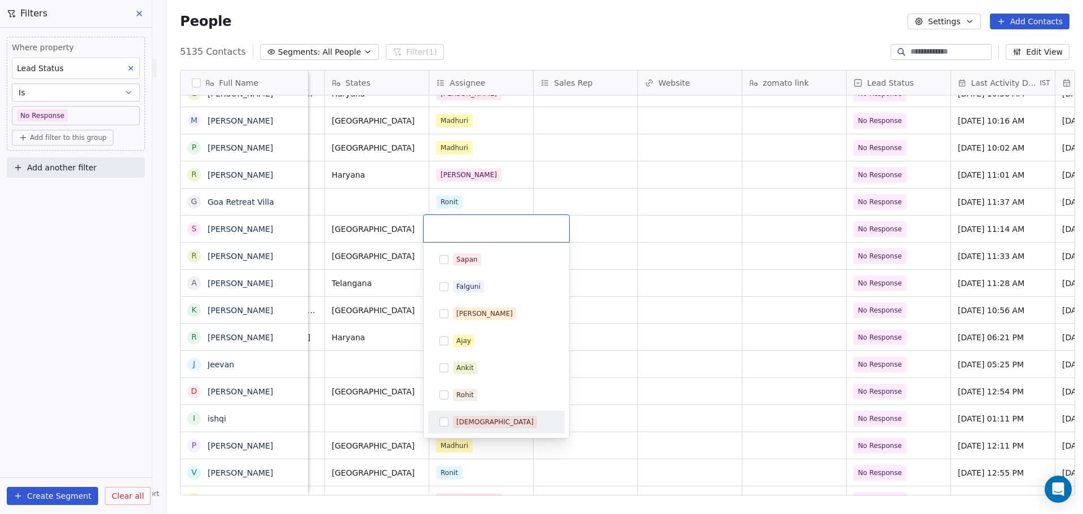
click at [482, 420] on span "[DEMOGRAPHIC_DATA]" at bounding box center [495, 422] width 84 height 12
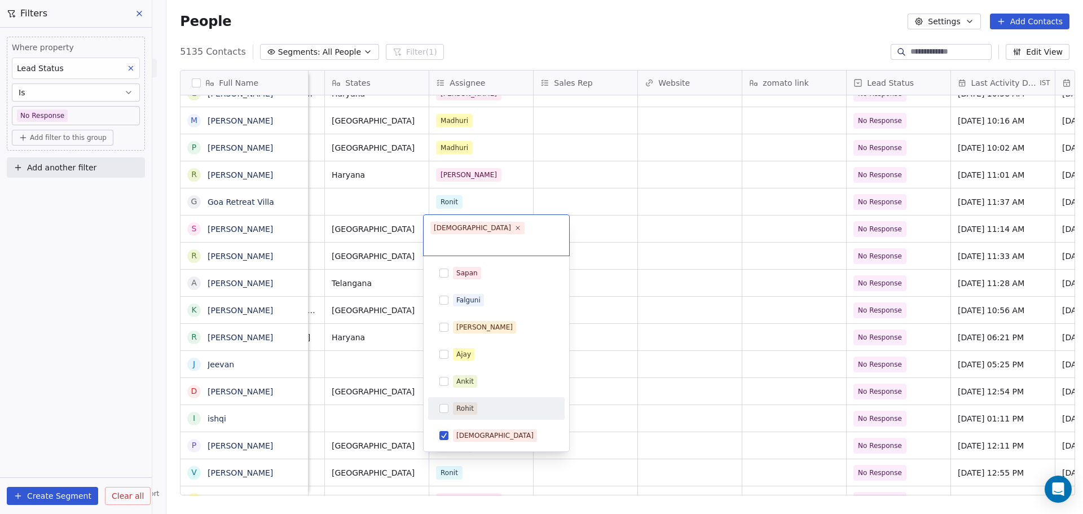
click at [758, 301] on html "On2Cook India Pvt. Ltd. Contacts People Marketing Workflows Campaigns Sales Pip…" at bounding box center [541, 257] width 1083 height 514
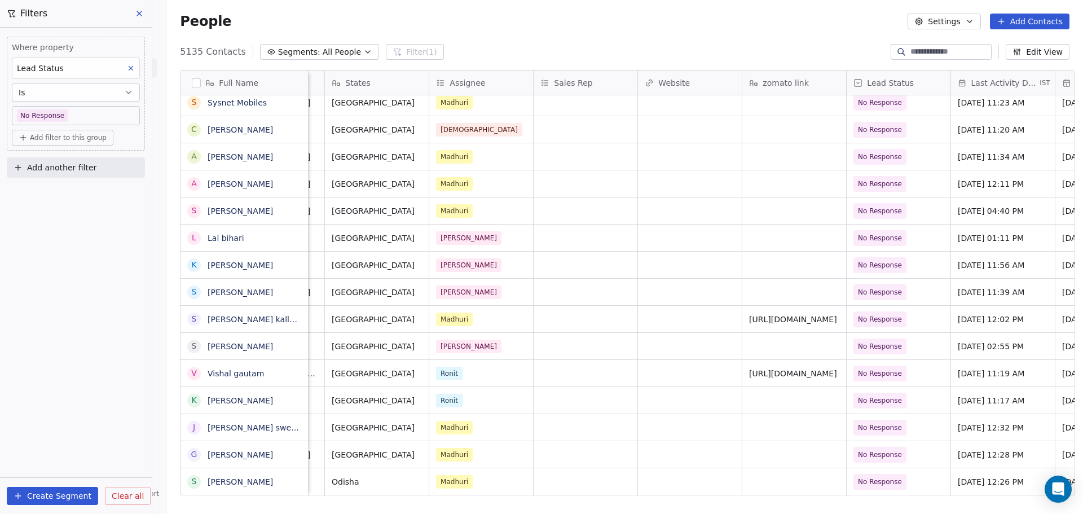
click at [124, 491] on span "Clear all" at bounding box center [128, 496] width 32 height 12
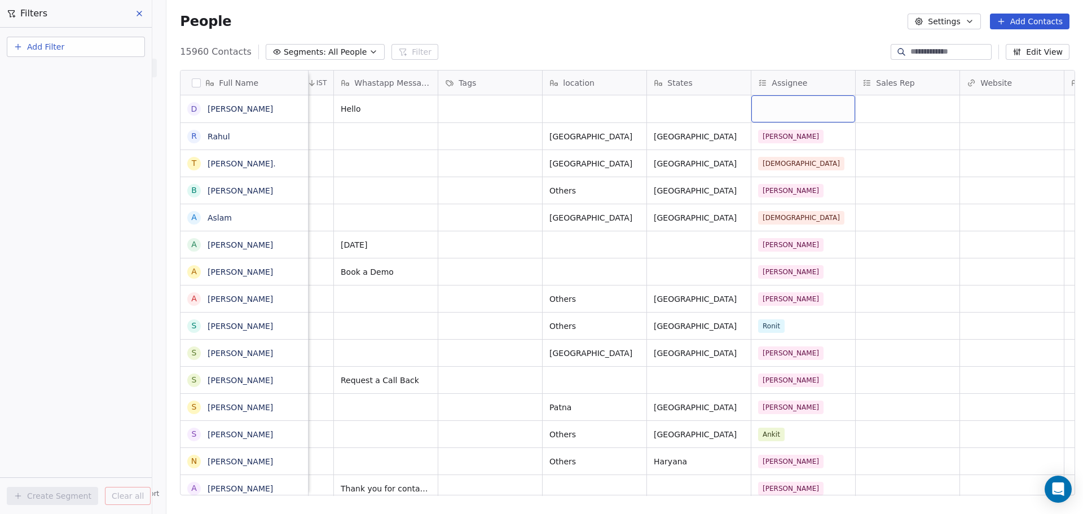
click at [787, 118] on div "grid" at bounding box center [803, 108] width 104 height 27
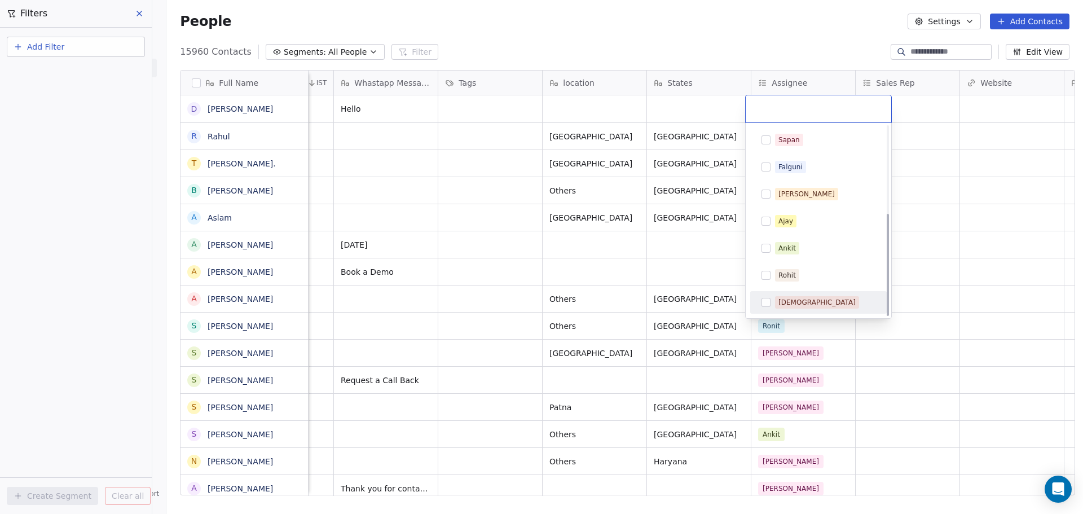
click at [807, 304] on div "[DEMOGRAPHIC_DATA]" at bounding box center [825, 302] width 100 height 12
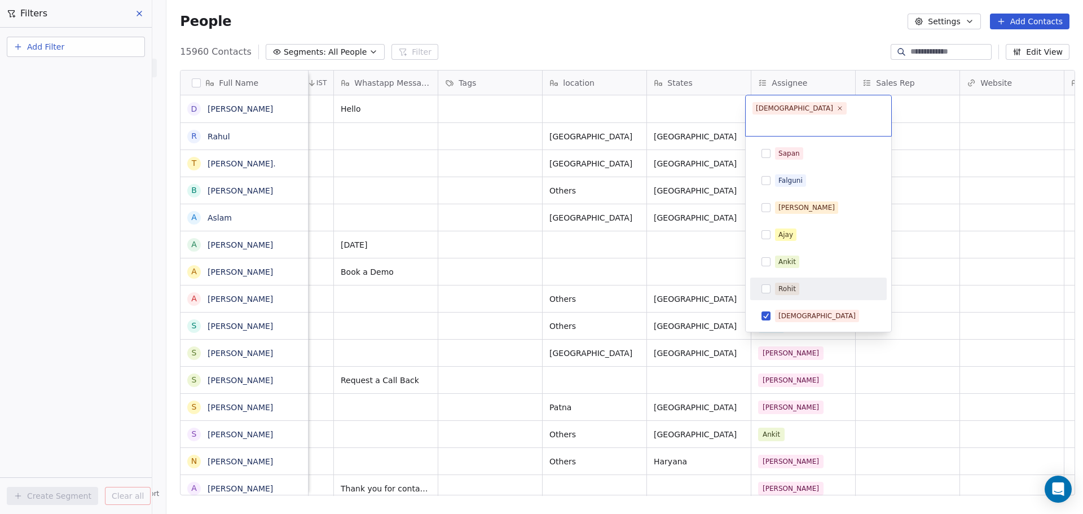
click at [633, 45] on html "On2Cook India Pvt. Ltd. Contacts People Marketing Workflows Campaigns Sales Pip…" at bounding box center [541, 257] width 1083 height 514
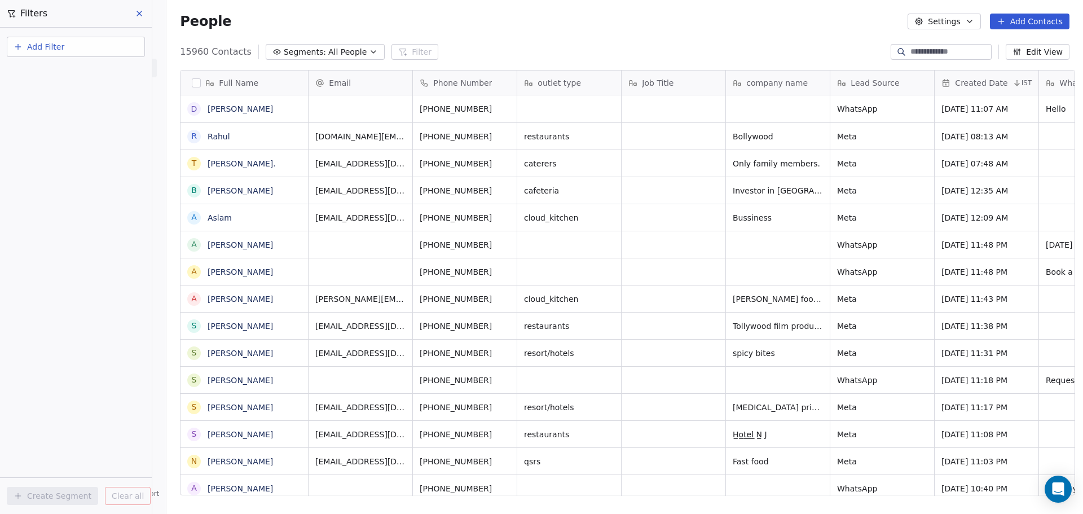
click at [134, 10] on button at bounding box center [139, 14] width 17 height 16
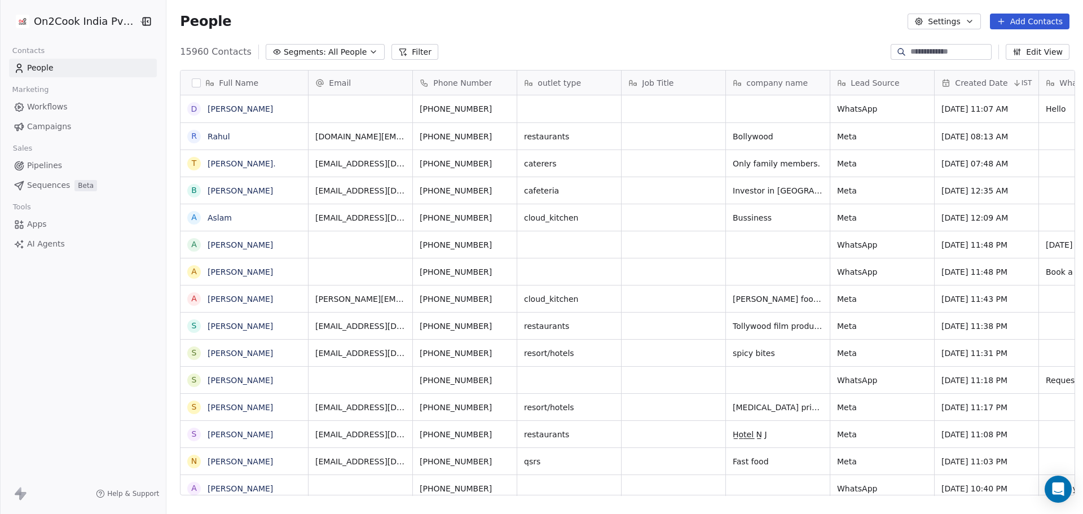
scroll to position [443, 913]
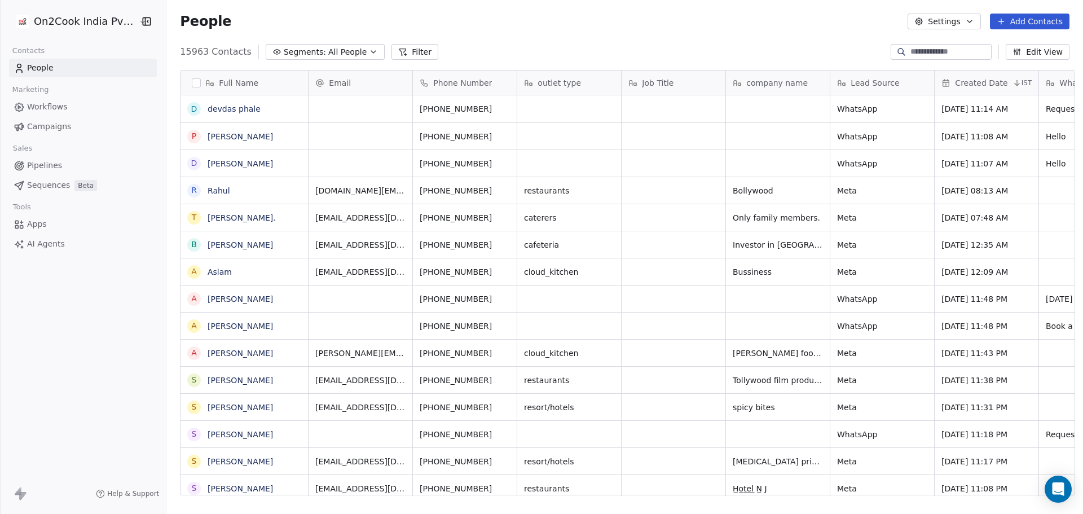
click at [0, 0] on button "grid" at bounding box center [0, 0] width 0 height 0
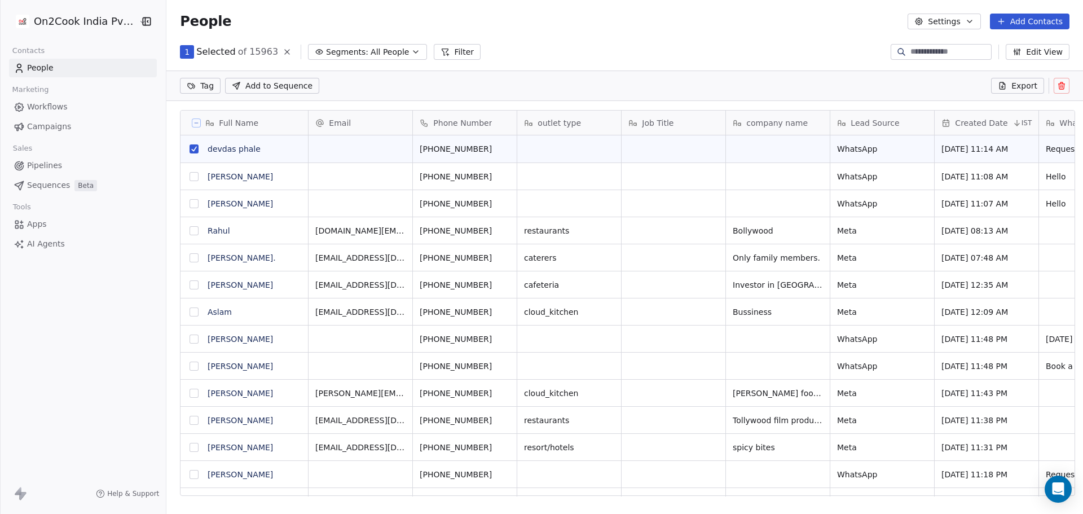
scroll to position [404, 913]
click at [190, 151] on button "grid" at bounding box center [194, 148] width 9 height 9
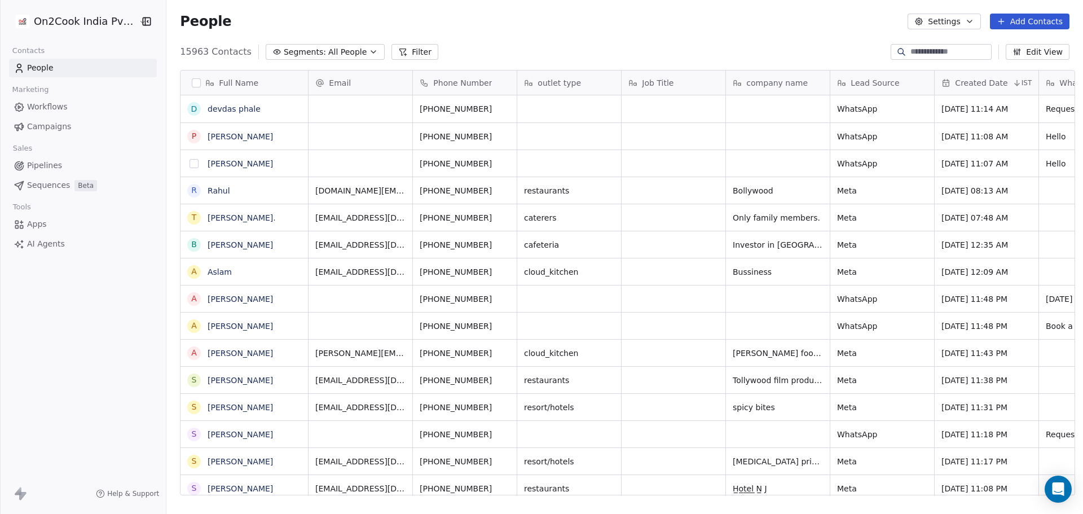
scroll to position [443, 913]
click at [191, 138] on button "grid" at bounding box center [194, 136] width 9 height 9
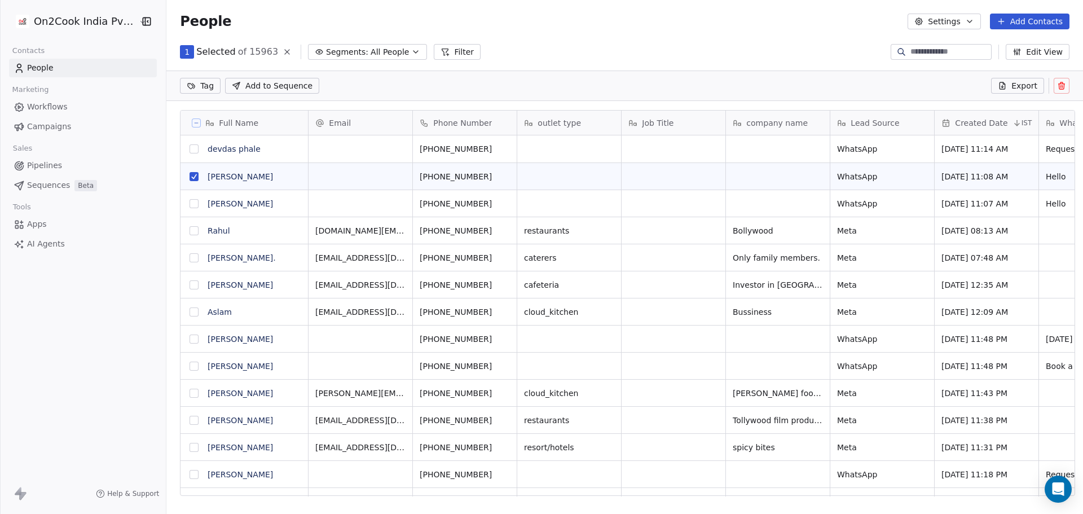
scroll to position [404, 913]
click at [190, 204] on button "grid" at bounding box center [194, 203] width 9 height 9
click at [1062, 89] on icon at bounding box center [1061, 86] width 5 height 5
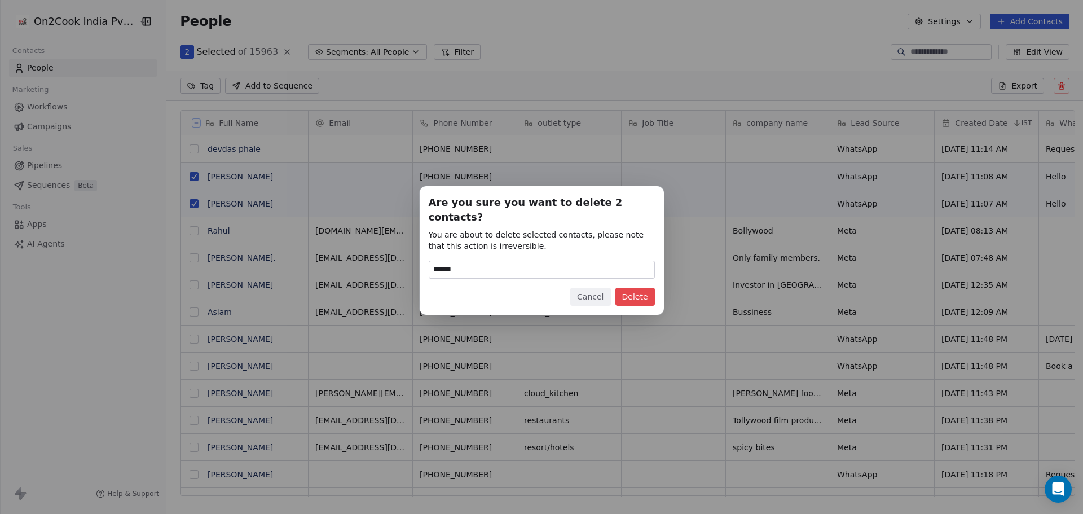
click at [623, 288] on button "Delete" at bounding box center [634, 297] width 39 height 18
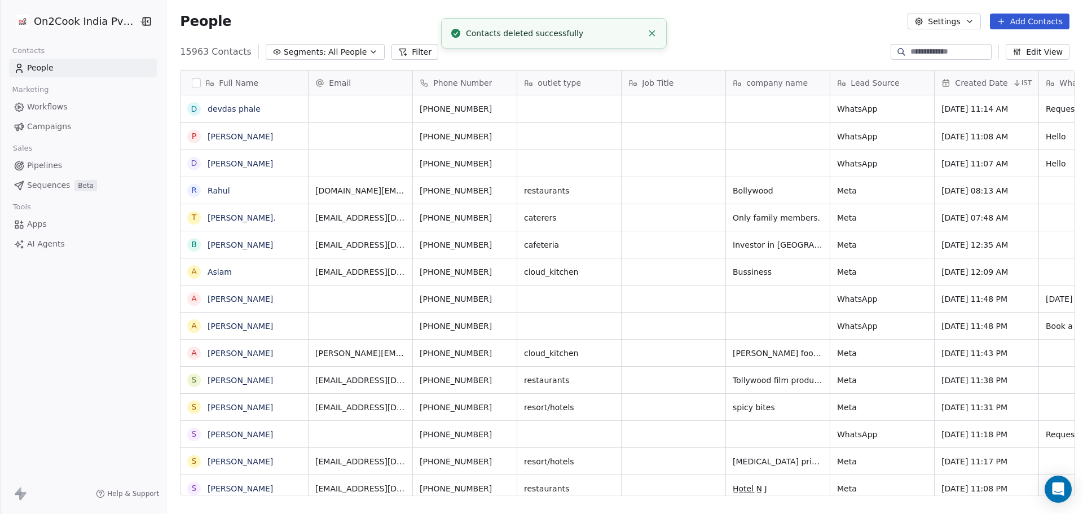
scroll to position [443, 913]
click at [655, 34] on icon "Close toast" at bounding box center [652, 33] width 10 height 10
click at [643, 37] on div "People Settings Add Contacts" at bounding box center [624, 21] width 917 height 43
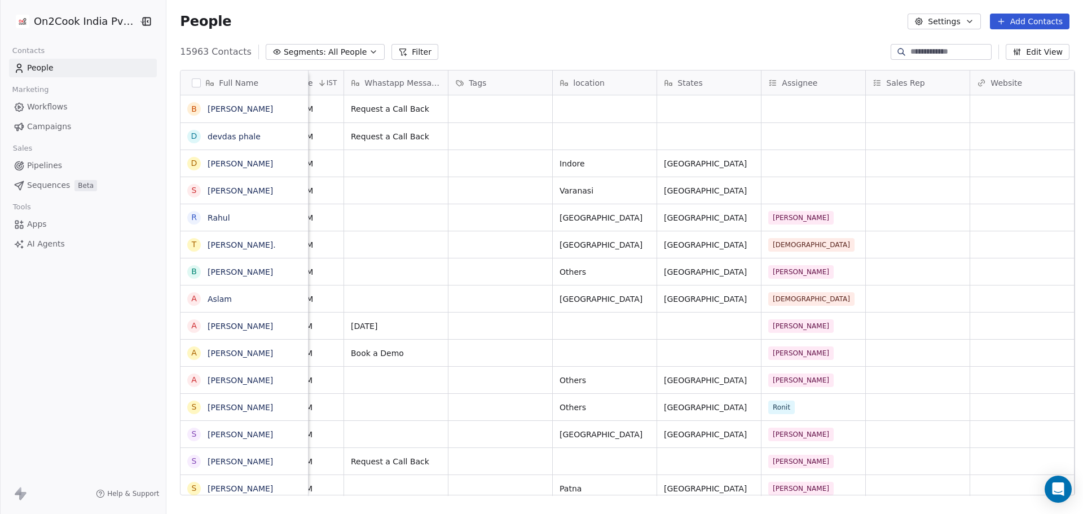
scroll to position [0, 702]
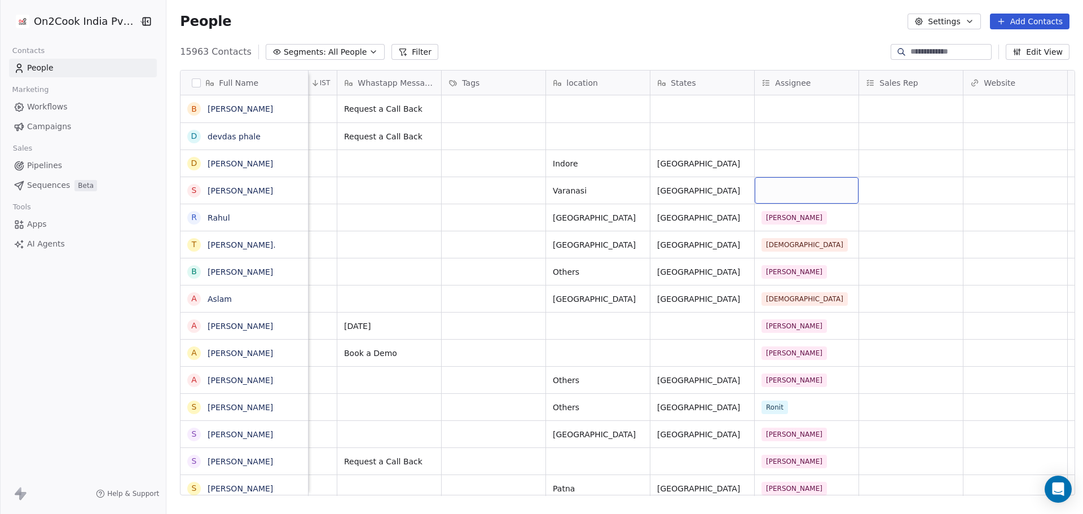
click at [795, 192] on div "grid" at bounding box center [807, 190] width 104 height 27
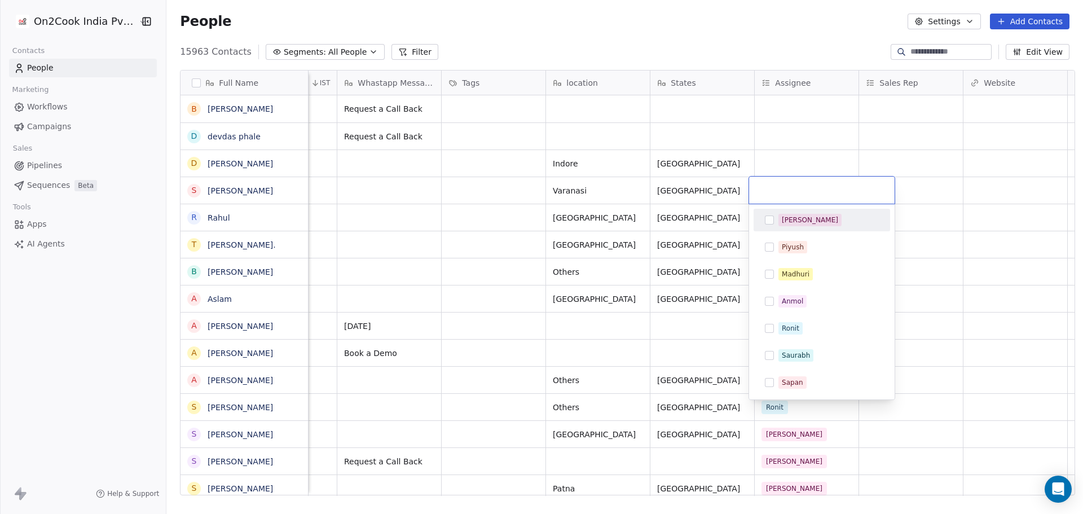
click at [788, 218] on div "[PERSON_NAME]" at bounding box center [810, 220] width 56 height 10
click at [791, 164] on html "On2Cook India Pvt. Ltd. Contacts People Marketing Workflows Campaigns Sales Pip…" at bounding box center [541, 257] width 1083 height 514
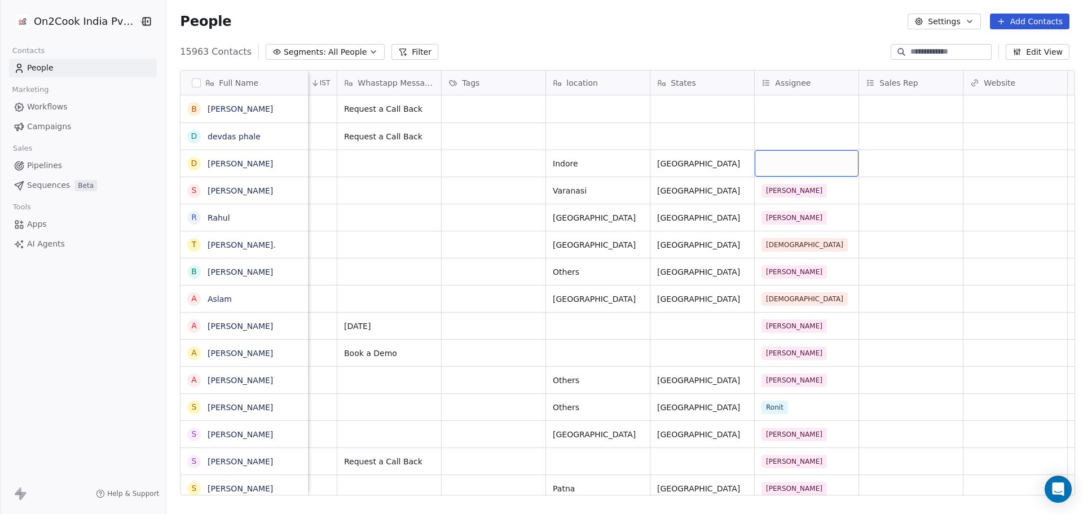
click at [790, 164] on div "grid" at bounding box center [807, 163] width 104 height 27
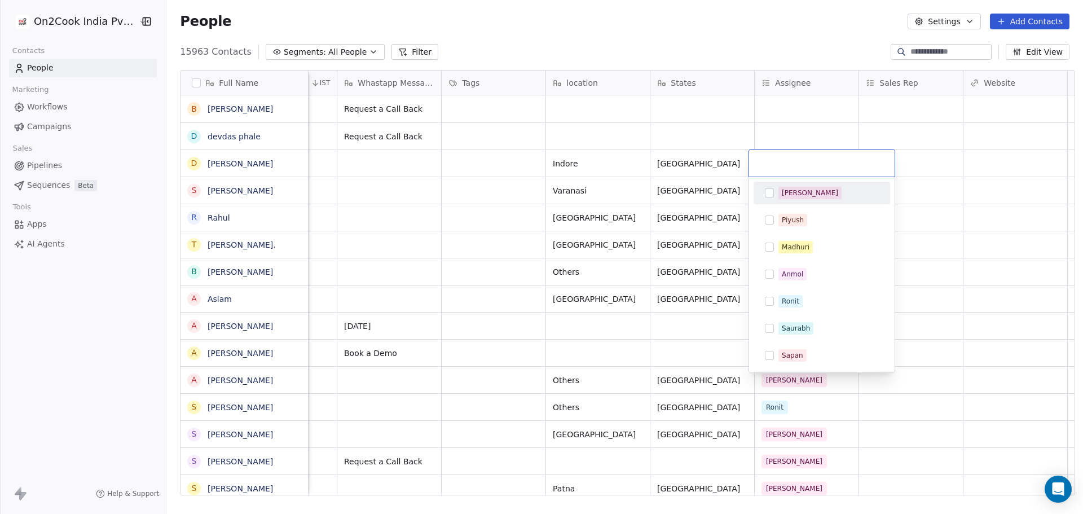
click at [789, 189] on div "[PERSON_NAME]" at bounding box center [810, 193] width 56 height 10
click at [785, 133] on html "On2Cook India Pvt. Ltd. Contacts People Marketing Workflows Campaigns Sales Pip…" at bounding box center [541, 257] width 1083 height 514
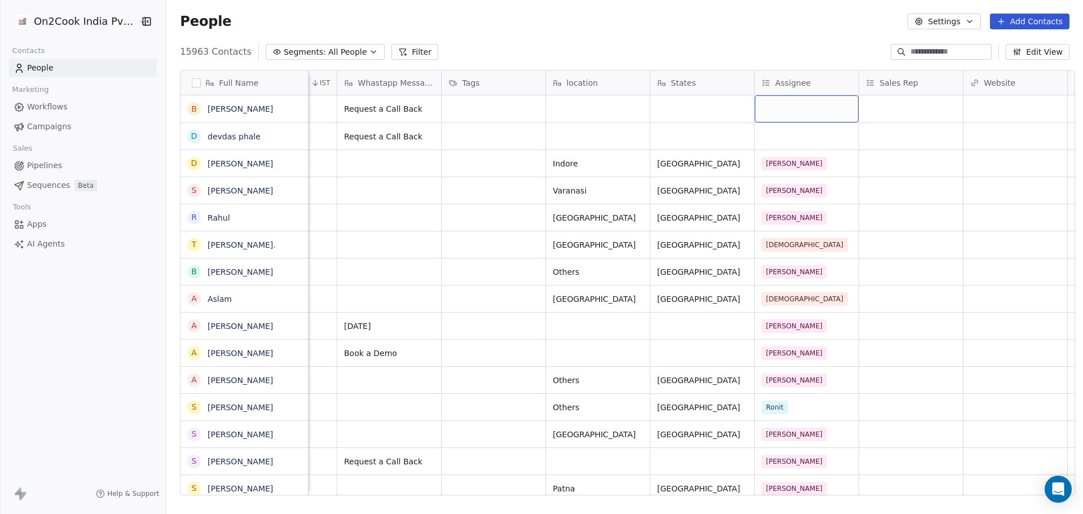
click at [775, 115] on div "grid" at bounding box center [807, 108] width 104 height 27
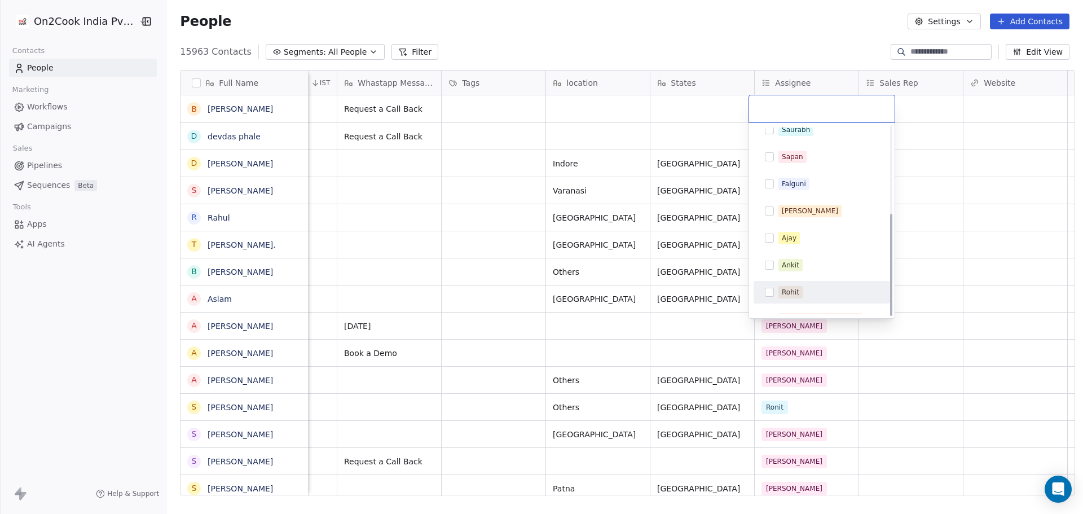
scroll to position [161, 0]
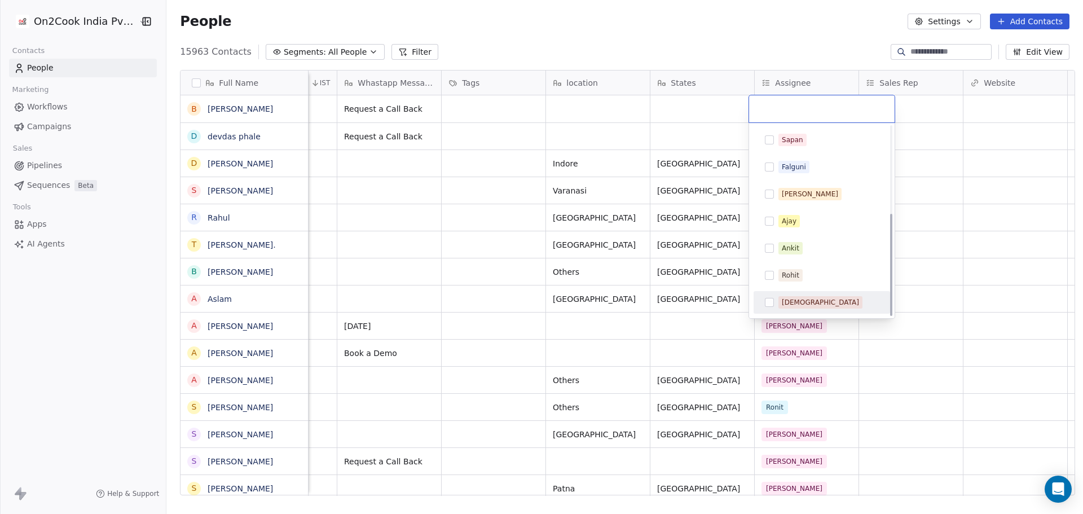
click at [805, 301] on span "[DEMOGRAPHIC_DATA]" at bounding box center [820, 302] width 84 height 12
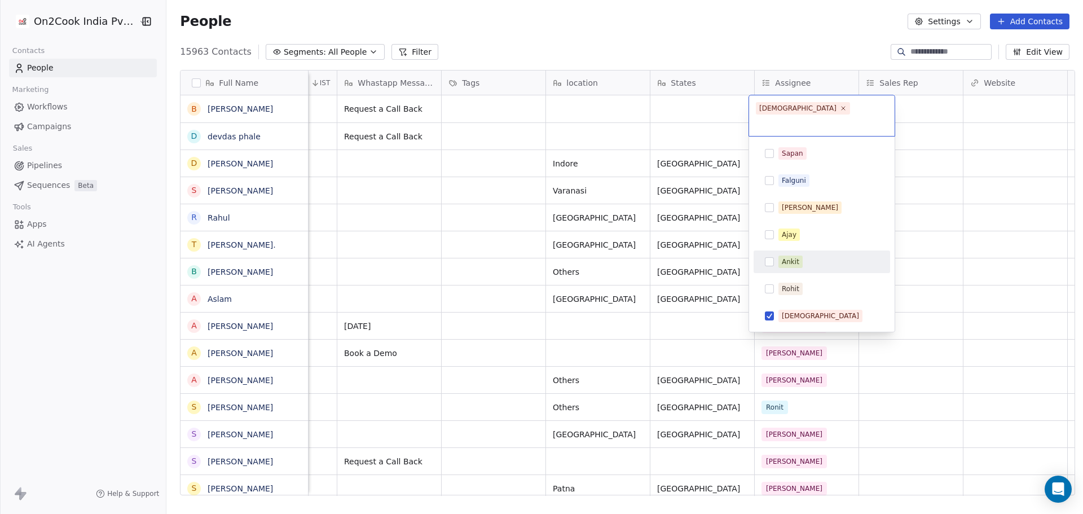
click at [641, 103] on html "On2Cook India Pvt. Ltd. Contacts People Marketing Workflows Campaigns Sales Pip…" at bounding box center [541, 257] width 1083 height 514
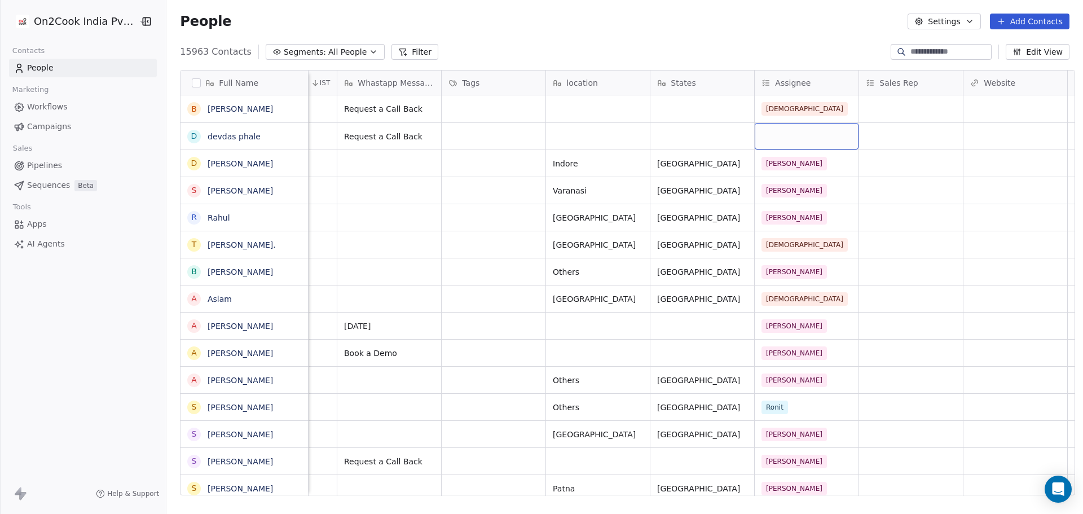
click at [805, 134] on div "grid" at bounding box center [807, 136] width 104 height 27
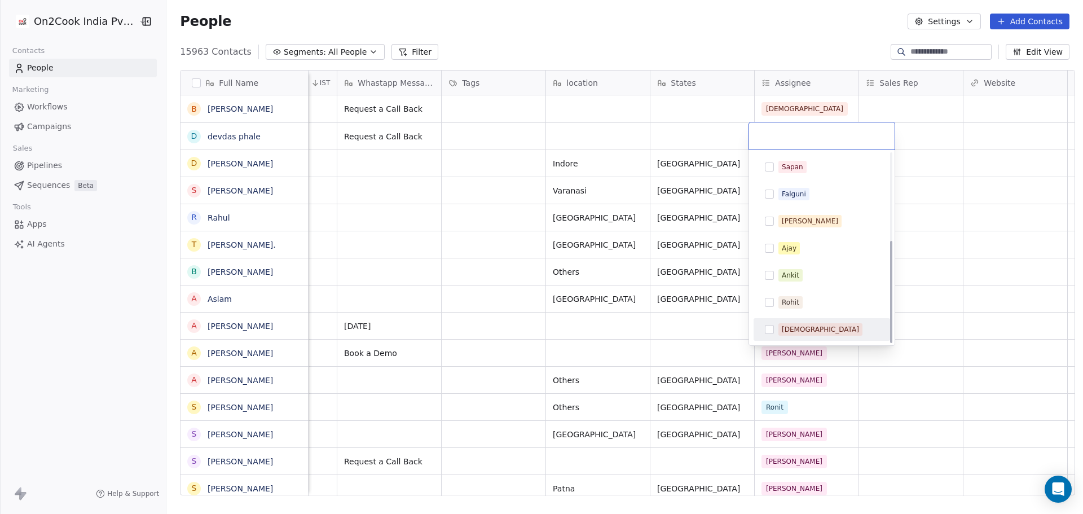
click at [810, 328] on div "[DEMOGRAPHIC_DATA]" at bounding box center [828, 329] width 100 height 12
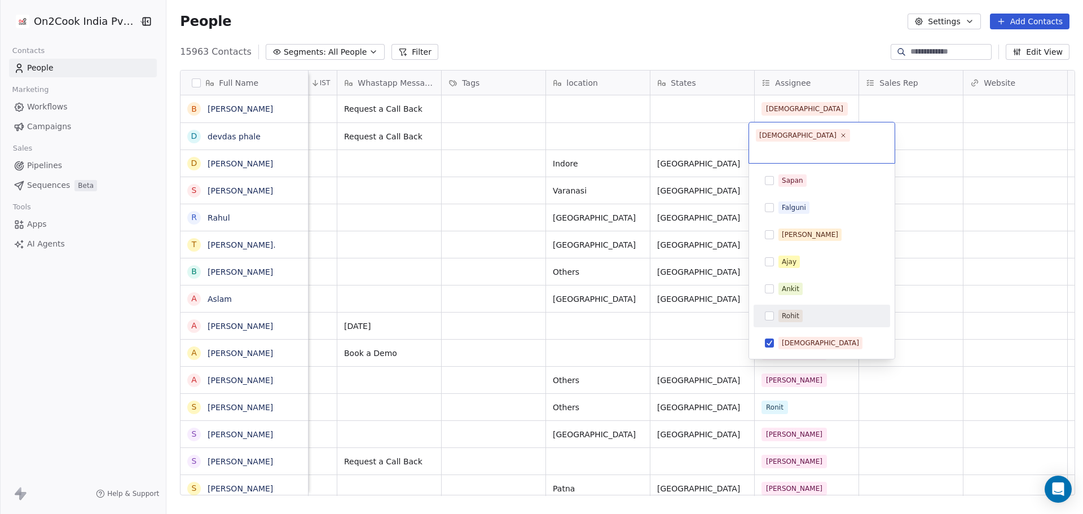
click at [962, 218] on html "On2Cook India Pvt. Ltd. Contacts People Marketing Workflows Campaigns Sales Pip…" at bounding box center [541, 257] width 1083 height 514
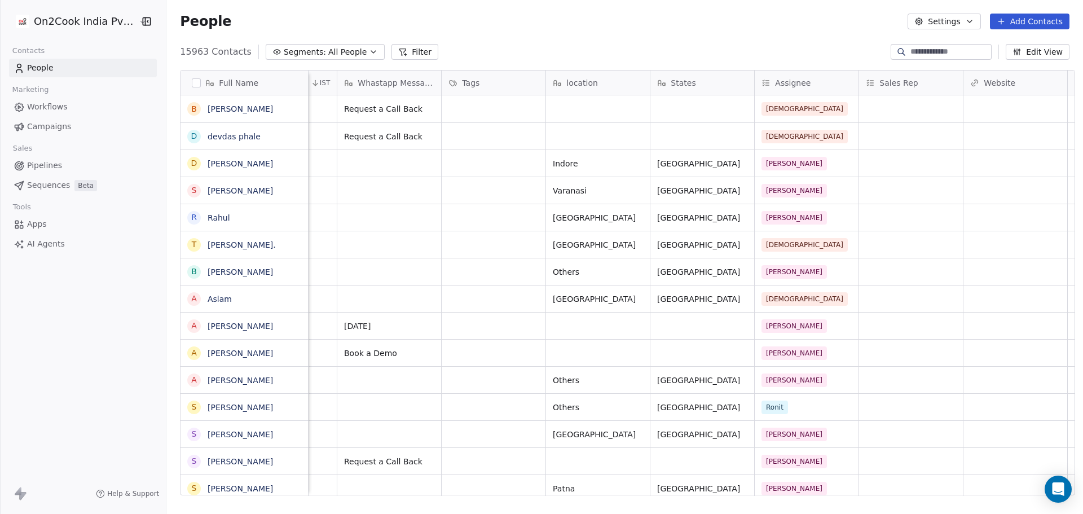
click at [703, 47] on div "15963 Contacts Segments: All People Filter Edit View" at bounding box center [624, 52] width 917 height 18
